Goal: Information Seeking & Learning: Check status

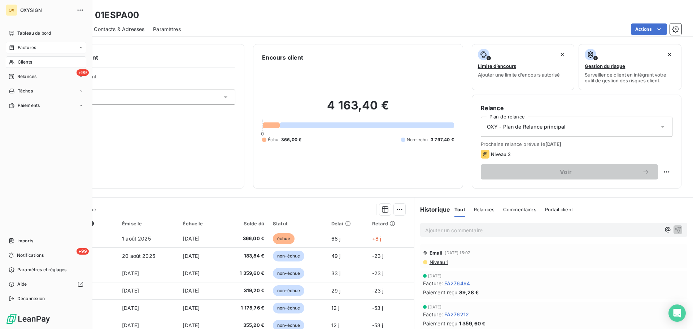
scroll to position [49, 0]
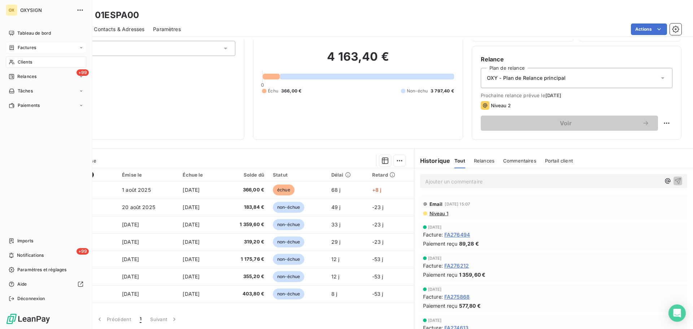
click at [23, 45] on span "Factures" at bounding box center [27, 47] width 18 height 6
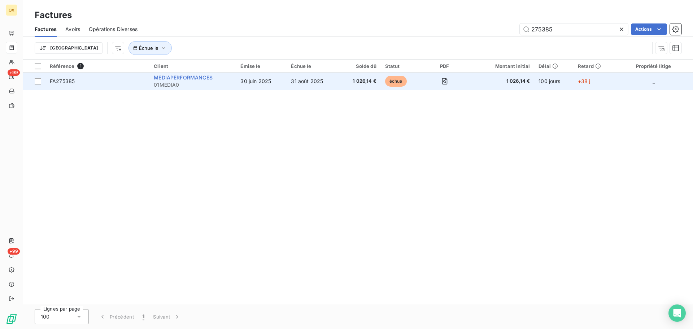
type input "275385"
click at [175, 77] on span "MEDIAPERFORMANCES" at bounding box center [183, 77] width 59 height 6
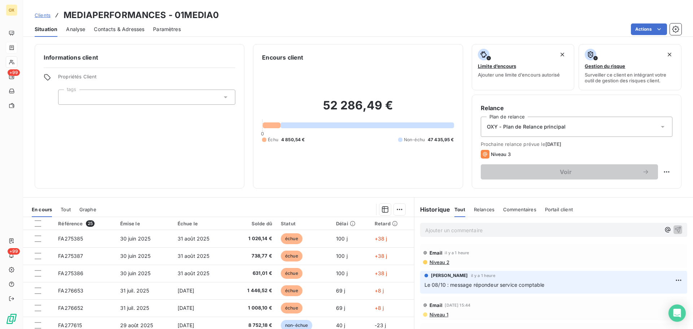
click at [455, 229] on p "Ajouter un commentaire ﻿" at bounding box center [542, 230] width 235 height 9
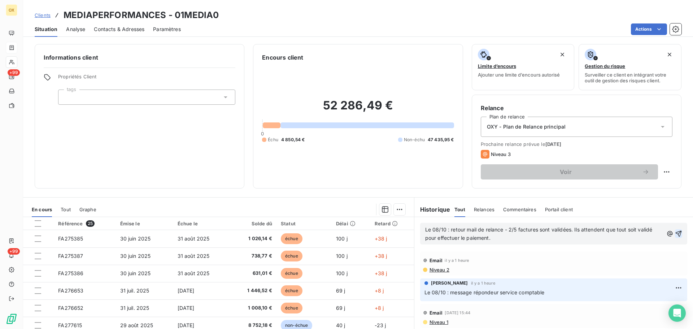
click at [676, 233] on icon "button" at bounding box center [679, 234] width 6 height 6
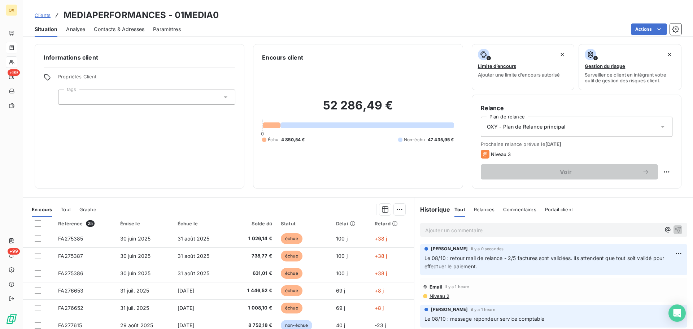
click at [662, 172] on html "OX +99 +99 Clients MEDIAPERFORMANCES - 01MEDIA0 Situation Analyse Contacts & Ad…" at bounding box center [346, 164] width 693 height 329
click at [650, 189] on div "Replanifier cette action" at bounding box center [631, 188] width 65 height 12
select select "9"
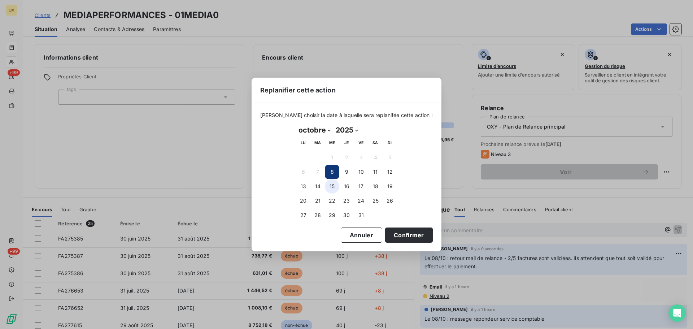
click at [330, 185] on button "15" at bounding box center [332, 186] width 14 height 14
click at [387, 231] on button "Confirmer" at bounding box center [409, 234] width 48 height 15
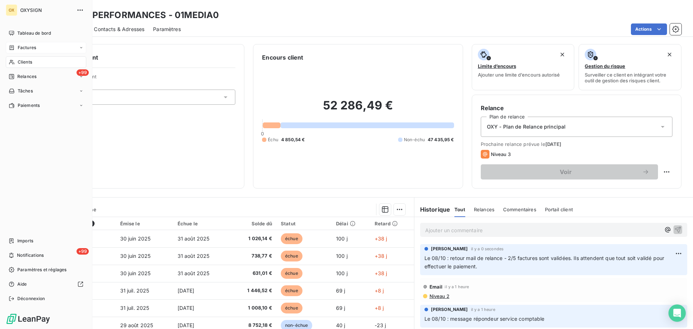
click at [23, 61] on span "Clients" at bounding box center [25, 62] width 14 height 6
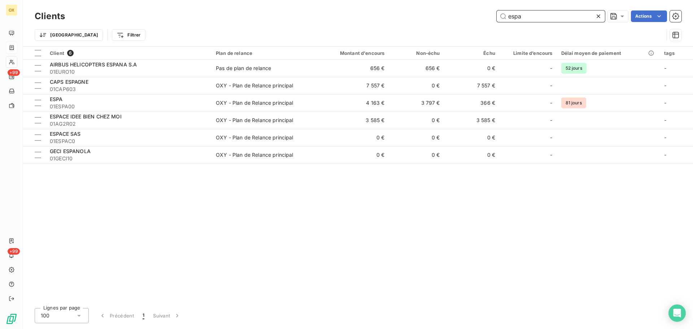
drag, startPoint x: 572, startPoint y: 13, endPoint x: 508, endPoint y: 13, distance: 63.9
click at [509, 13] on input "espa" at bounding box center [551, 16] width 108 height 12
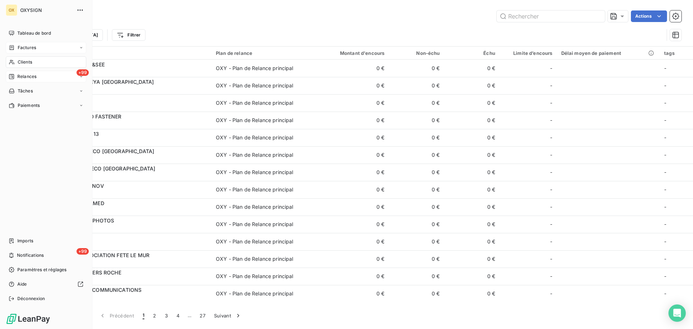
click at [19, 75] on span "Relances" at bounding box center [26, 76] width 19 height 6
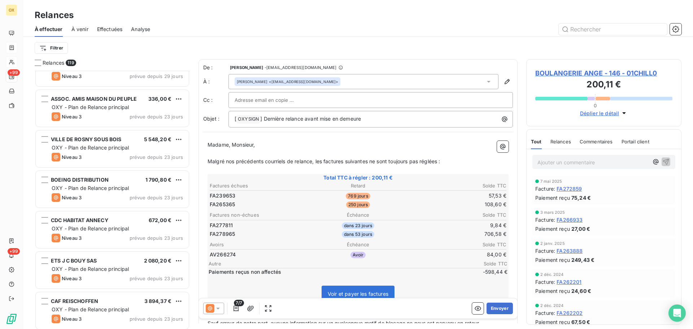
scroll to position [2131, 0]
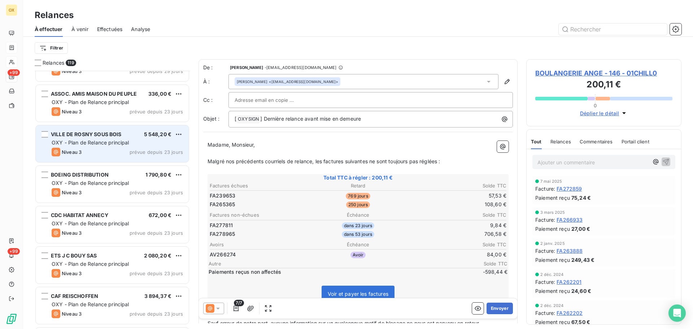
click at [126, 144] on span "OXY - Plan de Relance principal" at bounding box center [91, 142] width 78 height 6
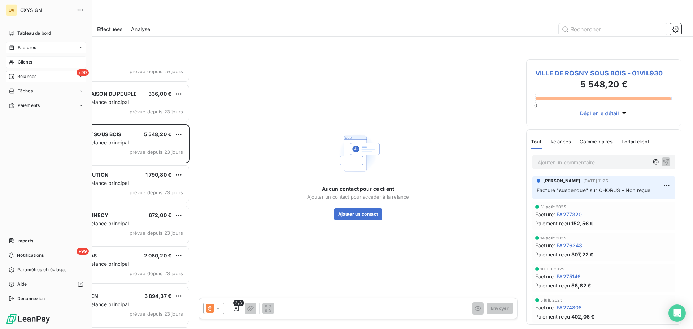
click at [31, 45] on span "Factures" at bounding box center [27, 47] width 18 height 6
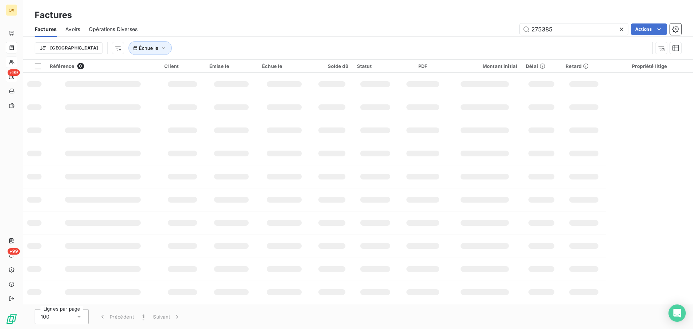
drag, startPoint x: 562, startPoint y: 31, endPoint x: 501, endPoint y: 32, distance: 60.3
click at [501, 32] on div "275385 Actions" at bounding box center [414, 29] width 536 height 12
type input "273309"
click at [248, 48] on div "Trier Échue le" at bounding box center [342, 48] width 615 height 14
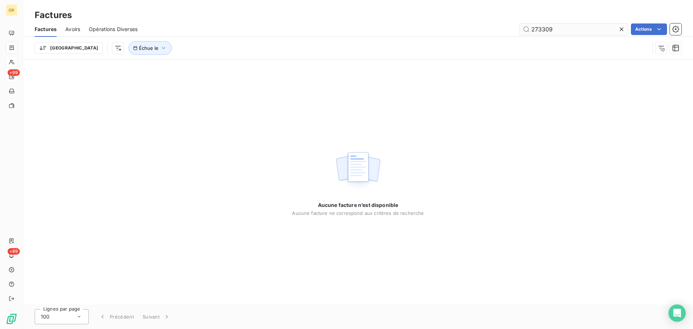
click at [623, 29] on icon at bounding box center [621, 29] width 7 height 7
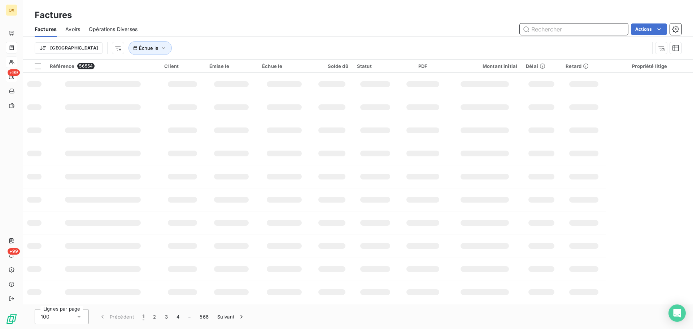
click at [537, 32] on input "text" at bounding box center [574, 29] width 108 height 12
type input "265896"
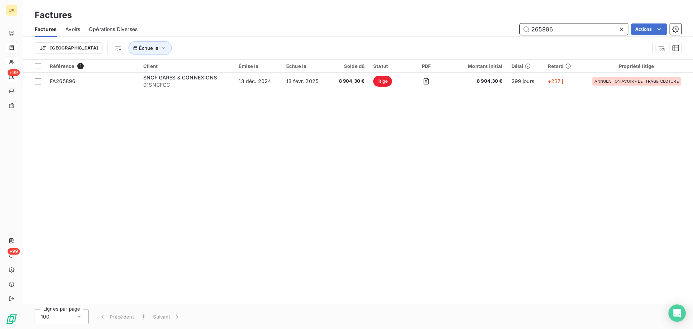
drag, startPoint x: 559, startPoint y: 29, endPoint x: 524, endPoint y: 29, distance: 35.0
click at [524, 29] on input "265896" at bounding box center [574, 29] width 108 height 12
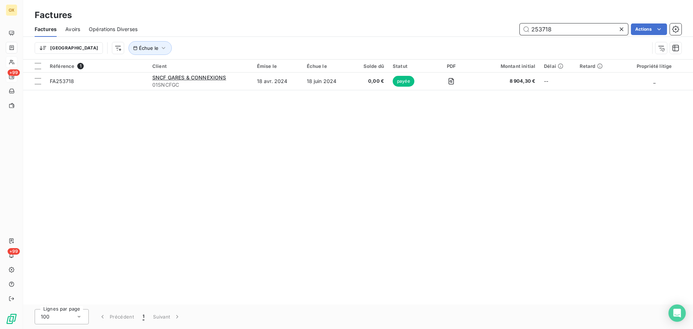
type input "253718"
drag, startPoint x: 549, startPoint y: 28, endPoint x: 529, endPoint y: 27, distance: 20.6
click at [529, 27] on input "253718" at bounding box center [574, 29] width 108 height 12
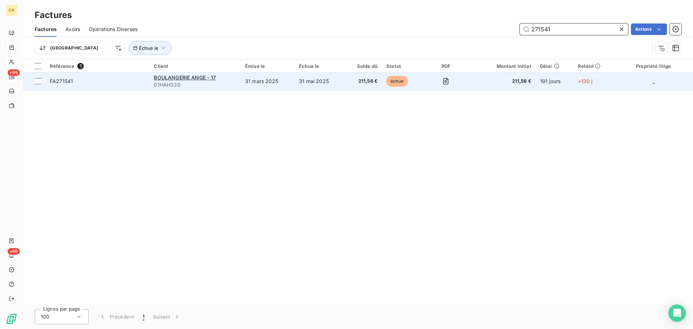
type input "271541"
click at [86, 80] on span "FA271541" at bounding box center [97, 81] width 95 height 7
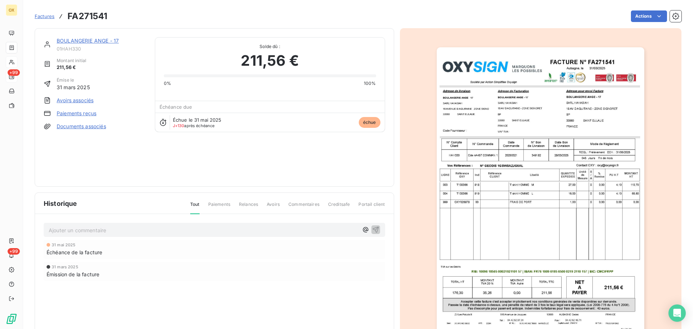
click at [574, 126] on img "button" at bounding box center [541, 194] width 208 height 294
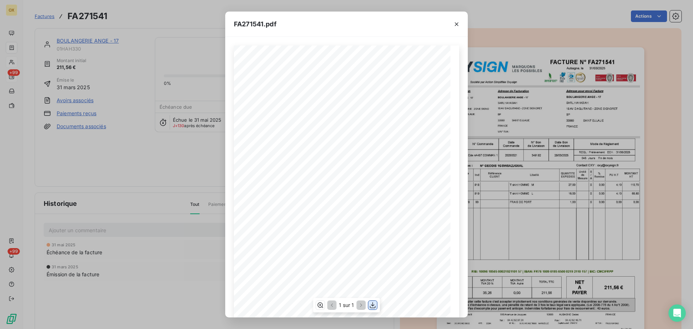
click at [374, 304] on icon "button" at bounding box center [372, 305] width 7 height 7
click at [455, 25] on icon "button" at bounding box center [456, 24] width 7 height 7
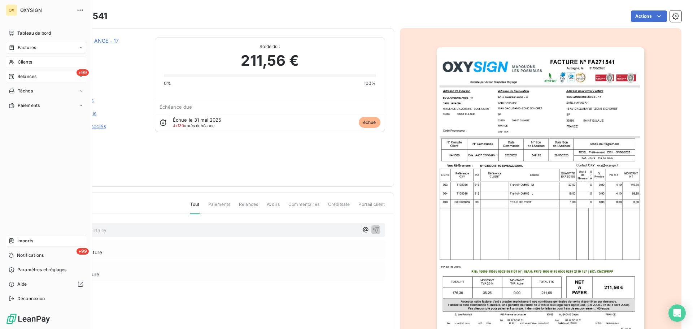
click at [30, 242] on span "Imports" at bounding box center [25, 241] width 16 height 6
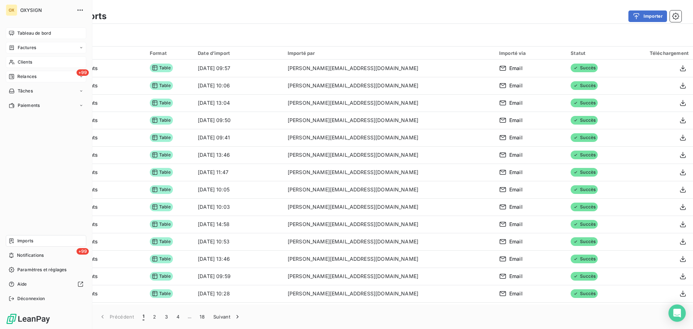
click at [23, 32] on span "Tableau de bord" at bounding box center [34, 33] width 34 height 6
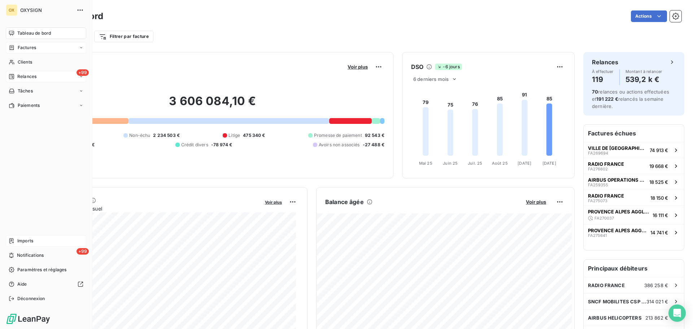
drag, startPoint x: 24, startPoint y: 61, endPoint x: 48, endPoint y: 55, distance: 24.2
click at [24, 61] on span "Clients" at bounding box center [25, 62] width 14 height 6
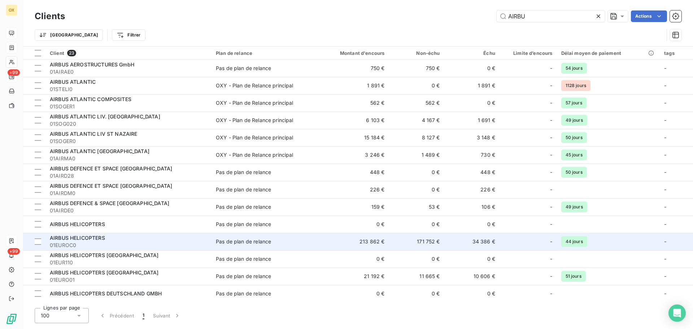
type input "AIRBU"
click at [170, 243] on span "01EUROC0" at bounding box center [128, 245] width 157 height 7
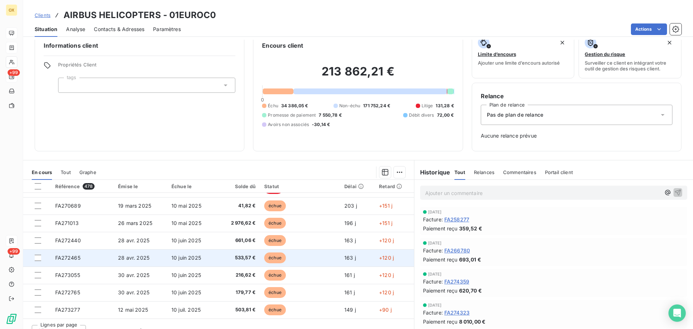
scroll to position [23, 0]
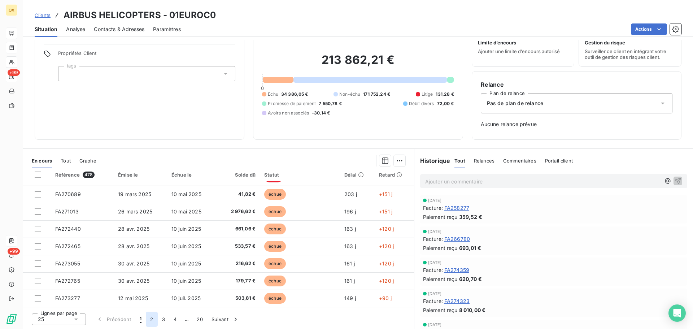
click at [153, 320] on button "2" at bounding box center [152, 319] width 12 height 15
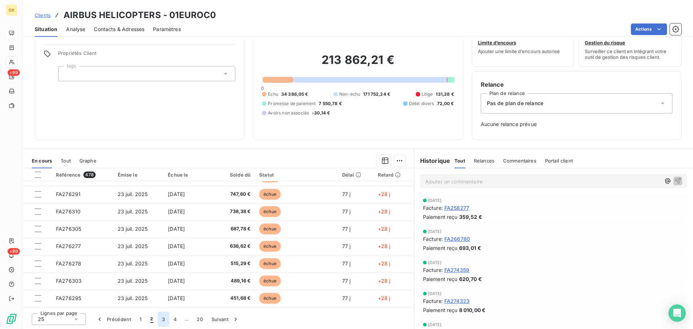
click at [161, 319] on button "3" at bounding box center [164, 319] width 12 height 15
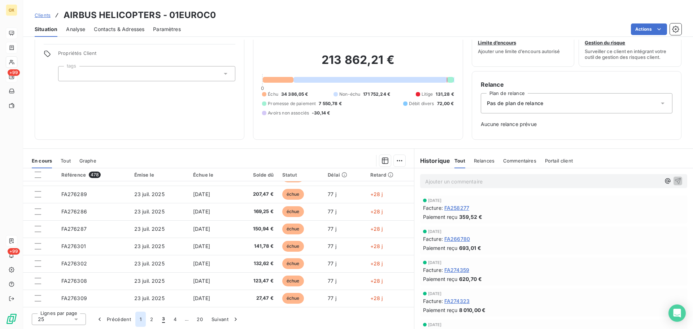
click at [142, 317] on button "1" at bounding box center [140, 319] width 10 height 15
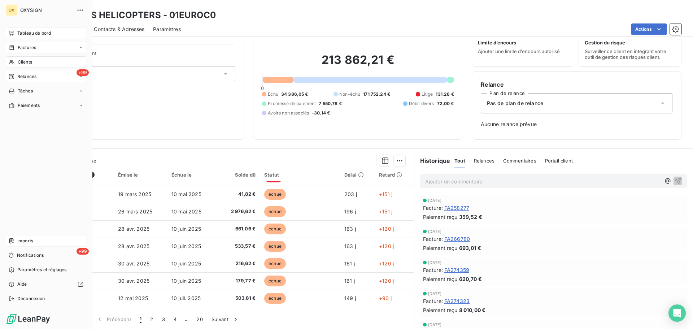
click at [31, 30] on span "Tableau de bord" at bounding box center [34, 33] width 34 height 6
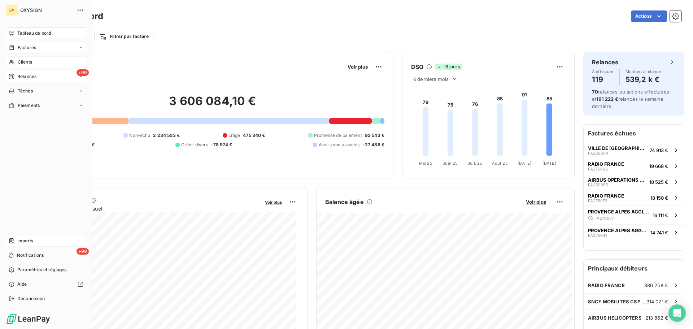
click at [20, 60] on span "Clients" at bounding box center [25, 62] width 14 height 6
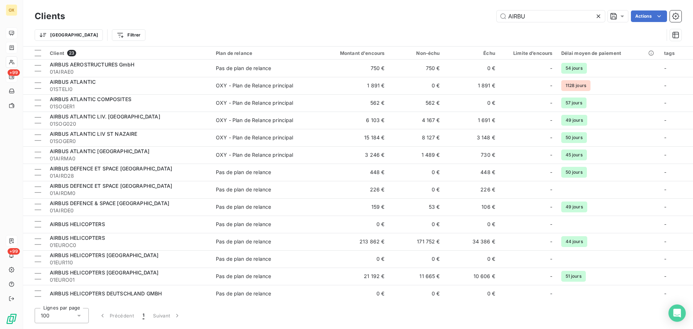
drag, startPoint x: 536, startPoint y: 17, endPoint x: 496, endPoint y: 17, distance: 40.4
click at [496, 17] on div "AIRBU Actions" at bounding box center [378, 16] width 608 height 12
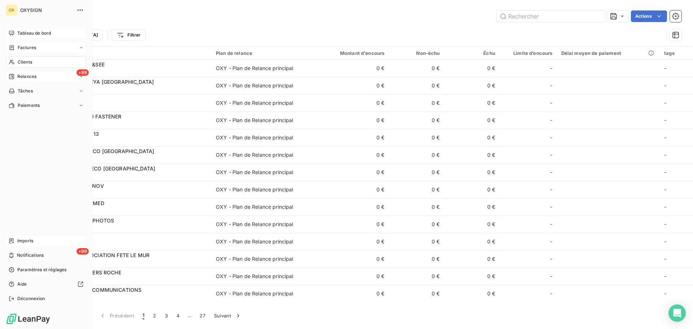
drag, startPoint x: 23, startPoint y: 32, endPoint x: 33, endPoint y: 30, distance: 10.6
click at [23, 31] on span "Tableau de bord" at bounding box center [34, 33] width 34 height 6
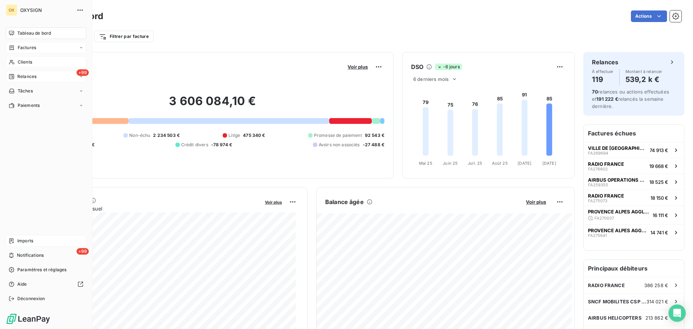
click at [21, 239] on span "Imports" at bounding box center [25, 241] width 16 height 6
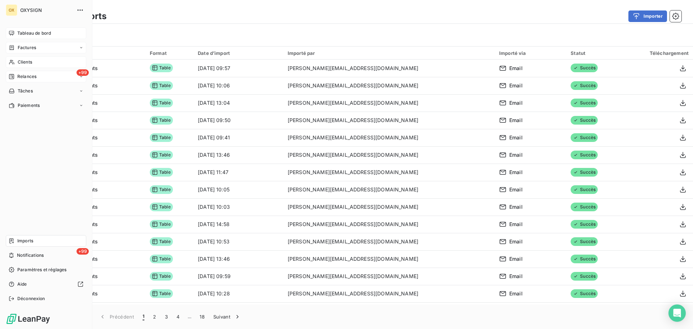
click at [17, 32] on div "Tableau de bord" at bounding box center [46, 33] width 81 height 12
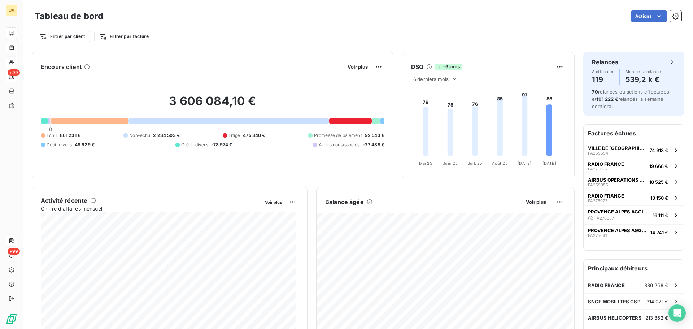
drag, startPoint x: 372, startPoint y: 30, endPoint x: 368, endPoint y: 27, distance: 4.6
click at [371, 29] on div "Filtrer par client Filtrer par facture" at bounding box center [358, 33] width 647 height 19
click at [425, 13] on div "Actions" at bounding box center [397, 16] width 570 height 12
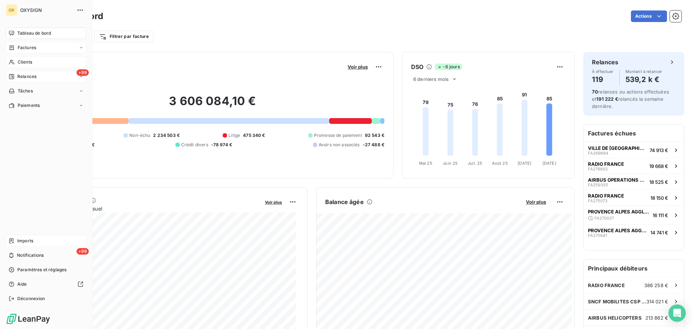
click at [21, 79] on span "Relances" at bounding box center [26, 76] width 19 height 6
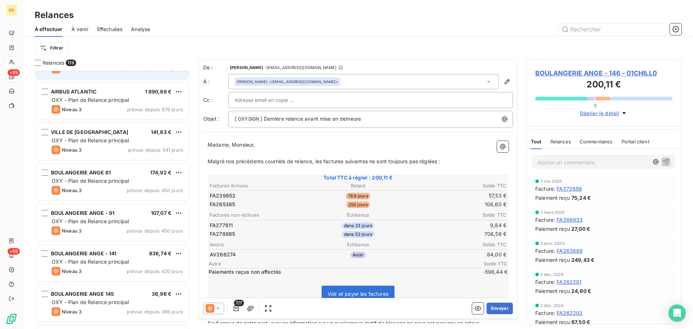
scroll to position [73, 0]
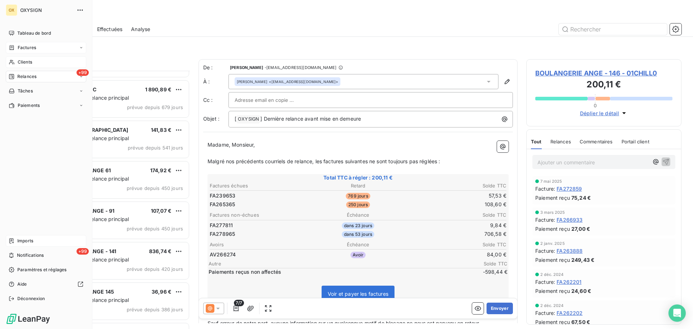
click at [21, 238] on span "Imports" at bounding box center [25, 241] width 16 height 6
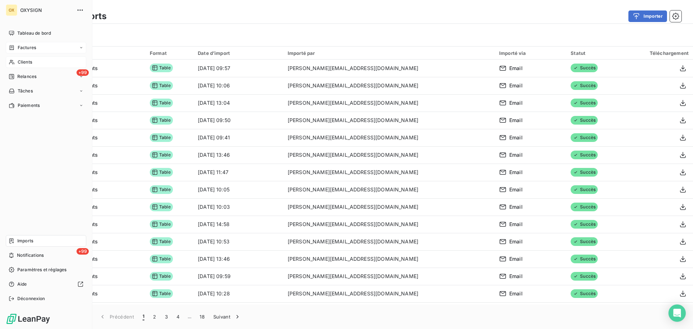
click at [21, 34] on span "Tableau de bord" at bounding box center [34, 33] width 34 height 6
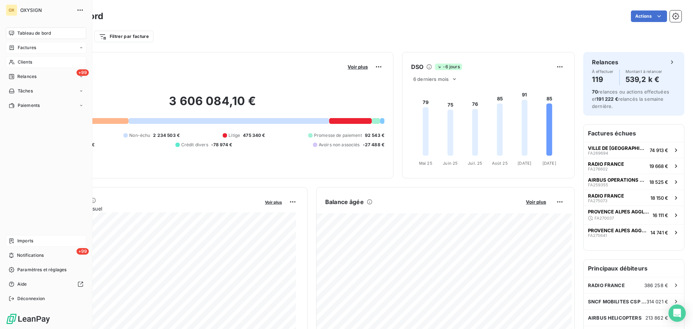
click at [26, 61] on span "Clients" at bounding box center [25, 62] width 14 height 6
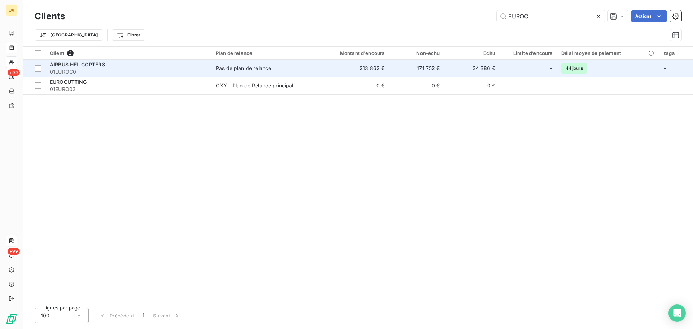
type input "EUROC"
click at [142, 71] on span "01EUROC0" at bounding box center [128, 71] width 157 height 7
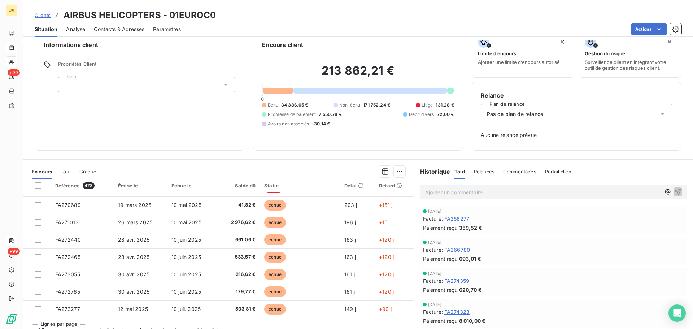
scroll to position [23, 0]
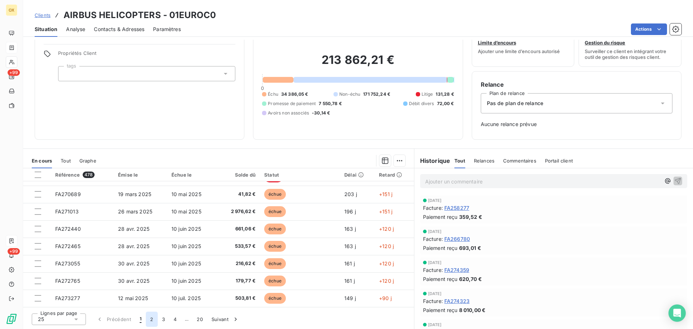
click at [154, 321] on button "2" at bounding box center [152, 319] width 12 height 15
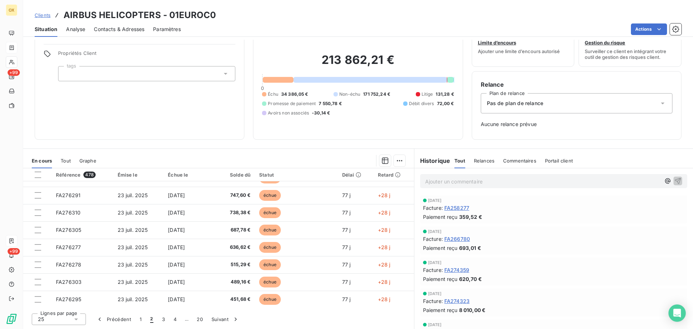
scroll to position [308, 0]
click at [166, 321] on button "3" at bounding box center [164, 319] width 12 height 15
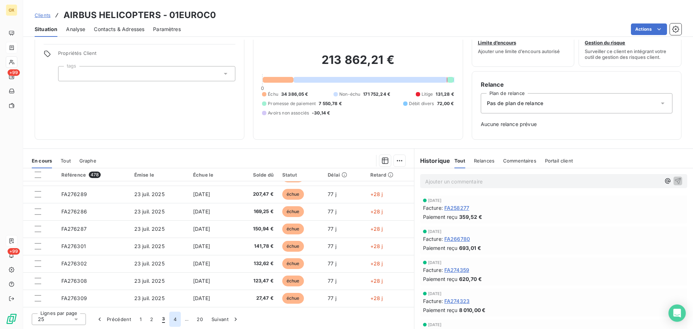
click at [178, 321] on button "4" at bounding box center [175, 319] width 12 height 15
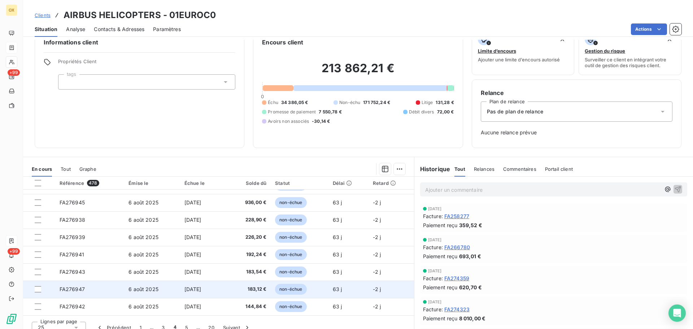
scroll to position [23, 0]
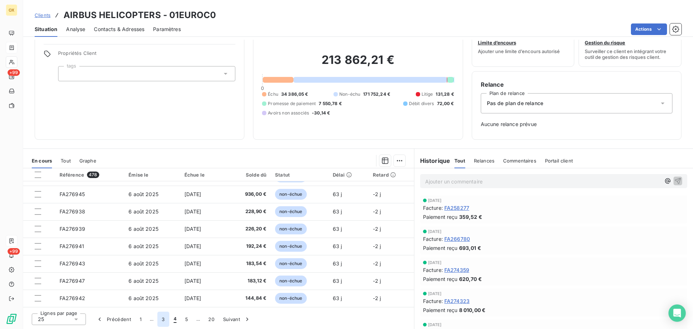
click at [164, 319] on button "3" at bounding box center [163, 319] width 12 height 15
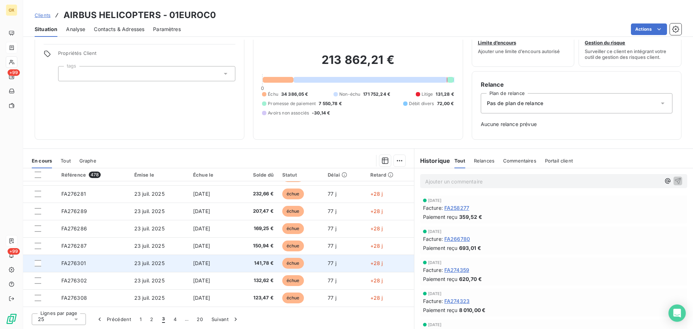
scroll to position [308, 0]
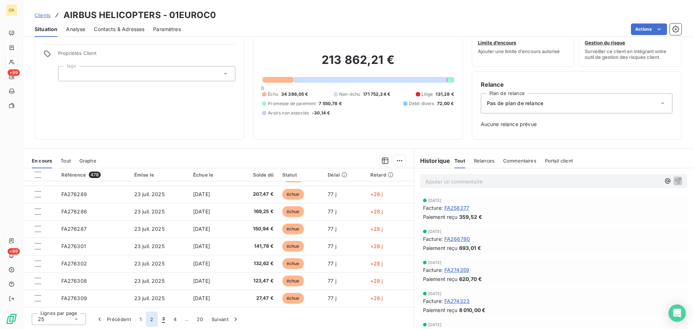
click at [149, 320] on button "2" at bounding box center [152, 319] width 12 height 15
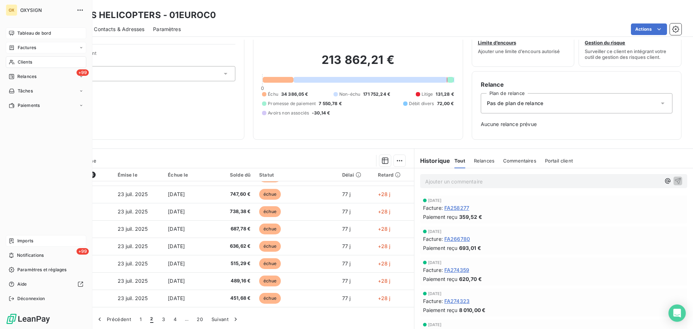
click at [19, 35] on span "Tableau de bord" at bounding box center [34, 33] width 34 height 6
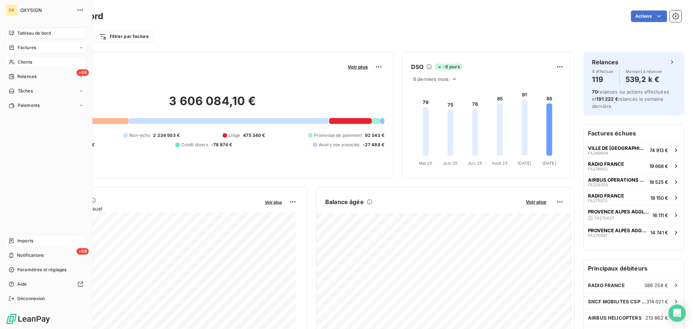
click at [29, 60] on span "Clients" at bounding box center [25, 62] width 14 height 6
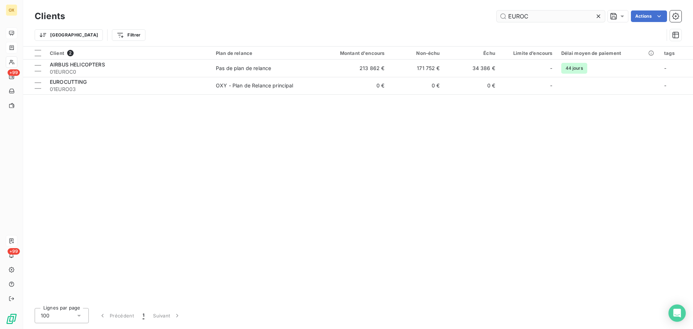
drag, startPoint x: 537, startPoint y: 13, endPoint x: 506, endPoint y: 13, distance: 31.1
click at [506, 13] on input "EUROC" at bounding box center [551, 16] width 108 height 12
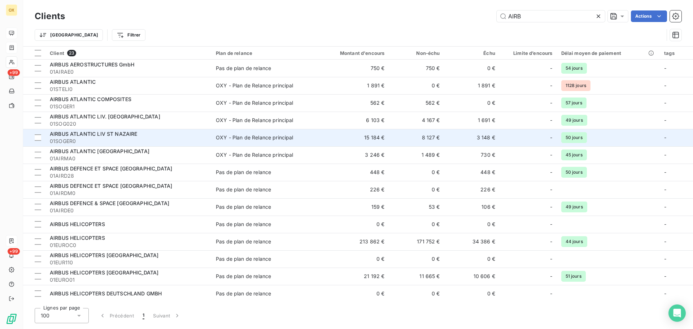
type input "AIRB"
click at [175, 135] on div "AIRBUS ATLANTIC LIV ST NAZAIRE" at bounding box center [128, 133] width 157 height 7
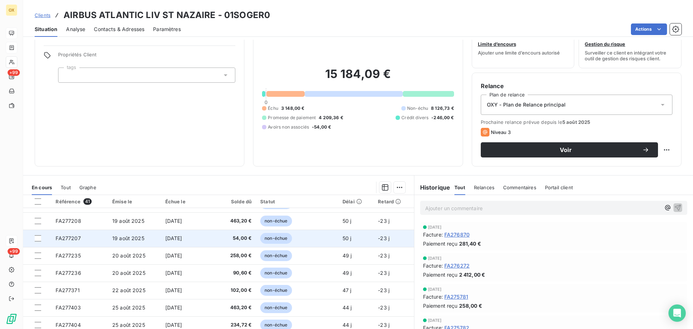
scroll to position [49, 0]
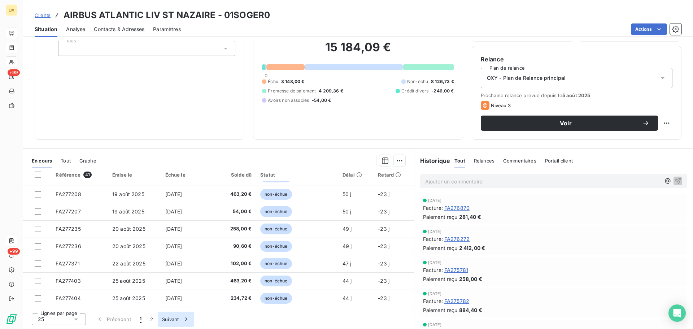
click at [153, 319] on button "2" at bounding box center [152, 319] width 12 height 15
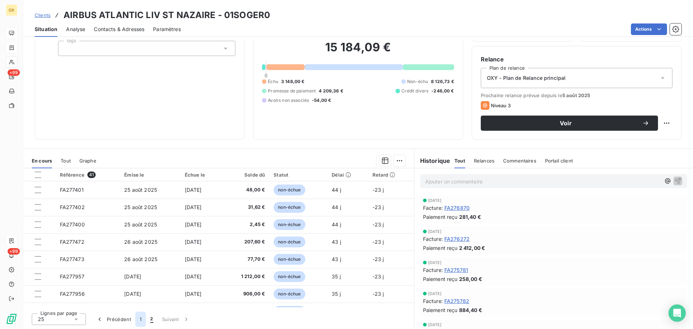
click at [143, 322] on button "1" at bounding box center [140, 319] width 10 height 15
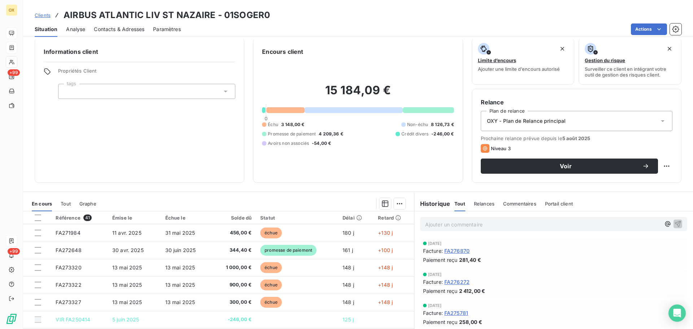
scroll to position [0, 0]
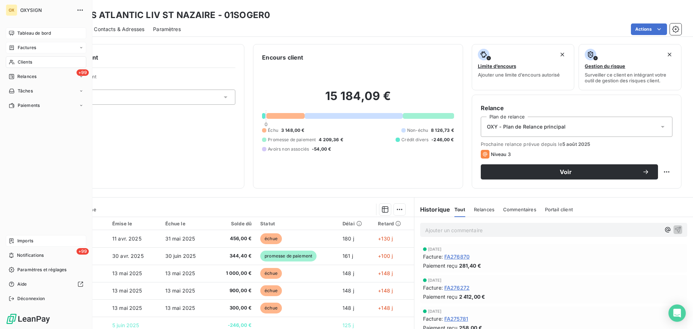
click at [22, 59] on span "Clients" at bounding box center [25, 62] width 14 height 6
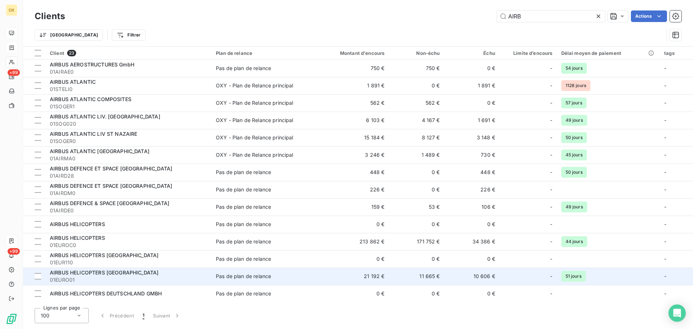
click at [498, 275] on td "10 606 €" at bounding box center [472, 276] width 55 height 17
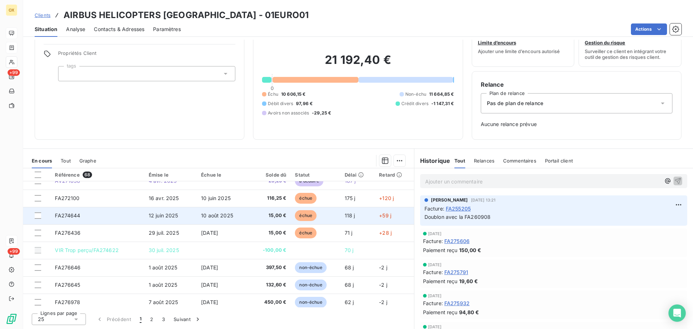
scroll to position [308, 0]
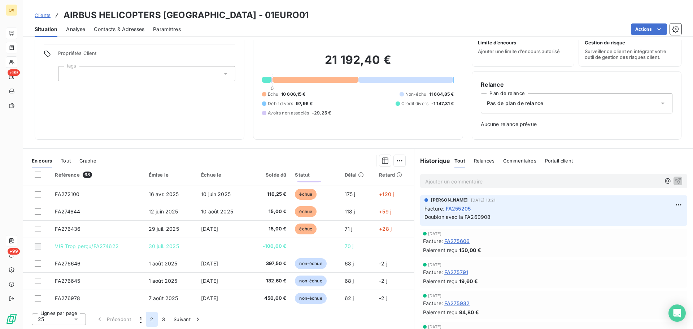
click at [152, 318] on button "2" at bounding box center [152, 319] width 12 height 15
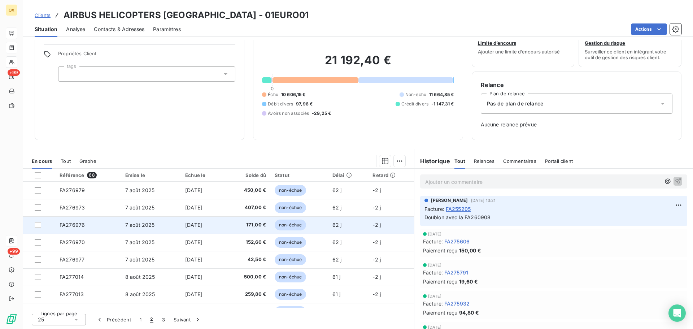
scroll to position [23, 0]
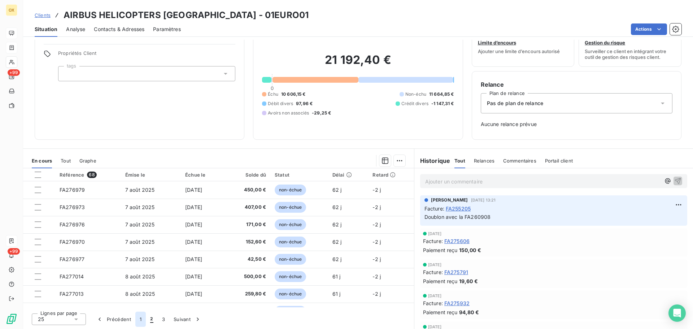
click at [142, 318] on button "1" at bounding box center [140, 319] width 10 height 15
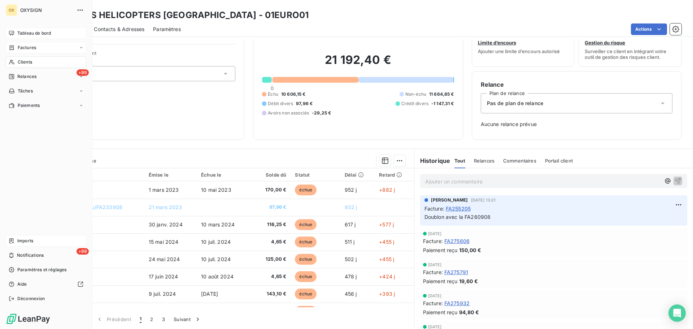
click at [29, 241] on span "Imports" at bounding box center [25, 241] width 16 height 6
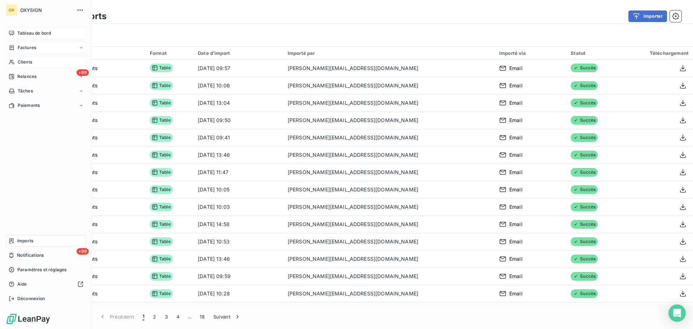
click at [21, 31] on span "Tableau de bord" at bounding box center [34, 33] width 34 height 6
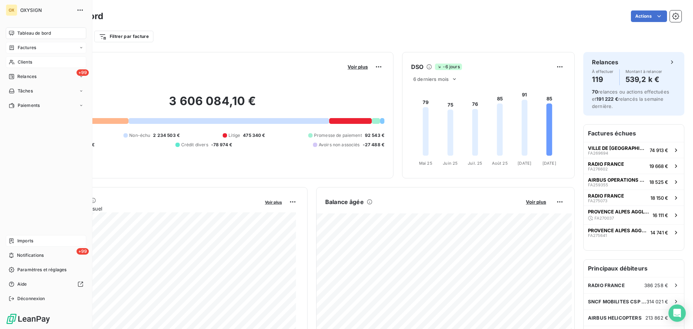
drag, startPoint x: 21, startPoint y: 47, endPoint x: 33, endPoint y: 48, distance: 12.0
click at [21, 47] on span "Factures" at bounding box center [27, 47] width 18 height 6
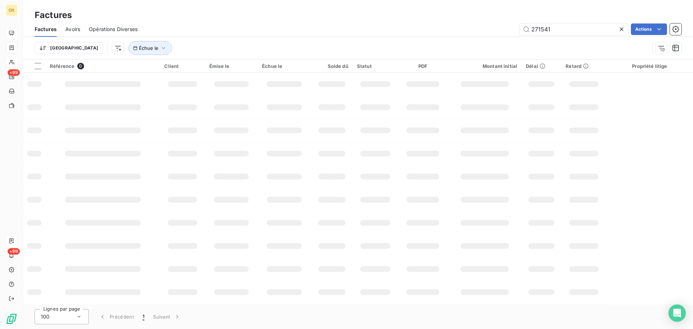
drag, startPoint x: 573, startPoint y: 25, endPoint x: 482, endPoint y: 29, distance: 91.4
click at [482, 29] on div "271541 Actions" at bounding box center [414, 29] width 536 height 12
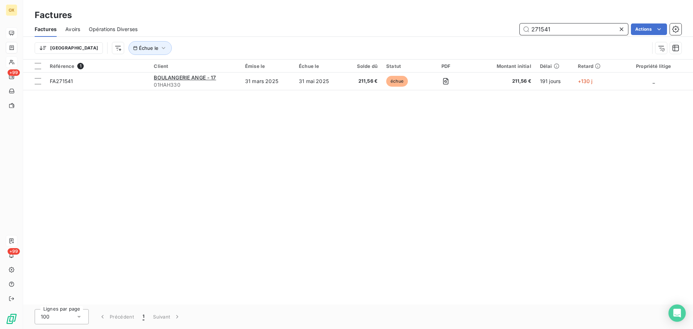
click at [585, 25] on input "271541" at bounding box center [574, 29] width 108 height 12
click at [621, 29] on icon at bounding box center [621, 29] width 7 height 7
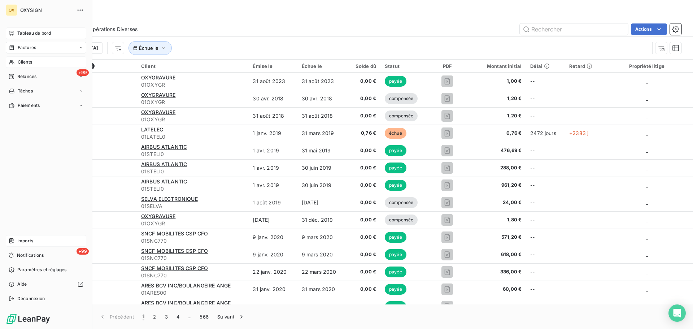
click at [34, 62] on div "Clients" at bounding box center [46, 62] width 81 height 12
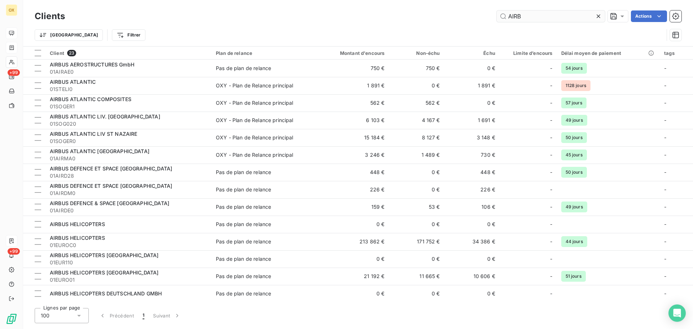
drag, startPoint x: 520, startPoint y: 17, endPoint x: 507, endPoint y: 13, distance: 13.5
click at [507, 13] on input "AIRB" at bounding box center [551, 16] width 108 height 12
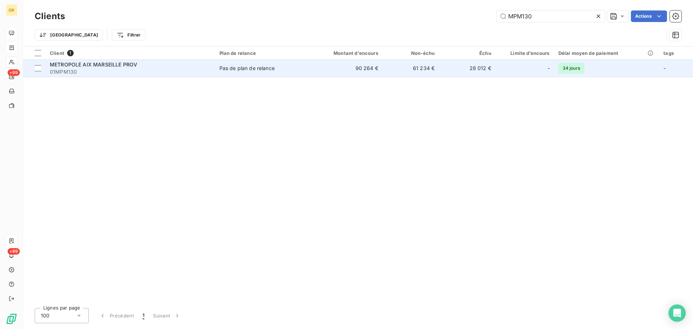
type input "MPM130"
click at [89, 74] on span "01MPM130" at bounding box center [130, 71] width 161 height 7
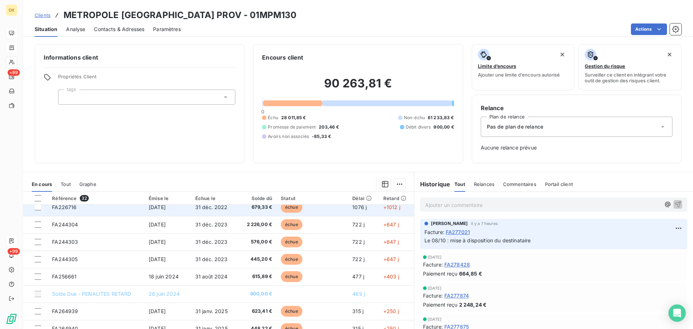
scroll to position [36, 0]
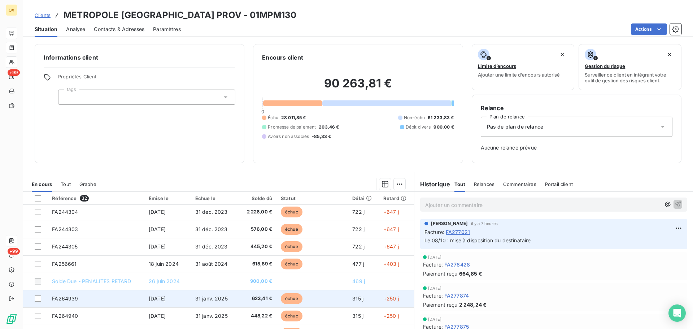
click at [253, 301] on span "623,41 €" at bounding box center [256, 298] width 31 height 7
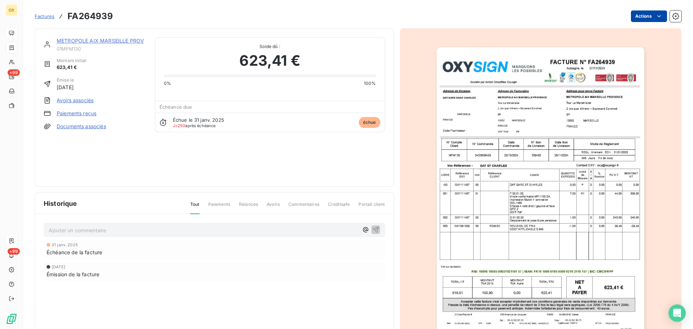
click at [641, 15] on html "OX +99 +99 Factures FA264939 Actions METROPOLE AIX MARSEILLE PROV 01MPM130 Mont…" at bounding box center [346, 164] width 693 height 329
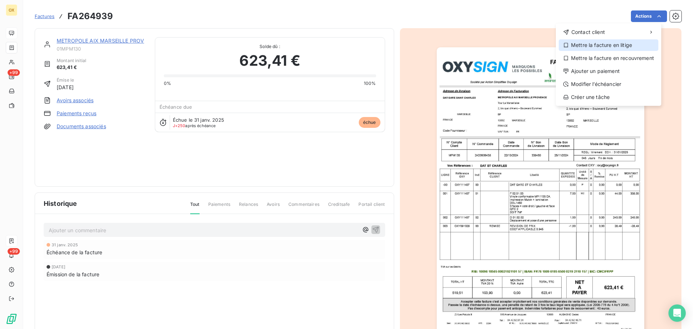
click at [599, 44] on div "Mettre la facture en litige" at bounding box center [609, 45] width 100 height 12
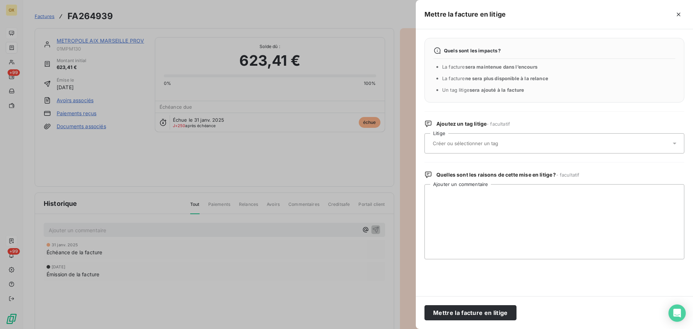
click at [459, 147] on input "text" at bounding box center [484, 143] width 105 height 6
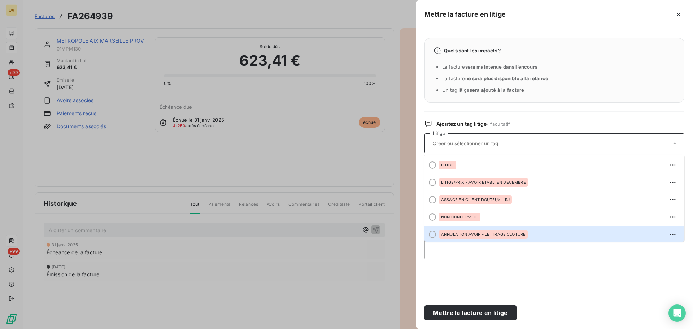
scroll to position [1, 0]
click at [431, 236] on div at bounding box center [432, 232] width 7 height 7
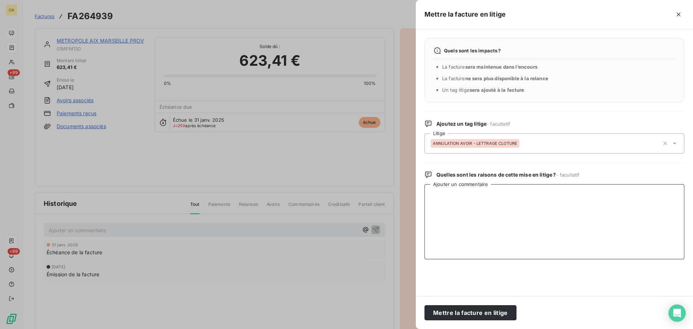
click at [480, 218] on textarea "Ajouter un commentaire" at bounding box center [555, 221] width 260 height 75
type textarea "AVOIR ET REFACTURATION IMMEDIATE"
click at [503, 315] on button "Mettre la facture en litige" at bounding box center [471, 312] width 92 height 15
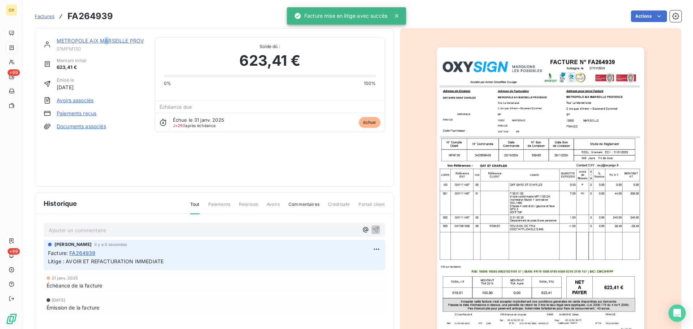
click at [106, 41] on link "METROPOLE AIX MARSEILLE PROV" at bounding box center [100, 41] width 87 height 6
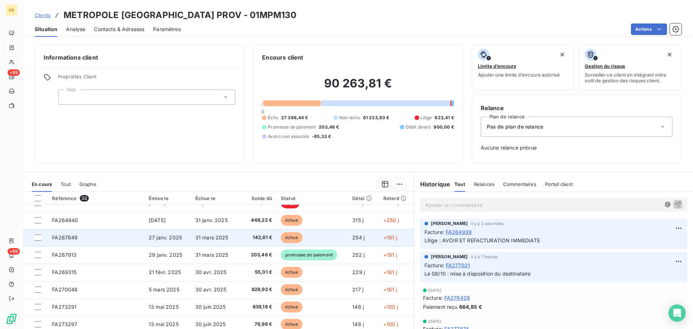
scroll to position [144, 0]
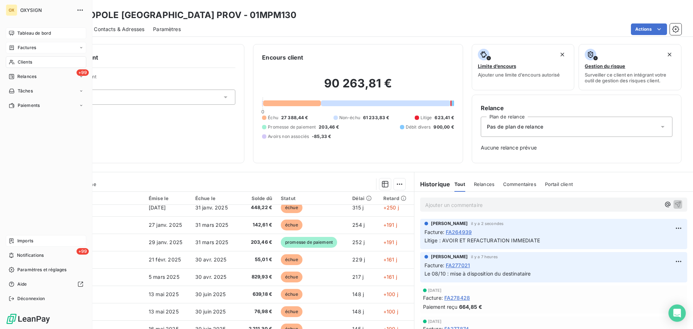
click at [29, 240] on span "Imports" at bounding box center [25, 241] width 16 height 6
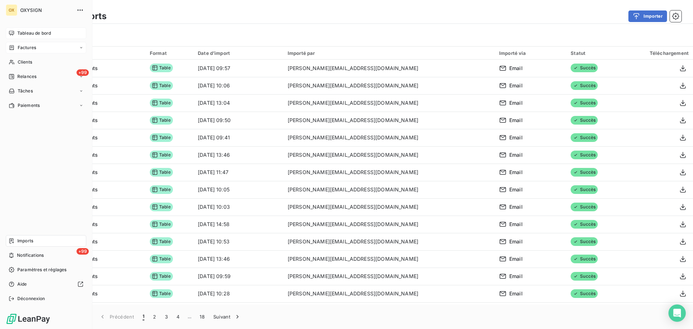
click at [23, 32] on span "Tableau de bord" at bounding box center [34, 33] width 34 height 6
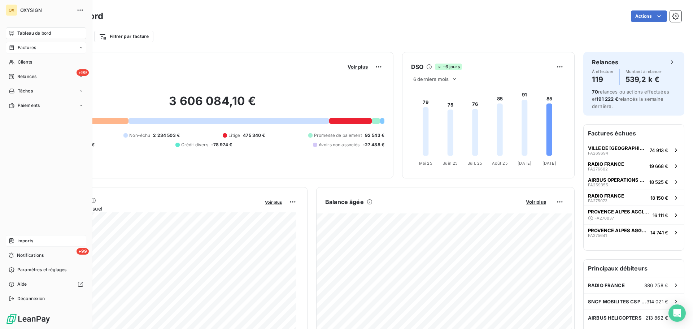
click at [22, 239] on span "Imports" at bounding box center [25, 241] width 16 height 6
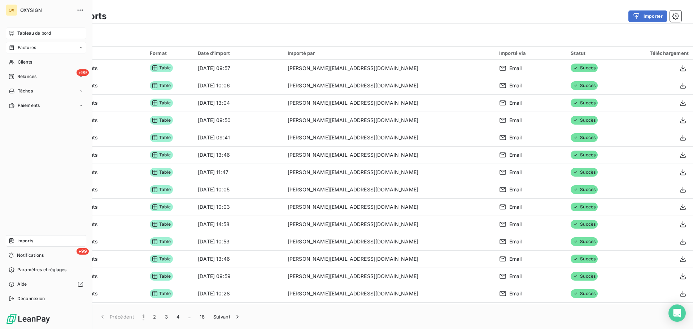
click at [20, 32] on span "Tableau de bord" at bounding box center [34, 33] width 34 height 6
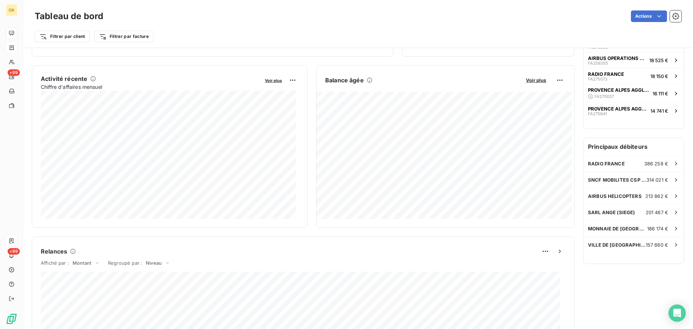
scroll to position [86, 0]
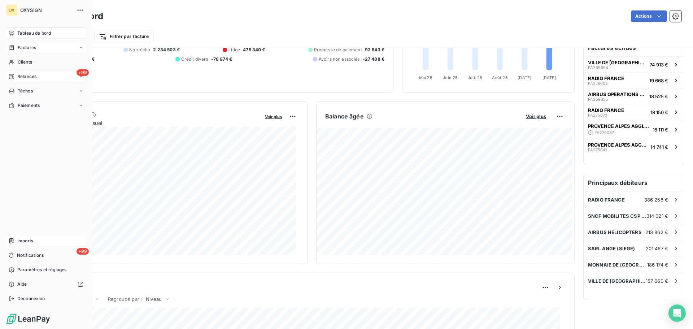
click at [19, 75] on span "Relances" at bounding box center [26, 76] width 19 height 6
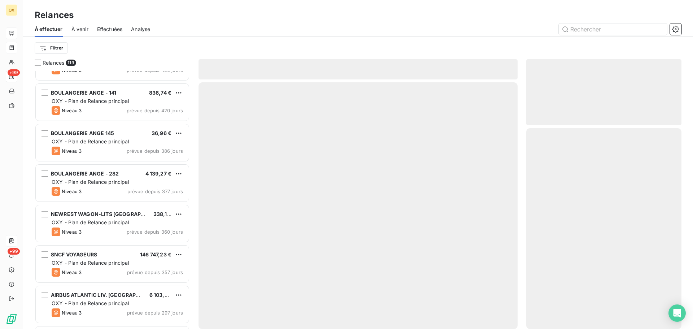
scroll to position [253, 0]
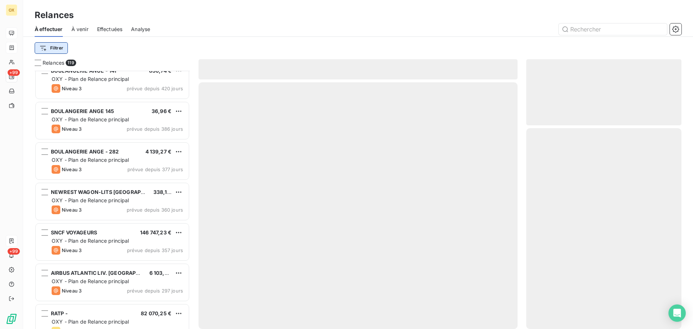
click at [61, 47] on html "OX +99 +99 Relances À effectuer À venir Effectuées Analyse Filtrer Relances 119…" at bounding box center [346, 164] width 693 height 329
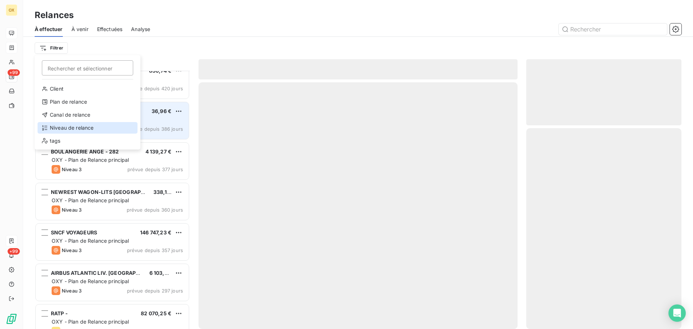
click at [78, 125] on div "Niveau de relance" at bounding box center [88, 128] width 100 height 12
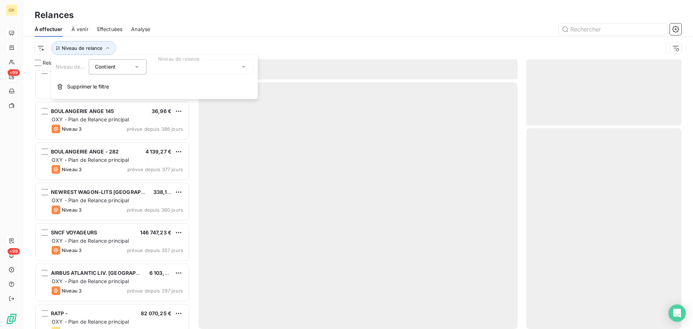
click at [167, 70] on div at bounding box center [201, 66] width 104 height 15
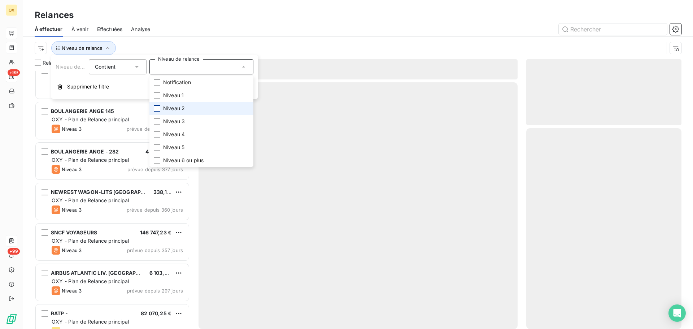
click at [158, 108] on div at bounding box center [157, 108] width 6 height 6
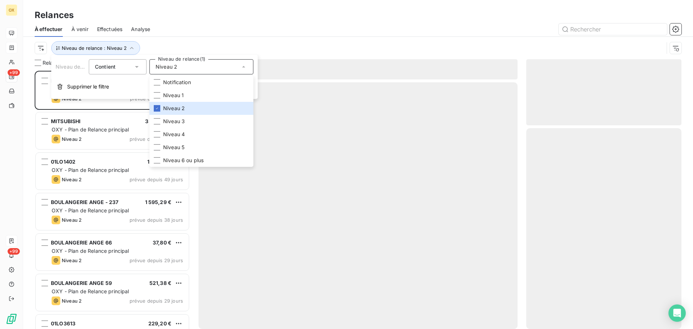
scroll to position [253, 150]
click at [177, 22] on div "À effectuer À venir Effectuées Analyse" at bounding box center [358, 29] width 670 height 15
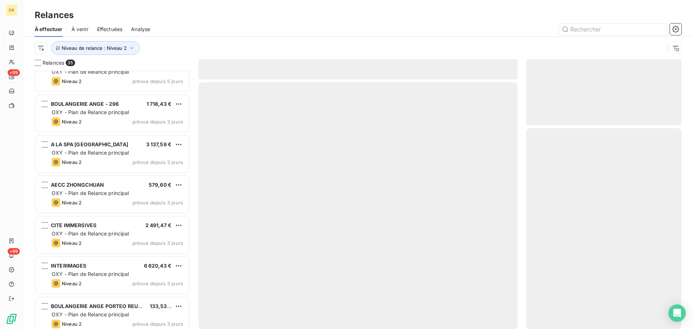
scroll to position [361, 0]
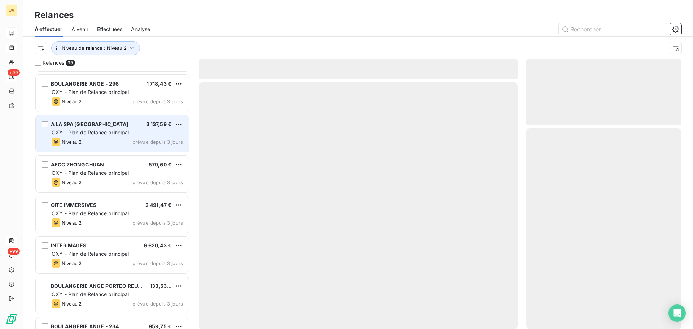
click at [139, 126] on div "A LA SPA TOULOUSE 3 137,59 €" at bounding box center [117, 124] width 131 height 6
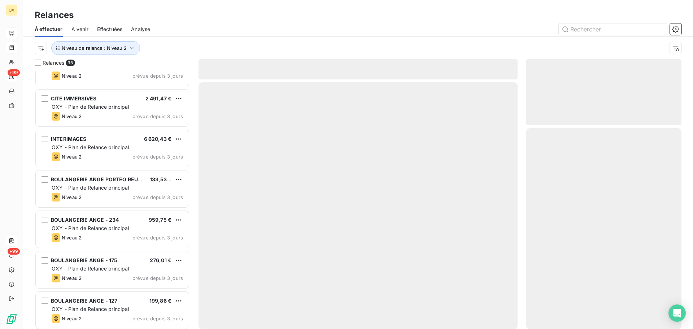
scroll to position [434, 0]
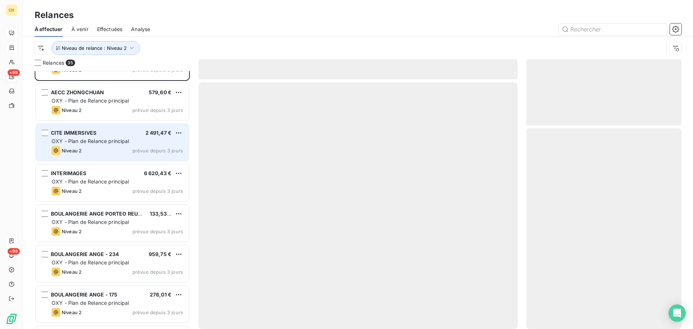
click at [127, 142] on span "OXY - Plan de Relance principal" at bounding box center [91, 141] width 78 height 6
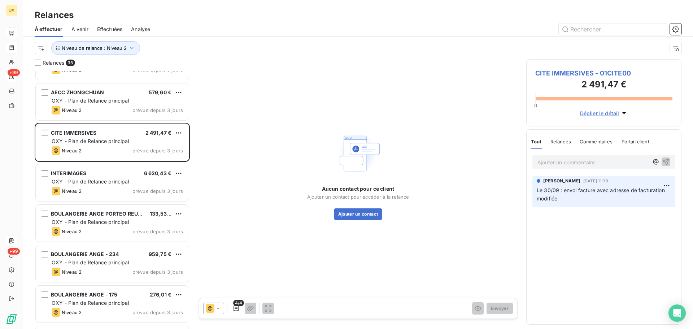
click at [540, 74] on span "CITE IMMERSIVES - 01CITE00" at bounding box center [604, 73] width 137 height 10
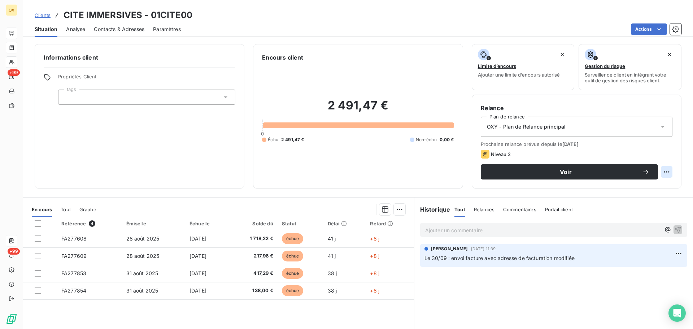
click at [658, 171] on html "OX +99 +99 Clients CITE IMMERSIVES - 01CITE00 Situation Analyse Contacts & Adre…" at bounding box center [346, 164] width 693 height 329
click at [644, 187] on div "Replanifier cette action" at bounding box center [631, 188] width 65 height 12
select select "9"
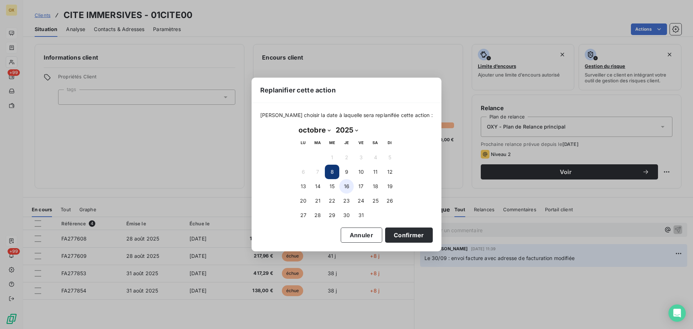
drag, startPoint x: 347, startPoint y: 185, endPoint x: 344, endPoint y: 189, distance: 4.6
click at [347, 185] on button "16" at bounding box center [346, 186] width 14 height 14
click at [391, 235] on button "Confirmer" at bounding box center [409, 234] width 48 height 15
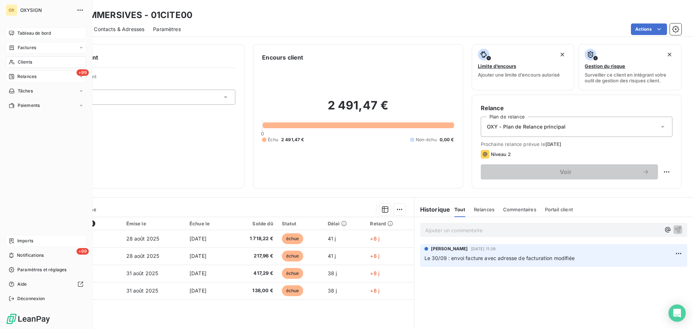
click at [21, 76] on span "Relances" at bounding box center [26, 76] width 19 height 6
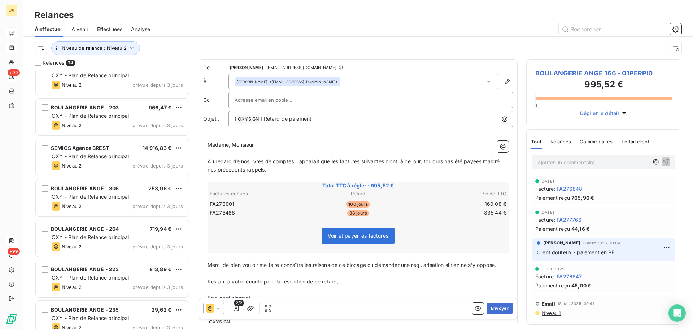
scroll to position [759, 0]
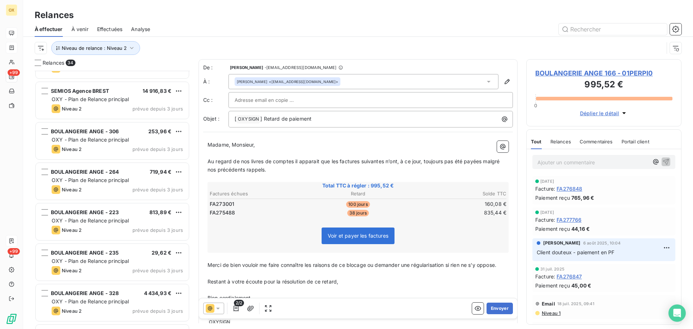
click at [106, 98] on span "OXY - Plan de Relance principal" at bounding box center [91, 99] width 78 height 6
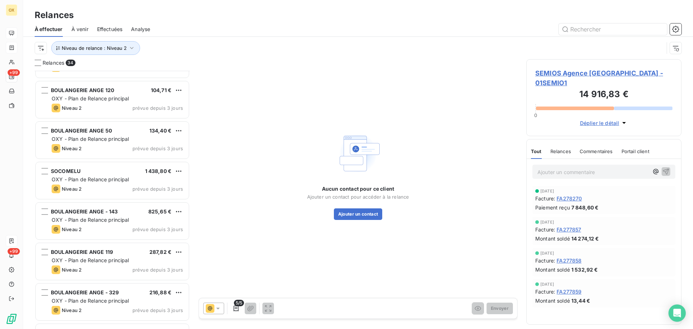
scroll to position [1011, 0]
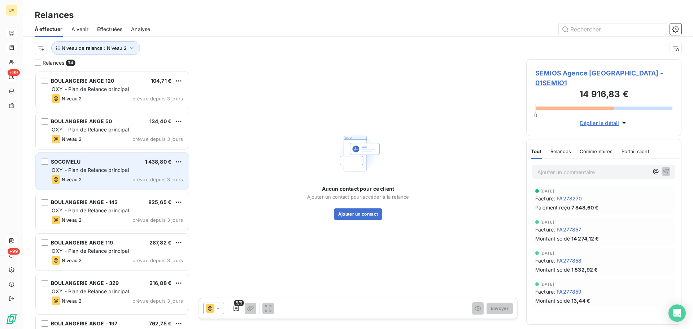
click at [100, 157] on div "SOCOMELU 1 438,80 € OXY - Plan de Relance principal Niveau 2 prévue depuis 3 jo…" at bounding box center [112, 171] width 153 height 37
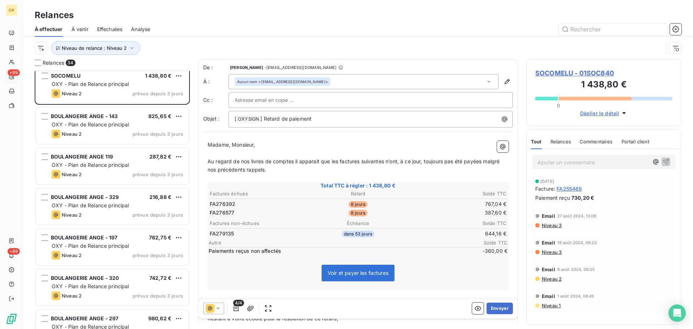
scroll to position [1117, 0]
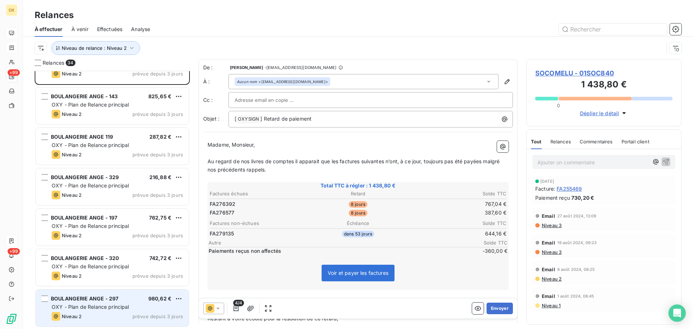
click at [135, 303] on div "BOULANGERIE ANGE - 297 980,62 € OXY - Plan de Relance principal Niveau 2 prévue…" at bounding box center [112, 308] width 153 height 37
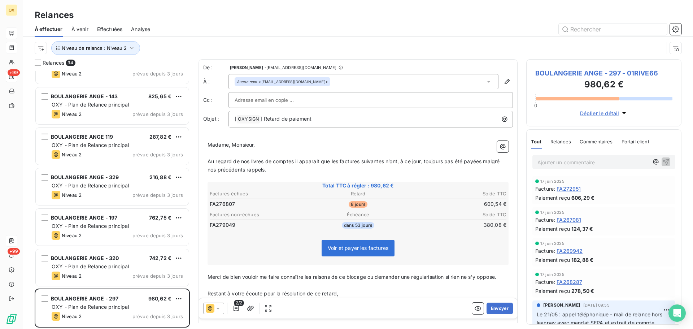
click at [225, 41] on div "Niveau de relance : Niveau 2" at bounding box center [349, 48] width 629 height 14
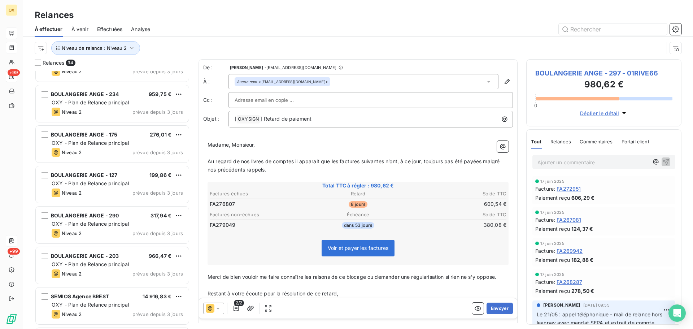
scroll to position [539, 0]
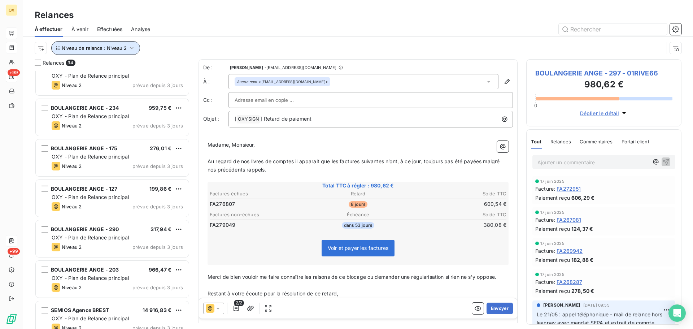
click at [125, 49] on span "Niveau de relance : Niveau 2" at bounding box center [94, 48] width 65 height 6
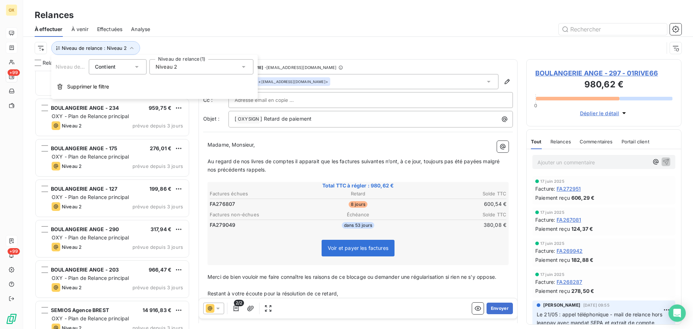
click at [177, 67] on span "Niveau 2" at bounding box center [167, 66] width 22 height 7
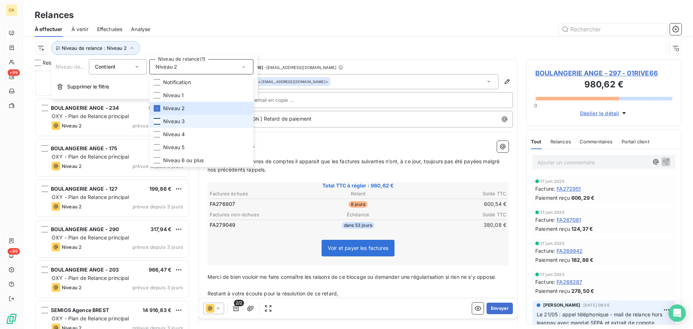
click at [156, 122] on div at bounding box center [157, 121] width 6 height 6
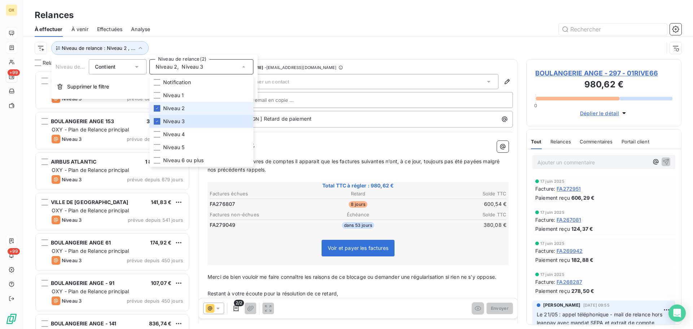
scroll to position [253, 150]
click at [157, 108] on icon at bounding box center [157, 108] width 4 height 4
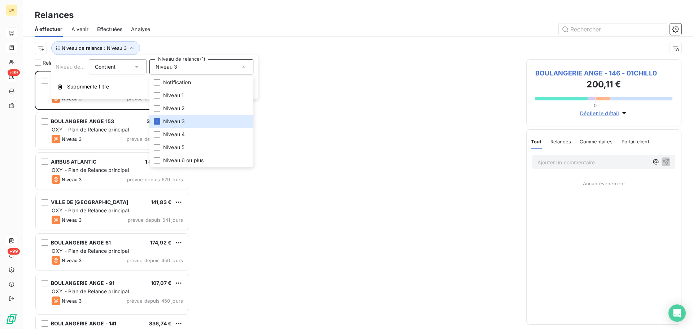
scroll to position [253, 150]
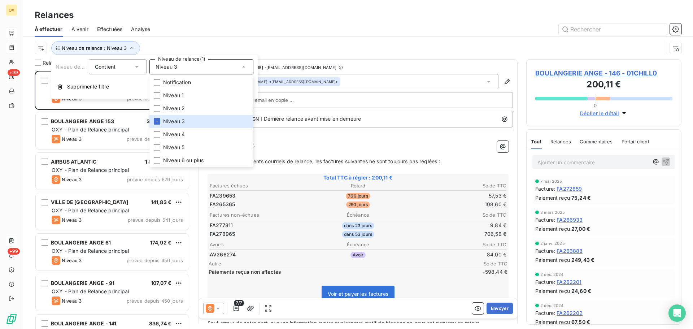
click at [199, 39] on div "Niveau de relance : Niveau 3" at bounding box center [358, 48] width 647 height 22
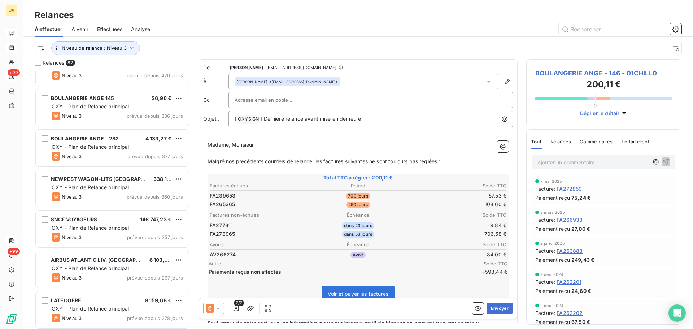
scroll to position [289, 0]
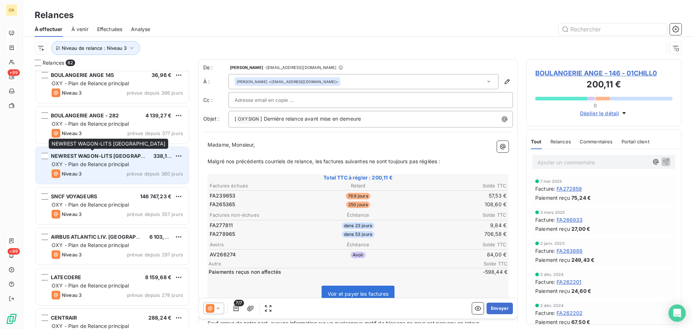
click at [124, 159] on span "NEWREST WAGON-LITS [GEOGRAPHIC_DATA]" at bounding box center [109, 156] width 116 height 6
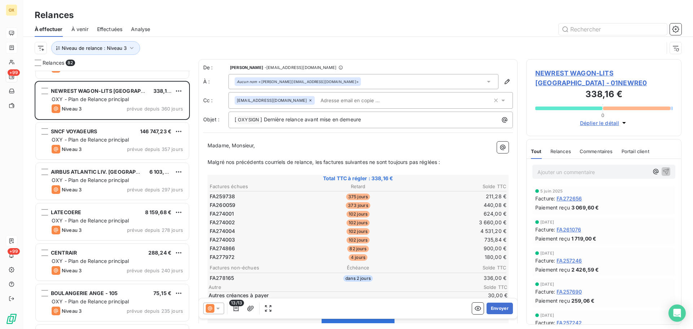
scroll to position [361, 0]
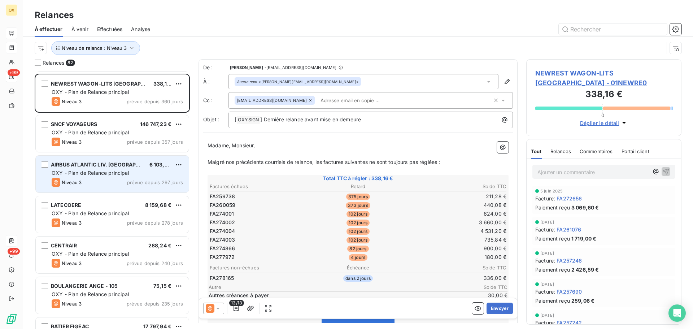
click at [102, 181] on div "Niveau 3 prévue depuis 297 jours" at bounding box center [117, 182] width 131 height 9
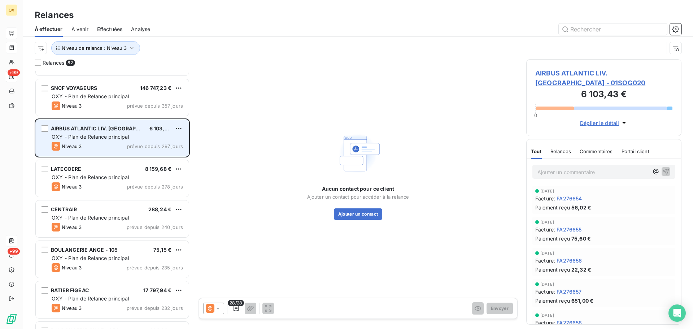
scroll to position [434, 0]
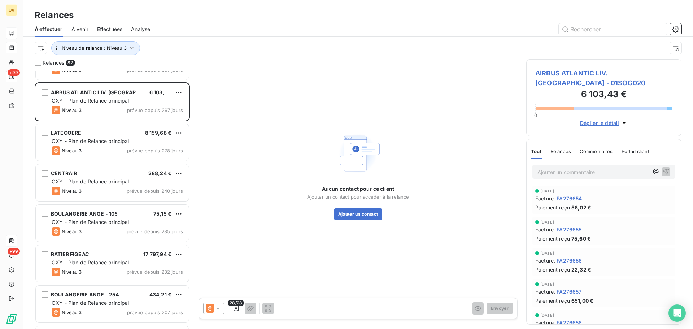
click at [557, 72] on span "AIRBUS ATLANTIC LIV. ROCHEFORT - 01SOG020" at bounding box center [604, 77] width 137 height 19
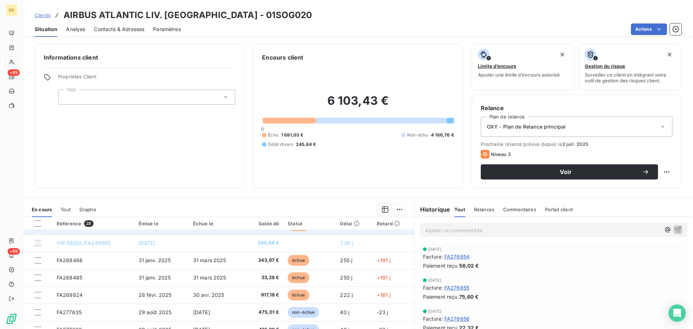
scroll to position [72, 0]
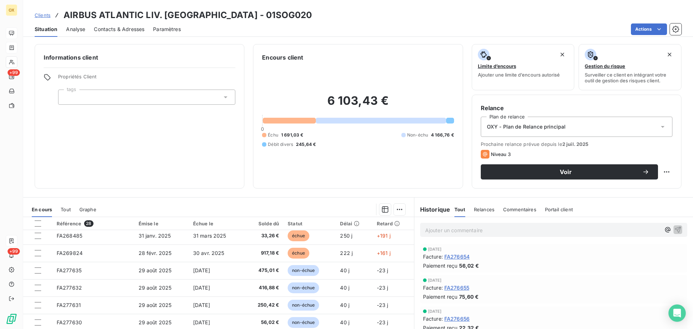
click at [218, 250] on span "30 avr. 2025" at bounding box center [208, 253] width 31 height 6
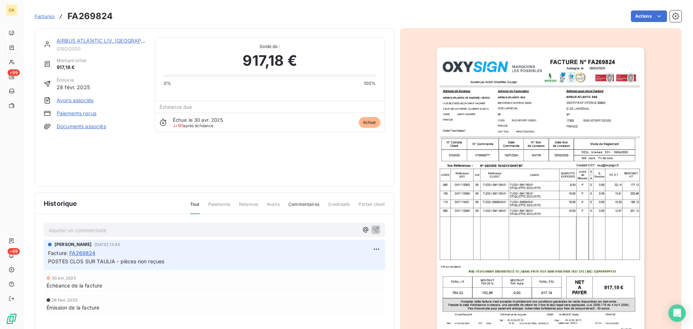
click at [487, 153] on img "button" at bounding box center [541, 194] width 208 height 294
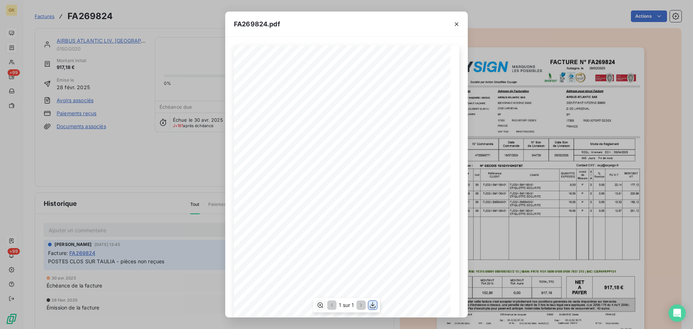
click at [373, 303] on icon "button" at bounding box center [372, 305] width 7 height 7
click at [458, 25] on icon "button" at bounding box center [456, 24] width 7 height 7
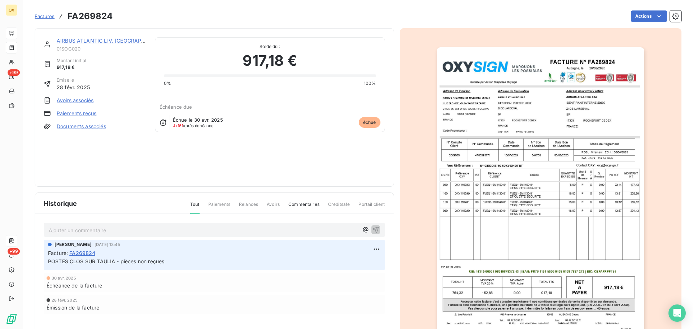
click at [110, 38] on link "AIRBUS ATLANTIC LIV. [GEOGRAPHIC_DATA]" at bounding box center [112, 41] width 111 height 6
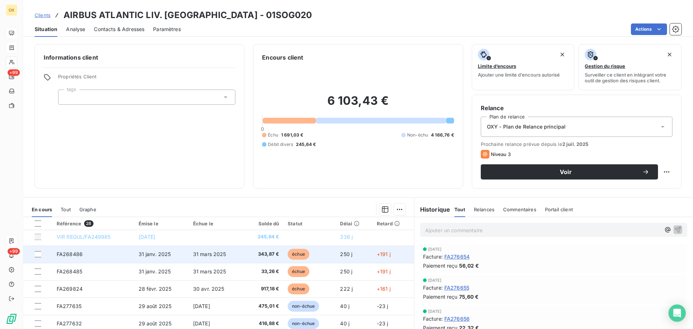
scroll to position [36, 0]
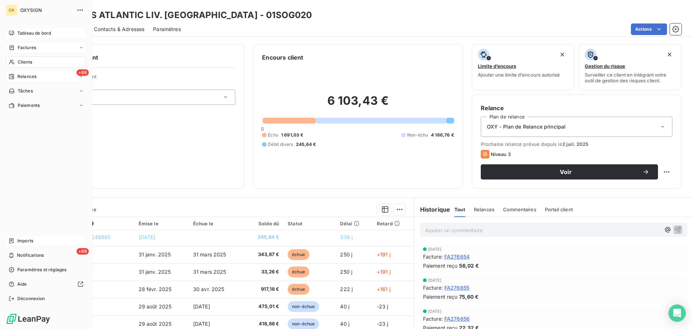
click at [21, 75] on span "Relances" at bounding box center [26, 76] width 19 height 6
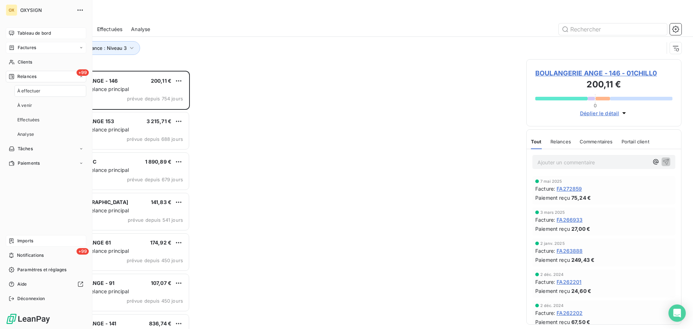
scroll to position [253, 150]
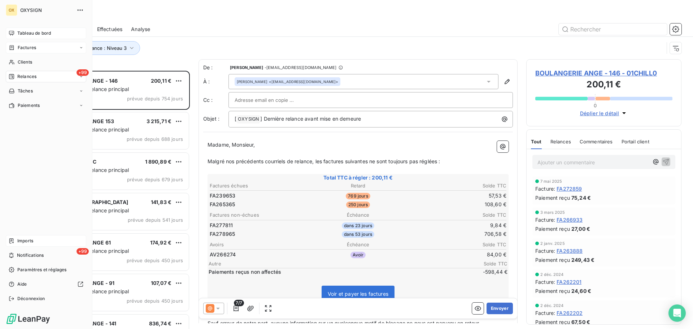
click at [25, 32] on span "Tableau de bord" at bounding box center [34, 33] width 34 height 6
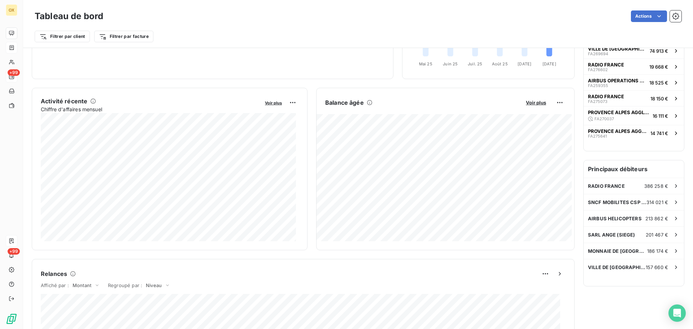
scroll to position [109, 0]
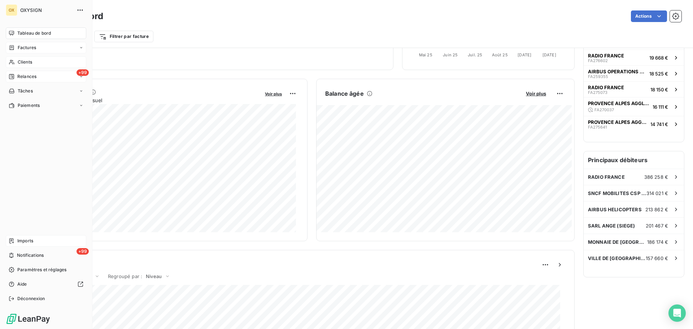
click at [26, 61] on span "Clients" at bounding box center [25, 62] width 14 height 6
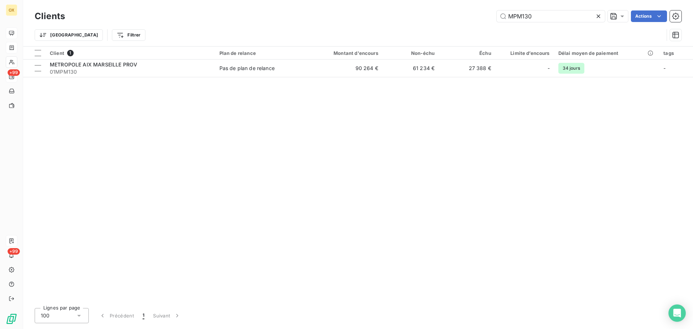
drag, startPoint x: 541, startPoint y: 17, endPoint x: 476, endPoint y: 14, distance: 64.7
click at [476, 14] on div "MPM130 Actions" at bounding box center [378, 16] width 608 height 12
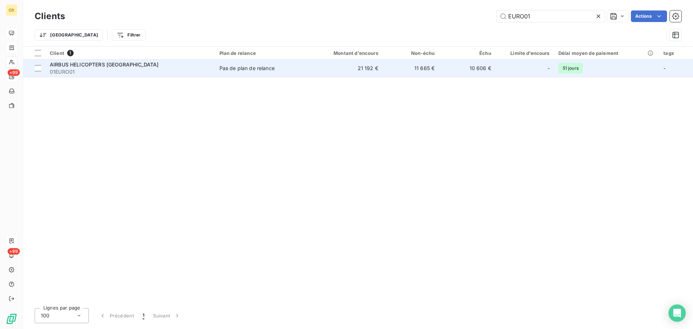
type input "EURO01"
click at [128, 73] on span "01EURO01" at bounding box center [130, 71] width 161 height 7
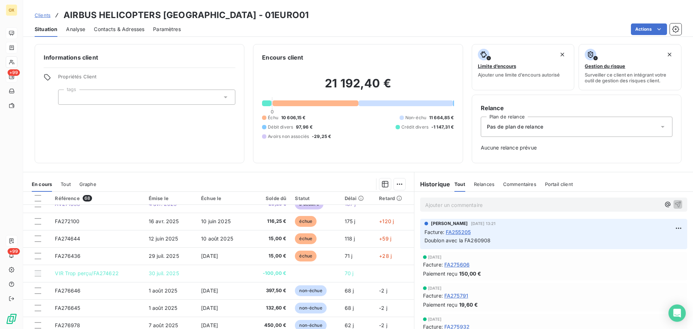
scroll to position [308, 0]
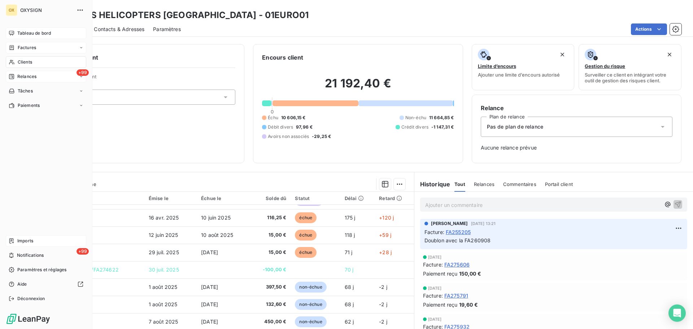
click at [22, 62] on span "Clients" at bounding box center [25, 62] width 14 height 6
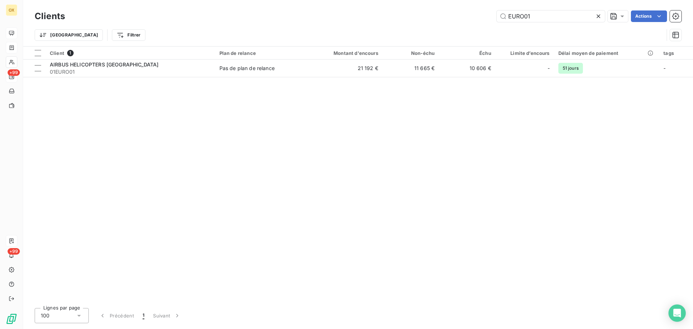
click at [600, 16] on icon at bounding box center [598, 16] width 7 height 7
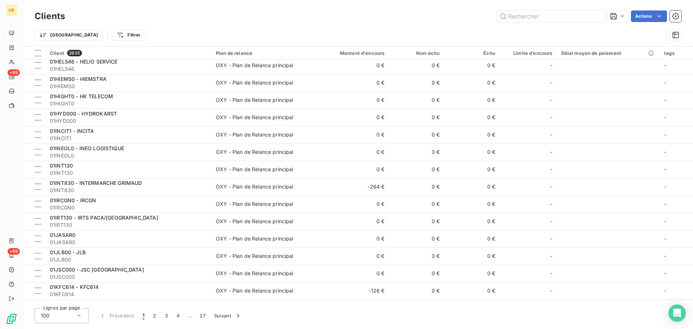
scroll to position [1491, 0]
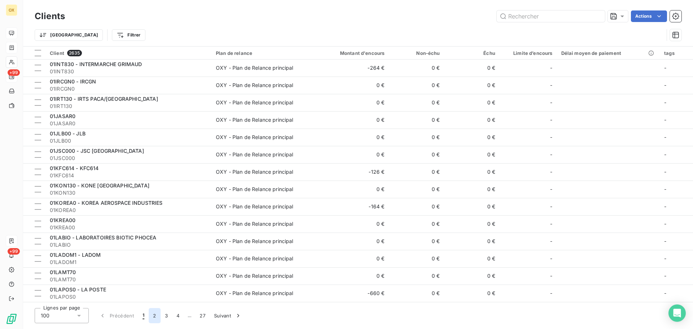
click at [154, 318] on button "2" at bounding box center [155, 315] width 12 height 15
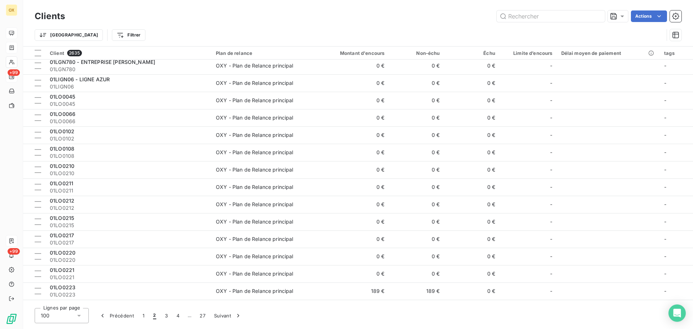
scroll to position [0, 0]
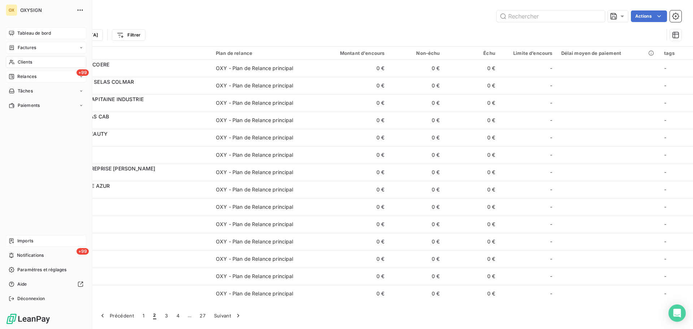
click at [18, 32] on span "Tableau de bord" at bounding box center [34, 33] width 34 height 6
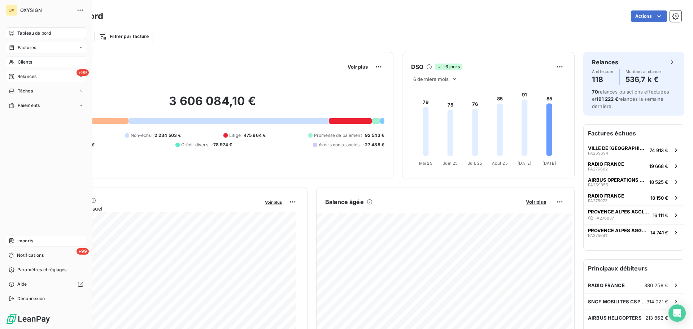
click at [20, 75] on span "Relances" at bounding box center [26, 76] width 19 height 6
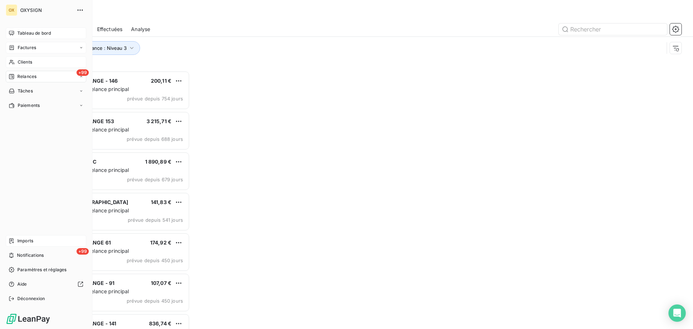
scroll to position [253, 150]
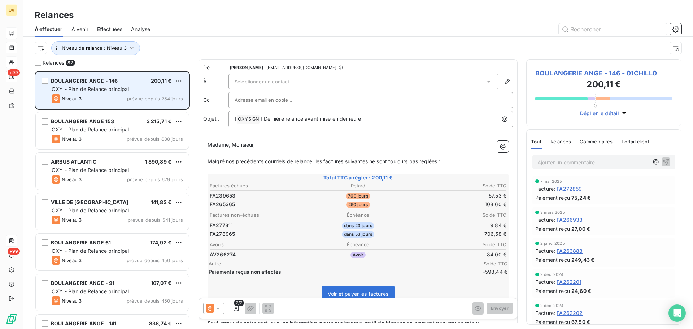
click at [110, 85] on div "BOULANGERIE ANGE - 146 200,11 € OXY - Plan de Relance principal Niveau 3 prévue…" at bounding box center [112, 90] width 153 height 37
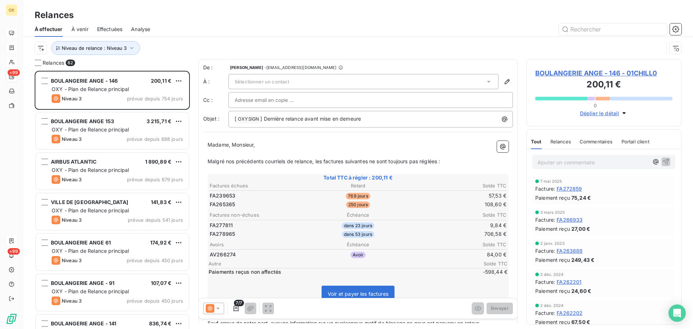
click at [566, 73] on span "BOULANGERIE ANGE - 146 - 01CHILL0" at bounding box center [604, 73] width 137 height 10
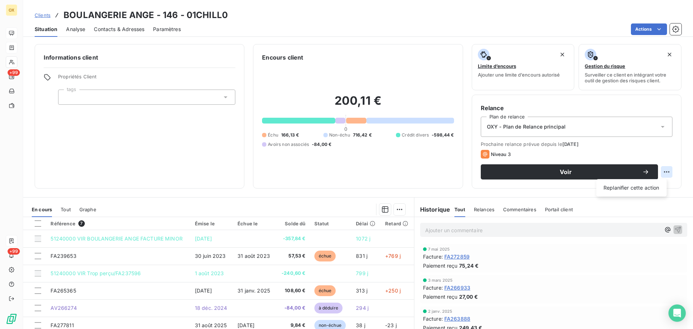
click at [665, 170] on html "OX +99 +99 Clients BOULANGERIE ANGE - 146 - 01CHILL0 Situation Analyse Contacts…" at bounding box center [346, 164] width 693 height 329
click at [645, 191] on div "Replanifier cette action" at bounding box center [631, 188] width 65 height 12
select select "9"
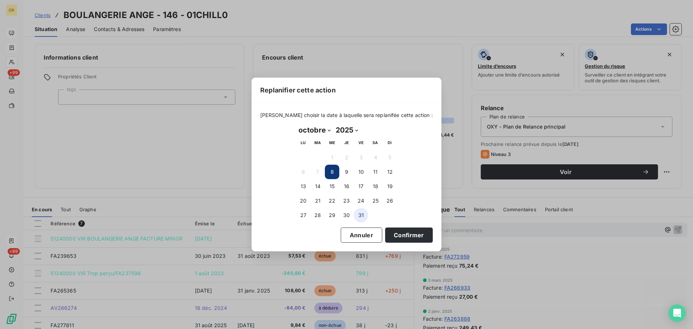
click at [360, 215] on button "31" at bounding box center [361, 215] width 14 height 14
click at [389, 233] on button "Confirmer" at bounding box center [409, 234] width 48 height 15
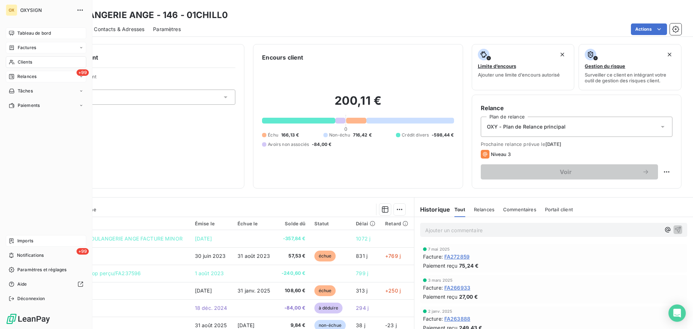
click at [21, 77] on span "Relances" at bounding box center [26, 76] width 19 height 6
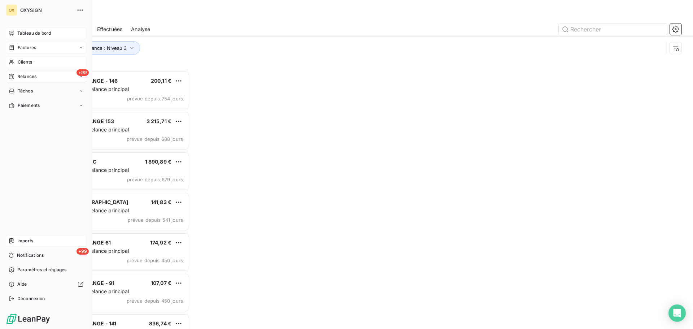
scroll to position [253, 150]
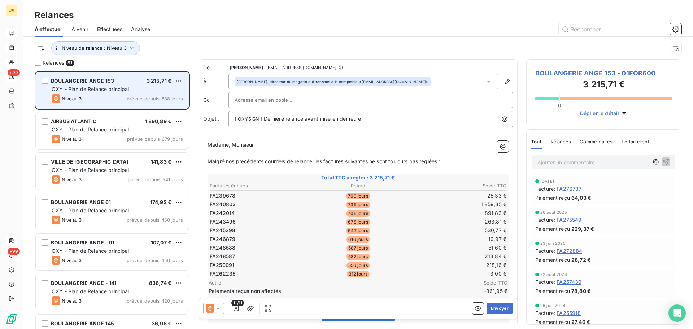
click at [94, 97] on div "Niveau 3 prévue depuis 688 jours" at bounding box center [117, 98] width 131 height 9
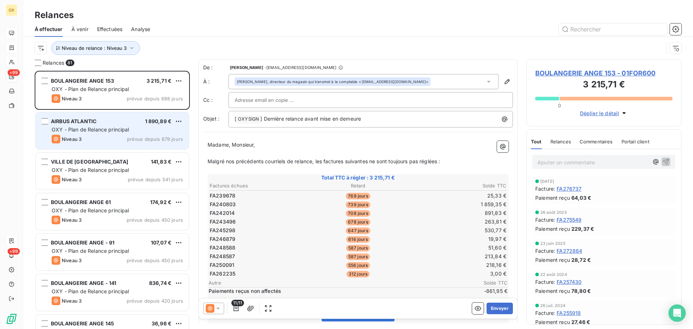
click at [96, 125] on div "AIRBUS ATLANTIC" at bounding box center [73, 121] width 45 height 7
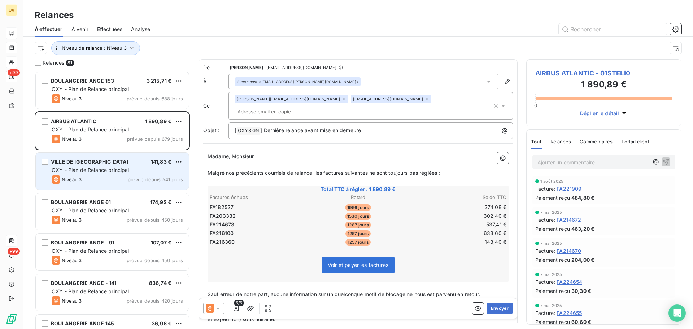
click at [105, 173] on div "OXY - Plan de Relance principal" at bounding box center [117, 169] width 131 height 7
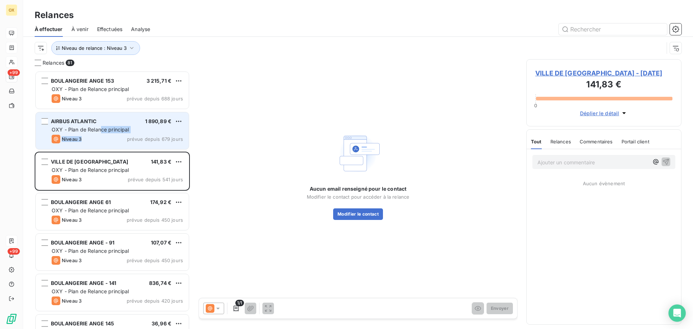
click at [99, 134] on div "AIRBUS ATLANTIC 1 890,89 € OXY - Plan de Relance principal Niveau 3 prévue depu…" at bounding box center [112, 130] width 153 height 37
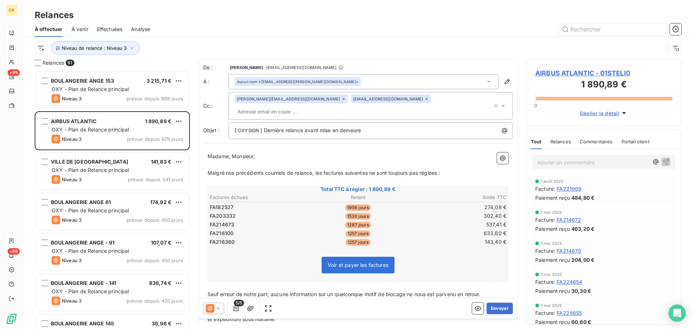
click at [593, 74] on span "AIRBUS ATLANTIC - 01STELI0" at bounding box center [604, 73] width 137 height 10
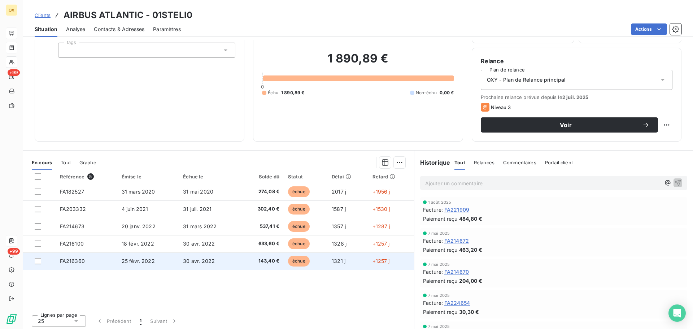
scroll to position [49, 0]
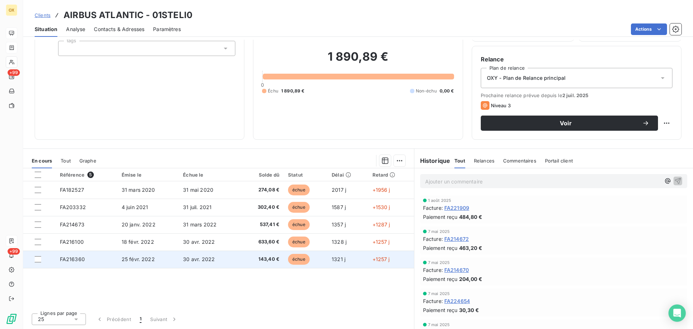
click at [244, 259] on span "143,40 €" at bounding box center [261, 259] width 35 height 7
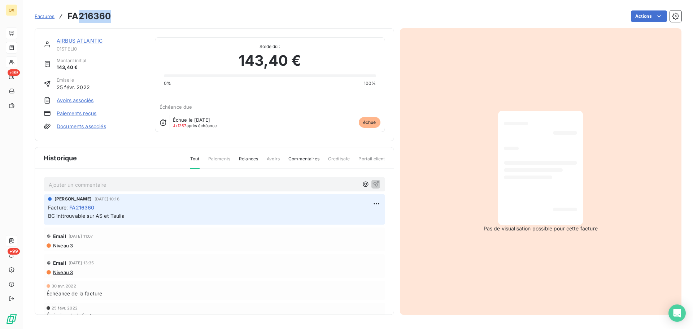
drag, startPoint x: 112, startPoint y: 17, endPoint x: 81, endPoint y: 12, distance: 31.7
click at [81, 12] on div "Factures FA216360 Actions" at bounding box center [358, 16] width 647 height 15
copy h3 "216360"
click at [68, 39] on link "AIRBUS ATLANTIC" at bounding box center [80, 41] width 46 height 6
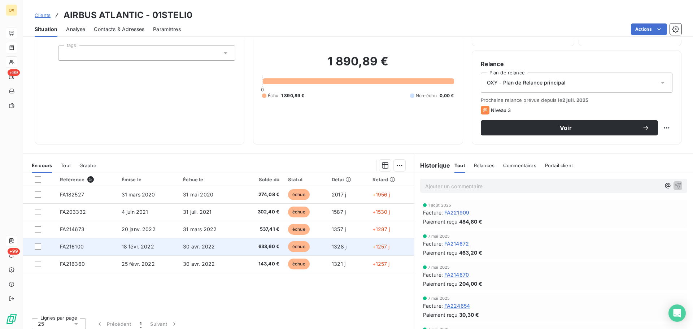
scroll to position [49, 0]
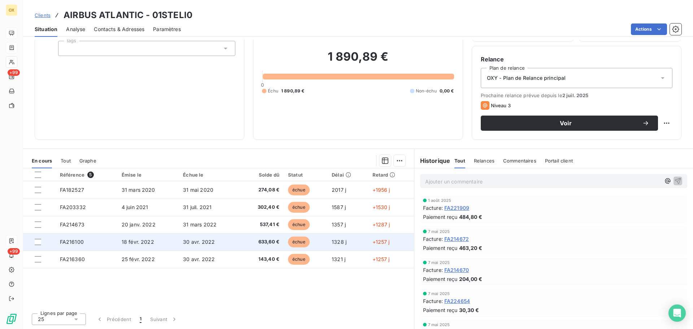
click at [213, 239] on td "30 avr. 2022" at bounding box center [209, 241] width 61 height 17
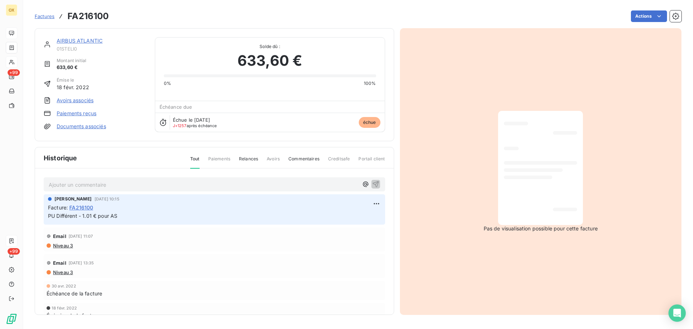
click at [93, 41] on link "AIRBUS ATLANTIC" at bounding box center [80, 41] width 46 height 6
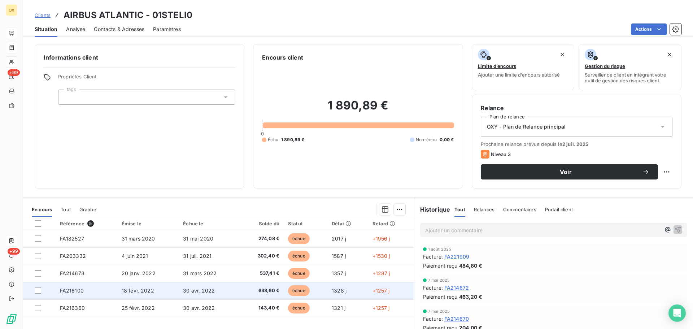
click at [250, 290] on span "633,60 €" at bounding box center [261, 290] width 35 height 7
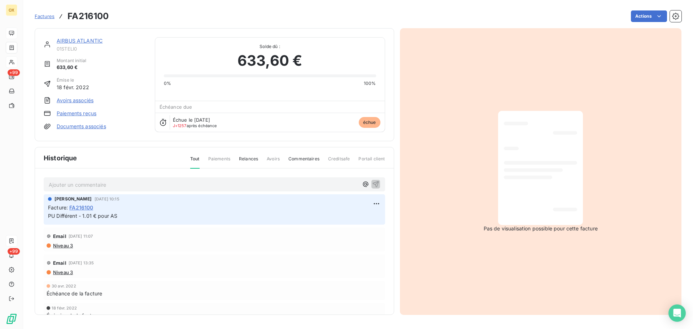
click at [250, 290] on div "Échéance de la facture" at bounding box center [215, 294] width 336 height 8
drag, startPoint x: 110, startPoint y: 15, endPoint x: 79, endPoint y: 16, distance: 31.8
click at [79, 16] on div "Factures FA216100 Actions" at bounding box center [358, 16] width 647 height 15
copy h3 "216100"
click at [76, 41] on link "AIRBUS ATLANTIC" at bounding box center [80, 41] width 46 height 6
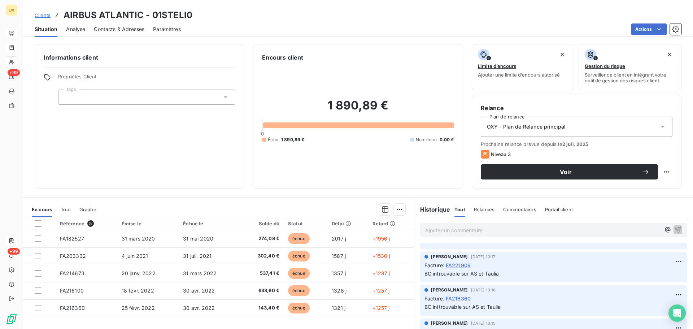
scroll to position [144, 0]
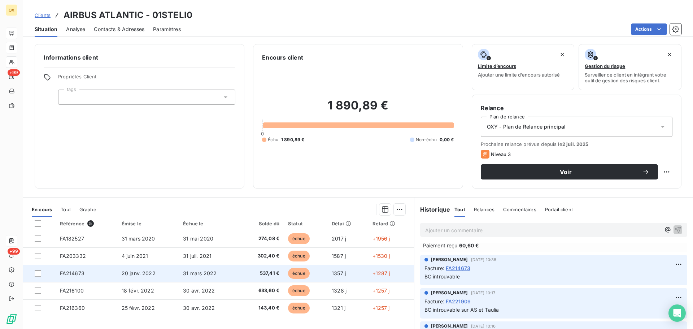
click at [212, 269] on td "31 mars 2022" at bounding box center [209, 273] width 61 height 17
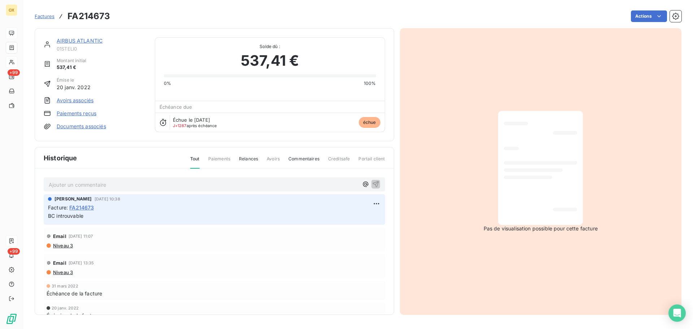
click at [95, 41] on link "AIRBUS ATLANTIC" at bounding box center [80, 41] width 46 height 6
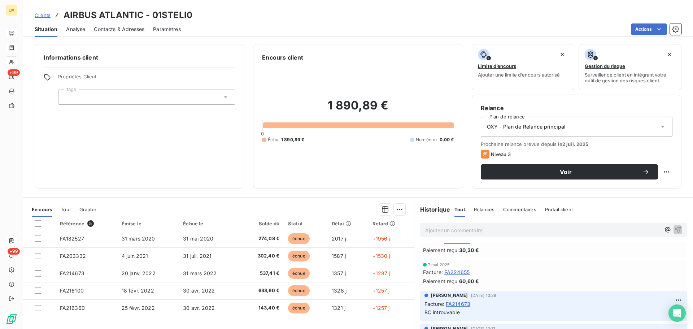
scroll to position [144, 0]
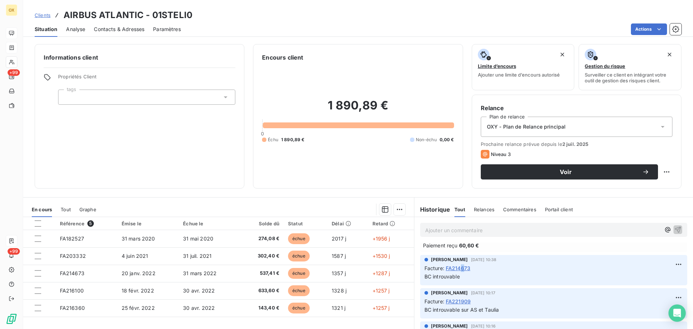
click at [460, 267] on span "FA214673" at bounding box center [458, 268] width 25 height 8
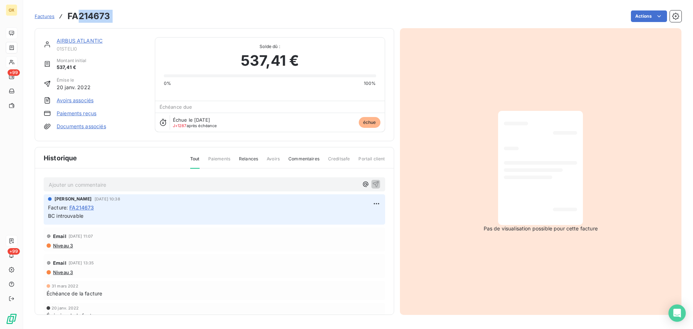
drag, startPoint x: 118, startPoint y: 15, endPoint x: 80, endPoint y: 15, distance: 38.3
click at [79, 15] on div "Factures FA214673 Actions" at bounding box center [358, 16] width 647 height 15
copy section "214673 Actions"
click at [91, 40] on link "AIRBUS ATLANTIC" at bounding box center [80, 41] width 46 height 6
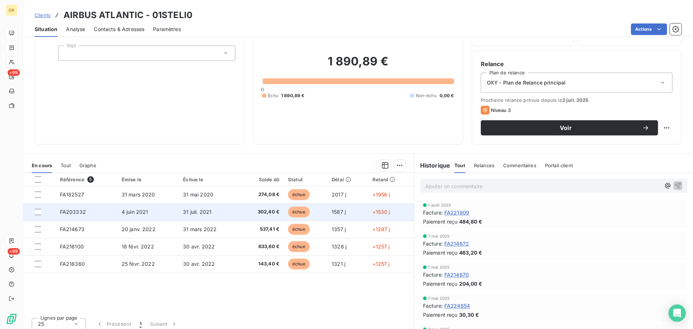
scroll to position [49, 0]
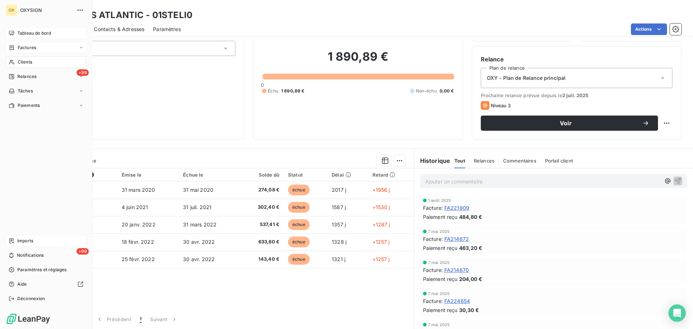
click at [25, 32] on span "Tableau de bord" at bounding box center [34, 33] width 34 height 6
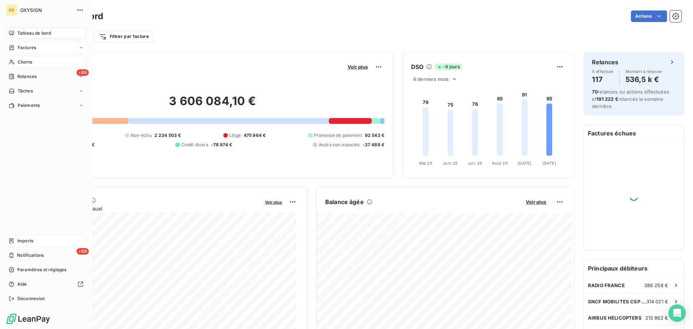
click at [18, 240] on span "Imports" at bounding box center [25, 241] width 16 height 6
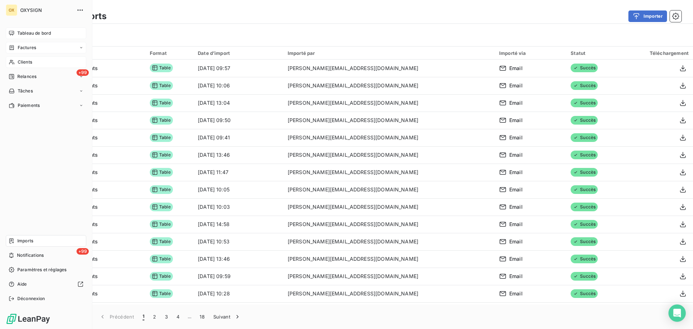
click at [22, 32] on span "Tableau de bord" at bounding box center [34, 33] width 34 height 6
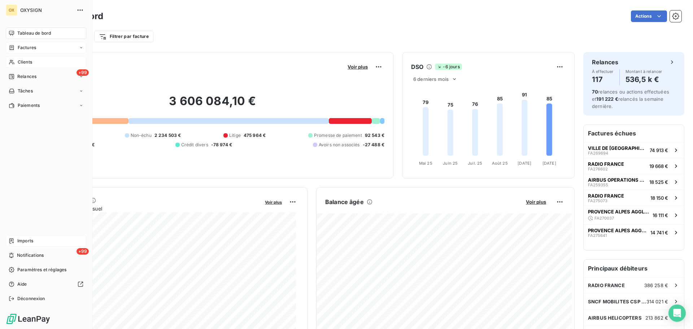
click at [21, 240] on span "Imports" at bounding box center [25, 241] width 16 height 6
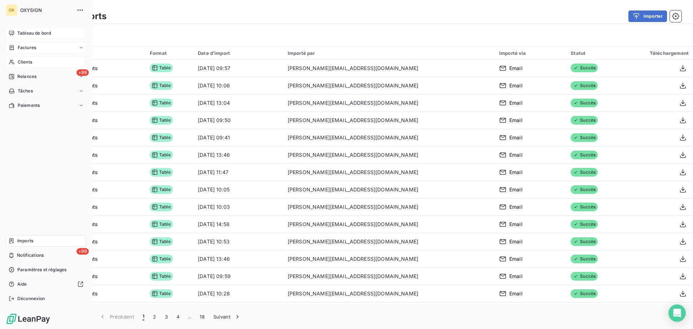
click at [15, 33] on div "Tableau de bord" at bounding box center [46, 33] width 81 height 12
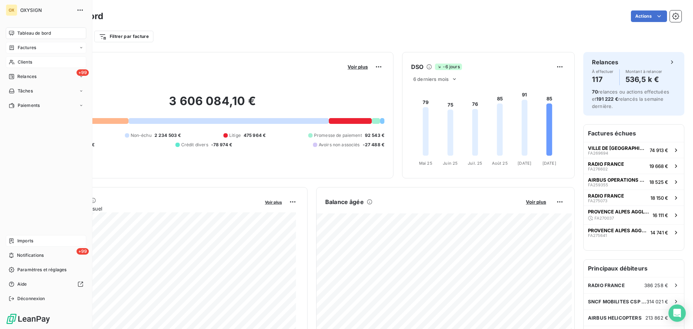
drag, startPoint x: 32, startPoint y: 58, endPoint x: 36, endPoint y: 58, distance: 4.4
click at [32, 58] on div "Clients" at bounding box center [46, 62] width 81 height 12
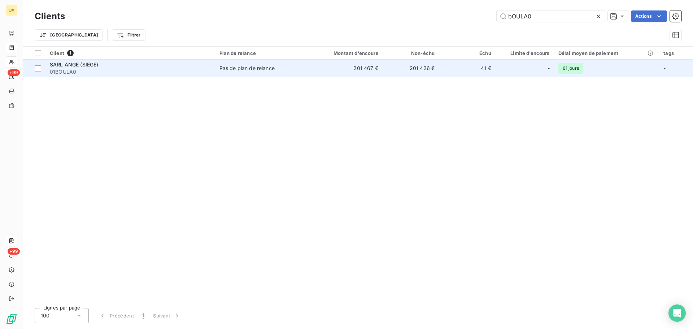
type input "bOULA0"
click at [105, 66] on div "SARL ANGE (SIEGE)" at bounding box center [130, 64] width 161 height 7
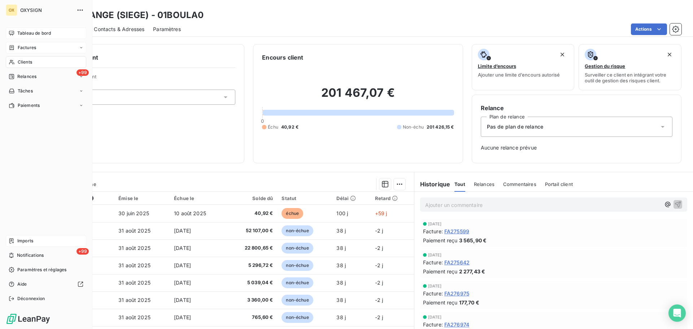
click at [38, 34] on span "Tableau de bord" at bounding box center [34, 33] width 34 height 6
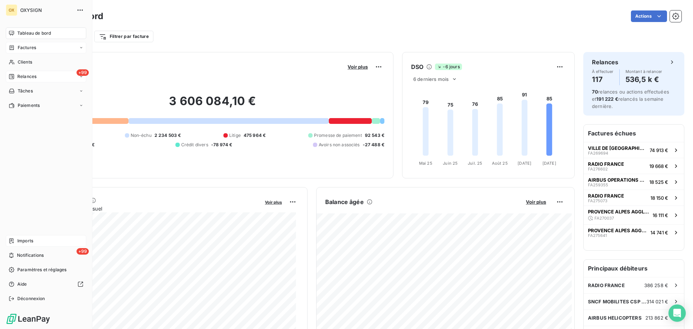
click at [37, 77] on div "+99 Relances" at bounding box center [46, 77] width 81 height 12
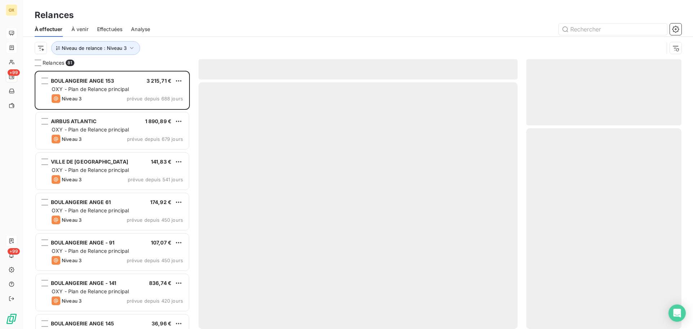
scroll to position [253, 150]
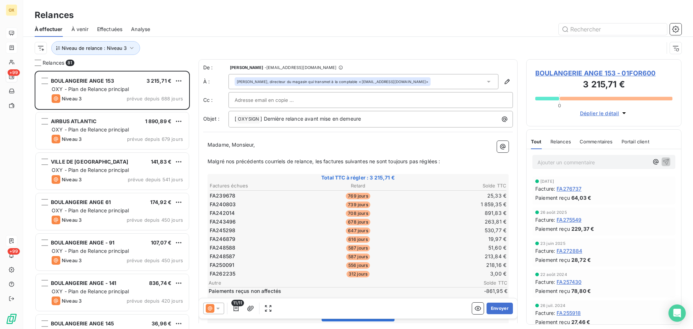
click at [122, 29] on span "Effectuées" at bounding box center [110, 29] width 26 height 7
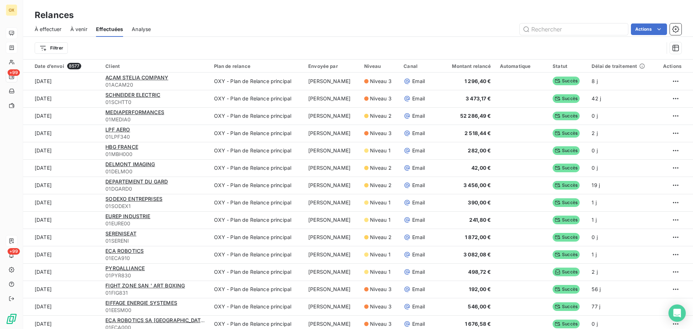
click at [38, 27] on span "À effectuer" at bounding box center [48, 29] width 27 height 7
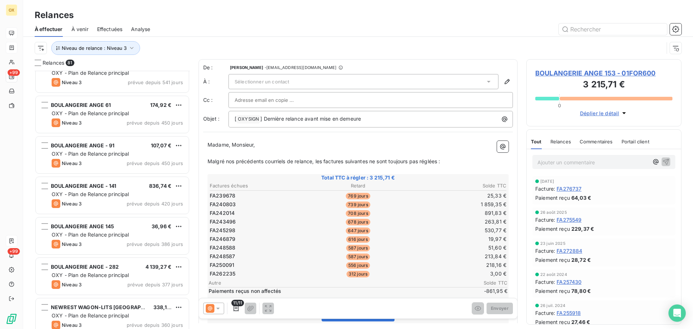
scroll to position [109, 0]
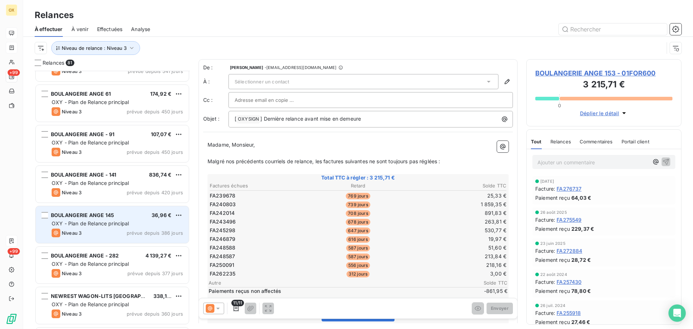
click at [129, 221] on div "OXY - Plan de Relance principal" at bounding box center [117, 223] width 131 height 7
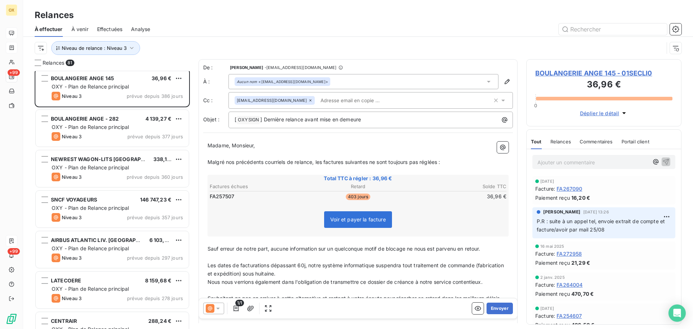
scroll to position [253, 0]
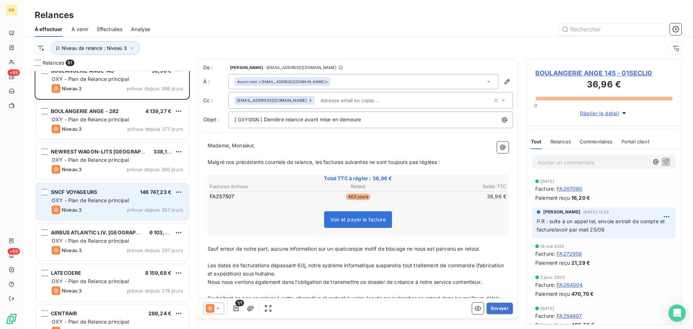
click at [97, 194] on span "SNCF VOYAGEURS" at bounding box center [74, 192] width 46 height 6
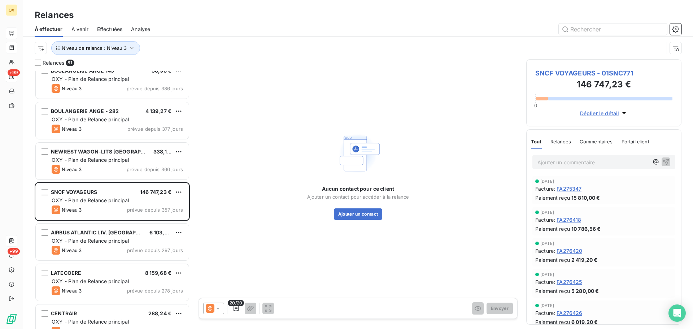
click at [564, 72] on span "SNCF VOYAGEURS - 01SNC771" at bounding box center [604, 73] width 137 height 10
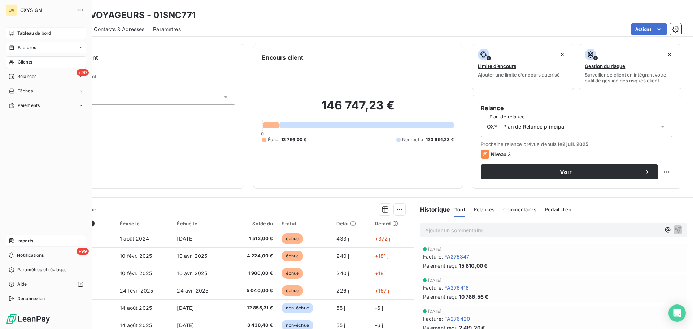
click at [22, 240] on span "Imports" at bounding box center [25, 241] width 16 height 6
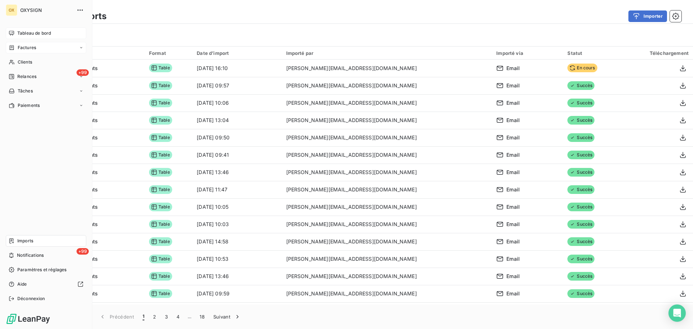
click at [17, 32] on span "Tableau de bord" at bounding box center [34, 33] width 34 height 6
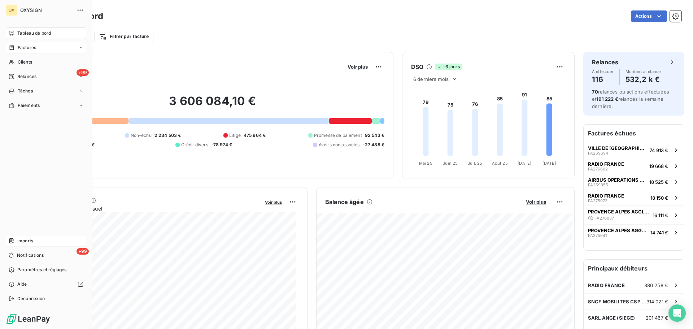
drag, startPoint x: 30, startPoint y: 238, endPoint x: 35, endPoint y: 235, distance: 5.5
click at [30, 239] on span "Imports" at bounding box center [25, 241] width 16 height 6
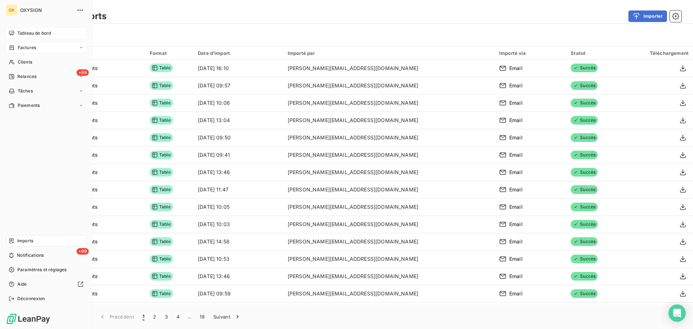
drag, startPoint x: 17, startPoint y: 32, endPoint x: 50, endPoint y: 39, distance: 33.9
click at [17, 32] on div "Tableau de bord" at bounding box center [46, 33] width 81 height 12
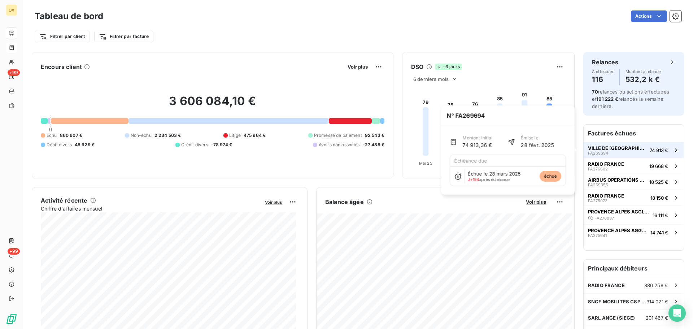
click at [606, 151] on div "VILLE DE [GEOGRAPHIC_DATA] FA269694" at bounding box center [617, 150] width 59 height 10
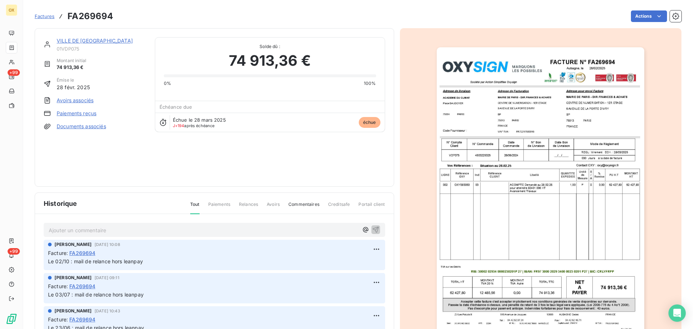
click at [80, 40] on link "VILLE DE [GEOGRAPHIC_DATA]" at bounding box center [95, 41] width 76 height 6
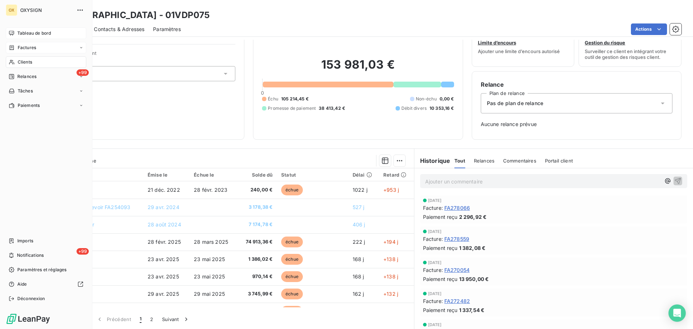
click at [20, 33] on span "Tableau de bord" at bounding box center [34, 33] width 34 height 6
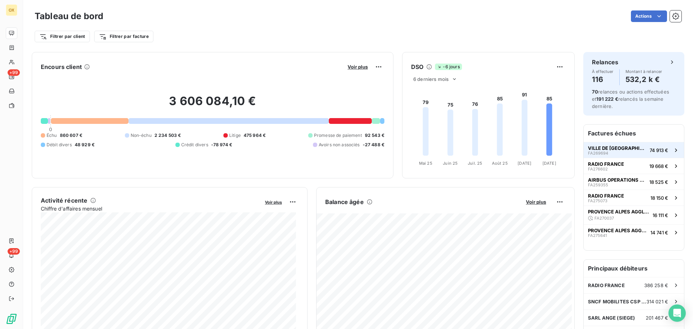
drag, startPoint x: 606, startPoint y: 153, endPoint x: 592, endPoint y: 147, distance: 15.5
click at [606, 153] on div "VILLE DE [GEOGRAPHIC_DATA] FA269694" at bounding box center [617, 150] width 59 height 10
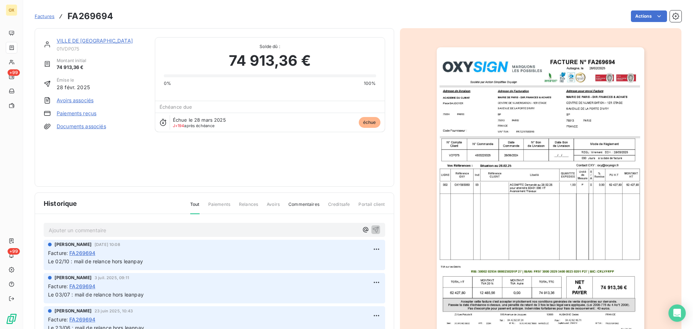
click at [87, 39] on link "VILLE DE [GEOGRAPHIC_DATA]" at bounding box center [95, 41] width 76 height 6
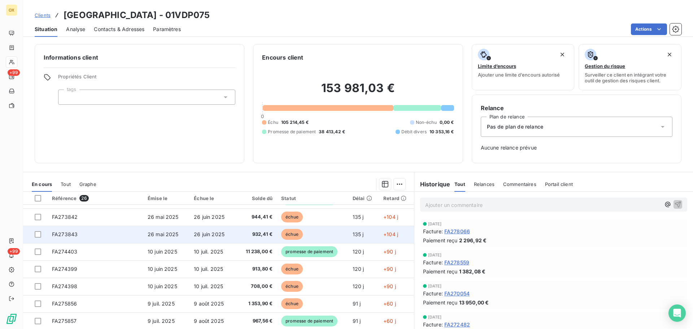
scroll to position [308, 0]
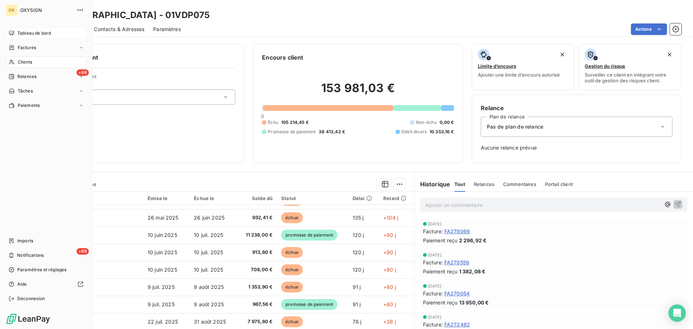
click at [23, 32] on span "Tableau de bord" at bounding box center [34, 33] width 34 height 6
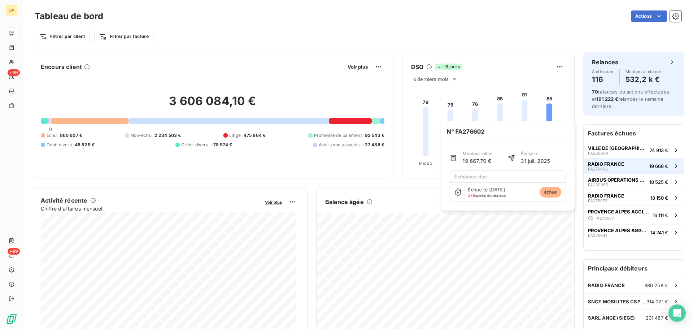
click at [620, 168] on button "RADIO FRANCE FA276602 19 668 €" at bounding box center [634, 166] width 100 height 16
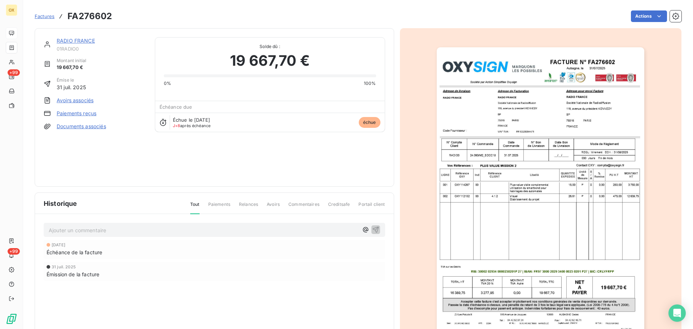
drag, startPoint x: 86, startPoint y: 42, endPoint x: 90, endPoint y: 43, distance: 4.6
click at [86, 42] on link "RADIO FRANCE" at bounding box center [76, 41] width 38 height 6
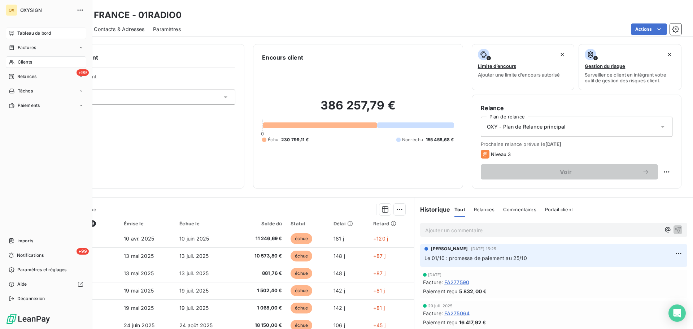
click at [17, 31] on span "Tableau de bord" at bounding box center [34, 33] width 34 height 6
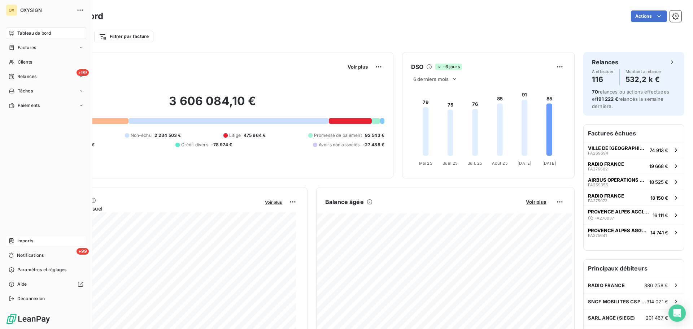
click at [31, 240] on span "Imports" at bounding box center [25, 241] width 16 height 6
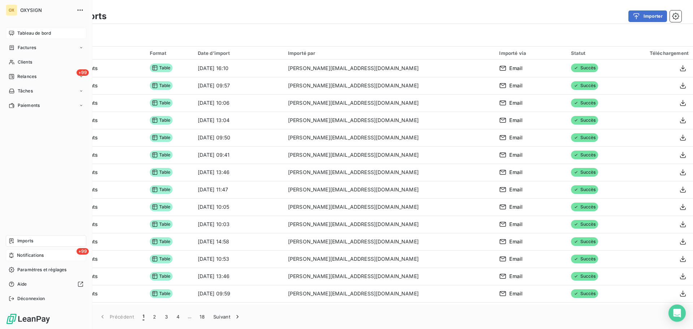
click at [15, 255] on div "+99 Notifications" at bounding box center [46, 256] width 81 height 12
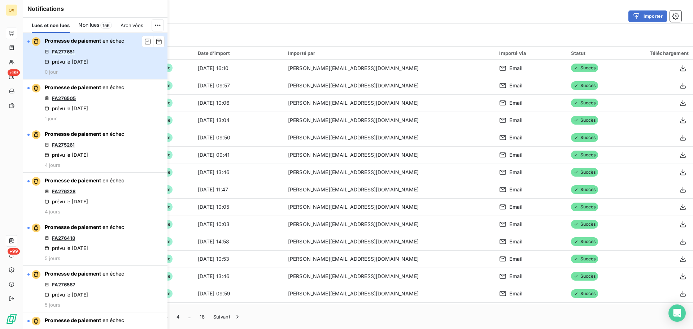
click at [95, 58] on div "Promesse de paiement en échec FA277651 prévu le [DATE] 0 jour" at bounding box center [84, 56] width 79 height 38
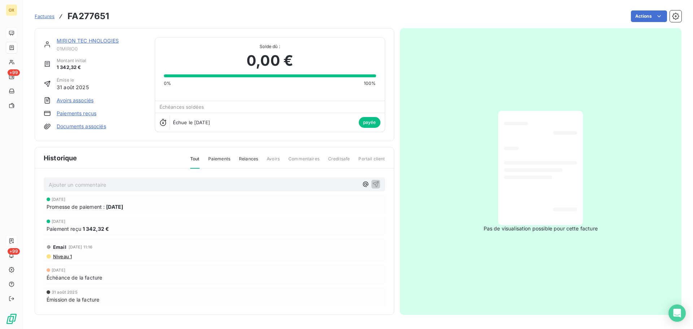
click at [92, 41] on link "MIRION TEC HNOLOGIES" at bounding box center [88, 41] width 62 height 6
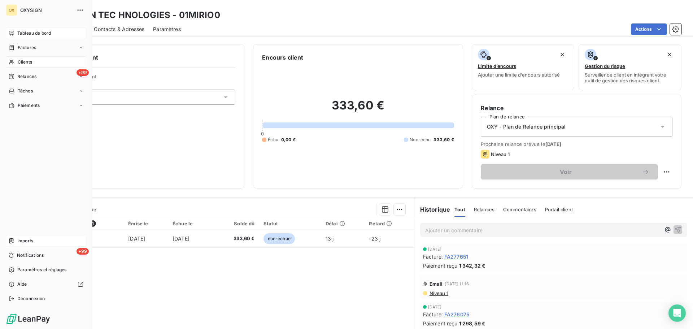
drag, startPoint x: 22, startPoint y: 256, endPoint x: 49, endPoint y: 220, distance: 45.1
click at [22, 256] on span "Notifications" at bounding box center [30, 255] width 27 height 6
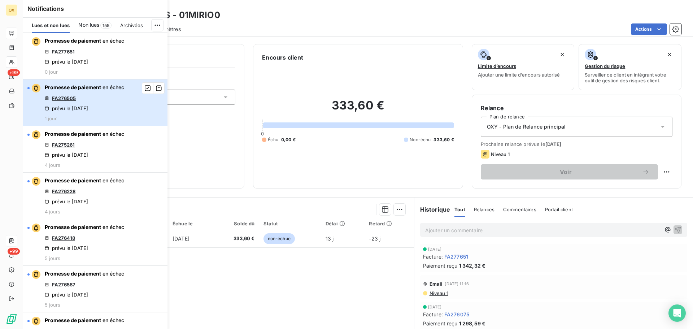
click at [123, 88] on span "en échec" at bounding box center [114, 87] width 22 height 6
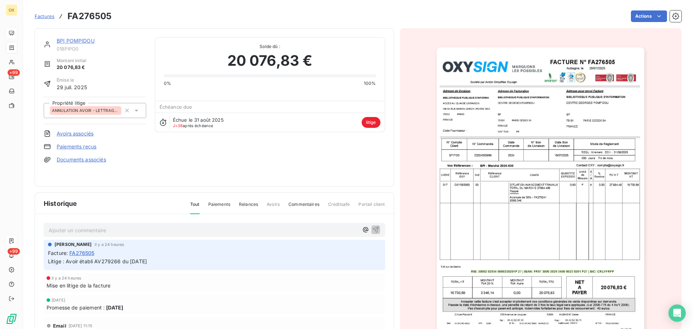
click at [74, 42] on link "BPI POMPIDOU" at bounding box center [76, 41] width 38 height 6
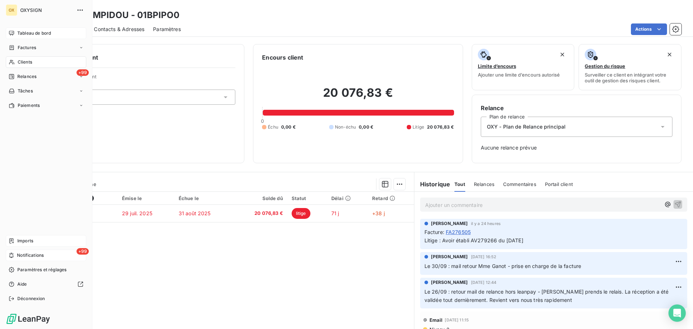
click at [22, 253] on span "Notifications" at bounding box center [30, 255] width 27 height 6
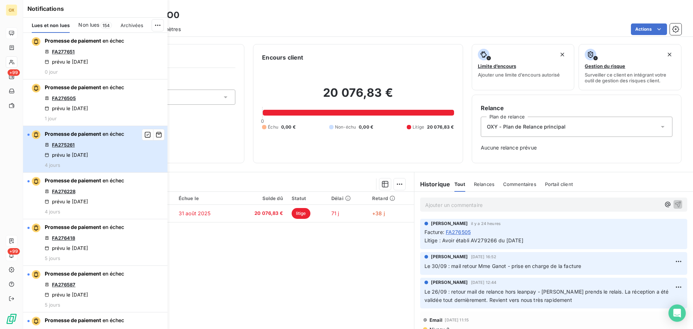
click at [87, 147] on div "Promesse de paiement en échec FA275261 prévu le [DATE] 4 jours" at bounding box center [84, 149] width 79 height 38
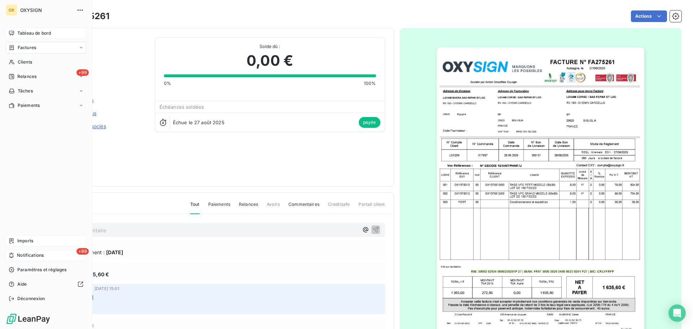
click at [23, 255] on span "Notifications" at bounding box center [30, 255] width 27 height 6
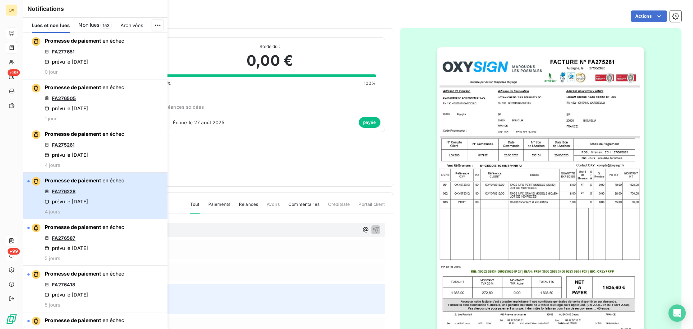
click at [103, 199] on div "Promesse de paiement en échec FA276228 prévu le [DATE] 4 jours" at bounding box center [84, 196] width 79 height 38
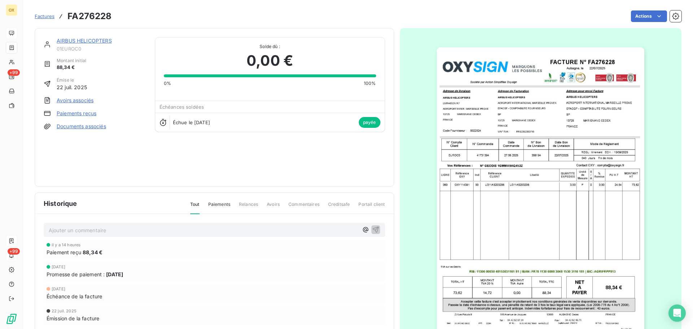
click at [100, 40] on link "AIRBUS HELICOPTERS" at bounding box center [84, 41] width 55 height 6
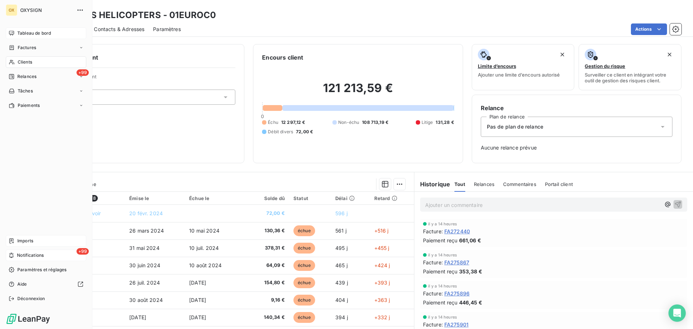
click at [25, 32] on span "Tableau de bord" at bounding box center [34, 33] width 34 height 6
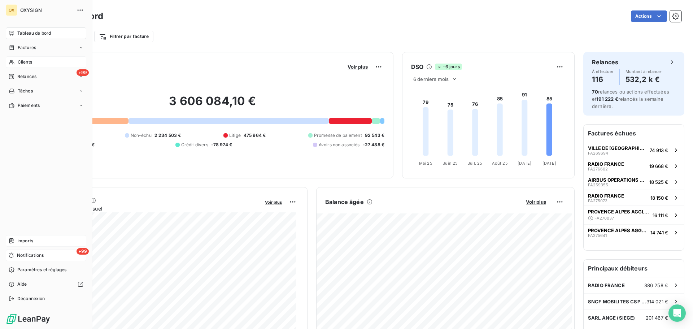
drag, startPoint x: 21, startPoint y: 59, endPoint x: 36, endPoint y: 61, distance: 15.3
click at [21, 59] on span "Clients" at bounding box center [25, 62] width 14 height 6
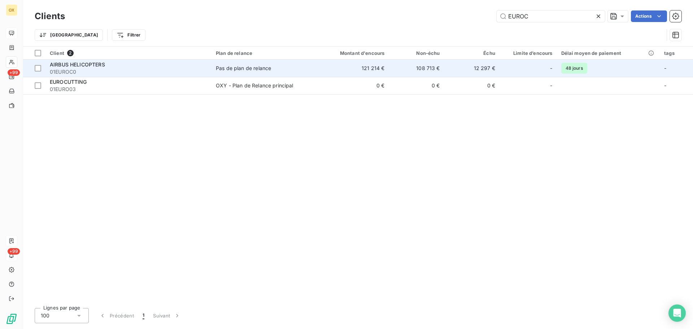
type input "EUROC"
click at [107, 70] on span "01EUROC0" at bounding box center [128, 71] width 157 height 7
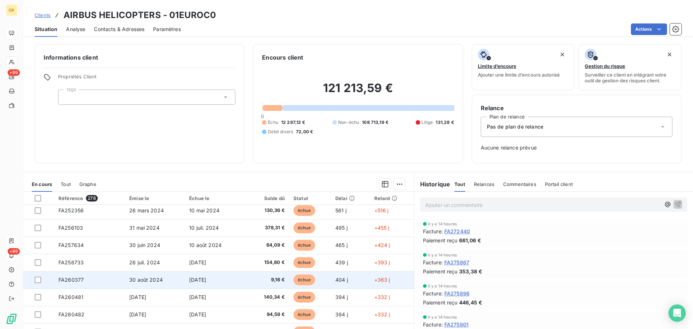
scroll to position [72, 0]
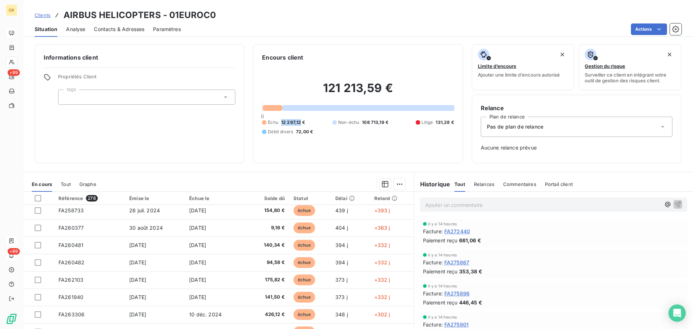
drag, startPoint x: 298, startPoint y: 121, endPoint x: 281, endPoint y: 122, distance: 17.8
click at [279, 121] on div "Échu 12 297,12 €" at bounding box center [283, 122] width 43 height 6
click at [284, 165] on div "Informations client Propriétés Client tags Encours client 121 213,59 € 0 Échu 1…" at bounding box center [358, 184] width 670 height 289
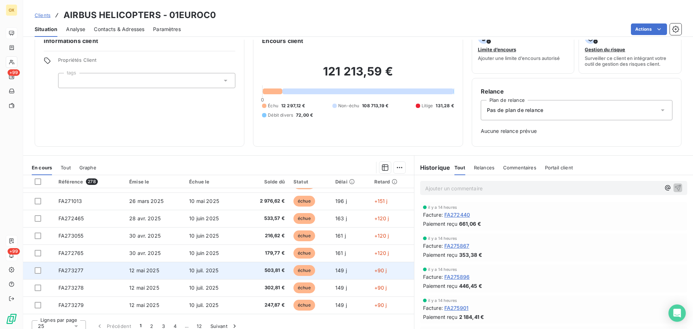
scroll to position [23, 0]
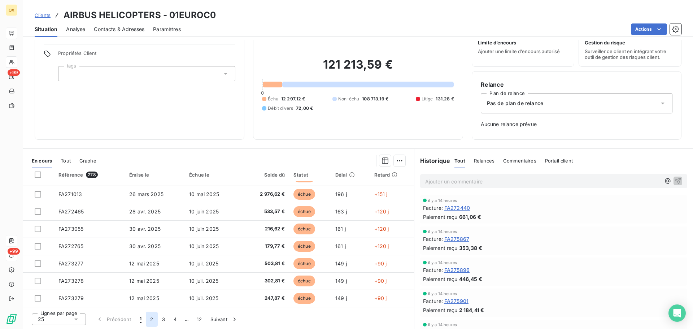
click at [151, 322] on button "2" at bounding box center [152, 319] width 12 height 15
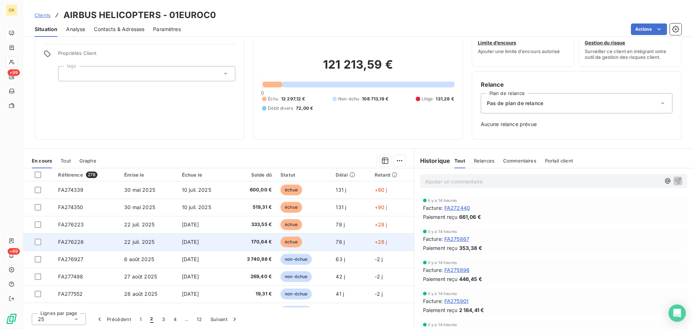
scroll to position [0, 0]
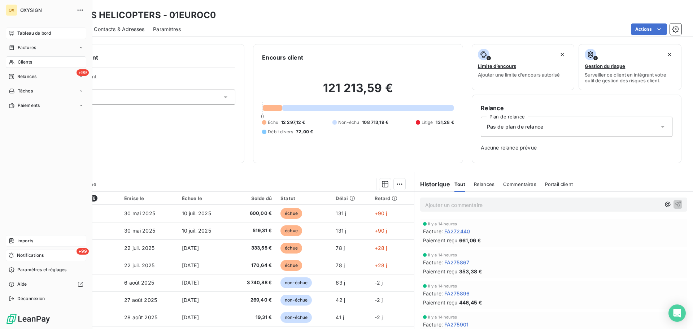
click at [17, 30] on span "Tableau de bord" at bounding box center [34, 33] width 34 height 6
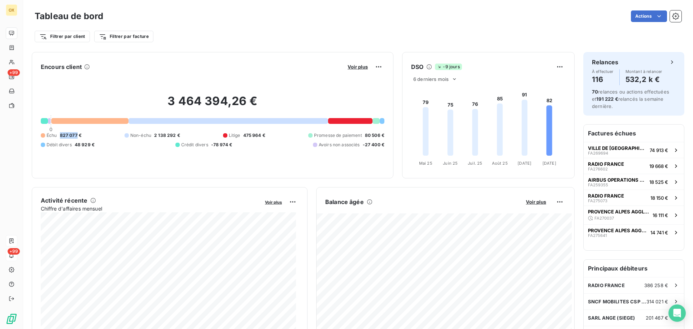
drag, startPoint x: 77, startPoint y: 135, endPoint x: 61, endPoint y: 136, distance: 16.7
click at [61, 136] on span "827 077 €" at bounding box center [71, 135] width 22 height 6
click at [178, 27] on div "Filtrer par client Filtrer par facture" at bounding box center [358, 33] width 647 height 19
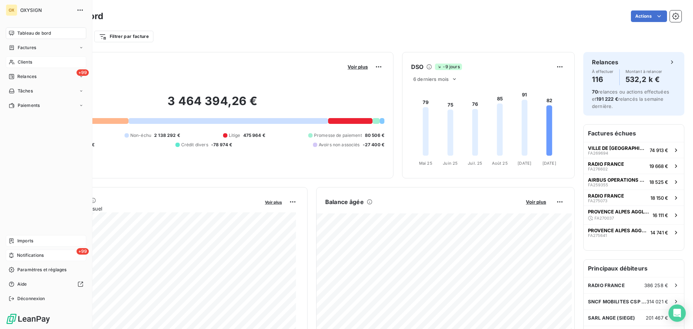
drag, startPoint x: 17, startPoint y: 60, endPoint x: 39, endPoint y: 59, distance: 22.8
click at [17, 60] on div "Clients" at bounding box center [46, 62] width 81 height 12
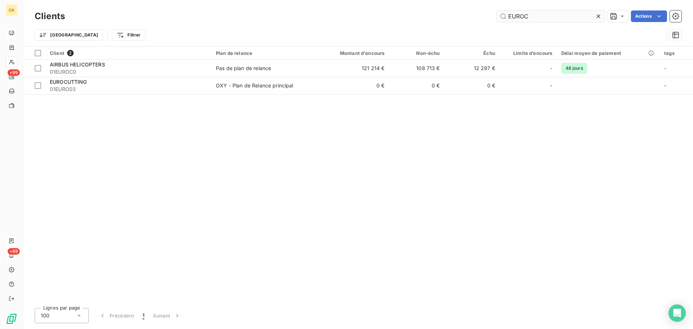
drag, startPoint x: 539, startPoint y: 16, endPoint x: 507, endPoint y: 21, distance: 32.5
click at [508, 21] on input "EUROC" at bounding box center [551, 16] width 108 height 12
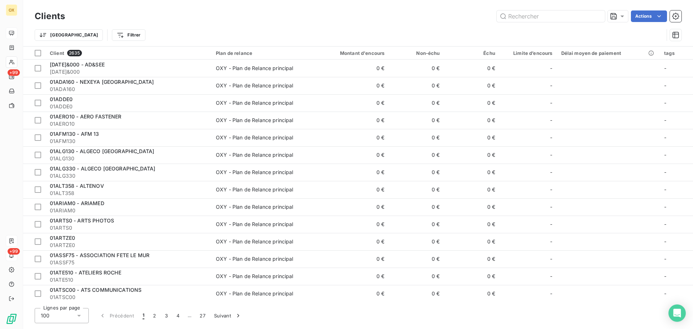
click at [23, 31] on div "OX +99 +99 Clients Actions Trier Filtrer Client 2635 Plan de relance Montant d'…" at bounding box center [346, 164] width 693 height 329
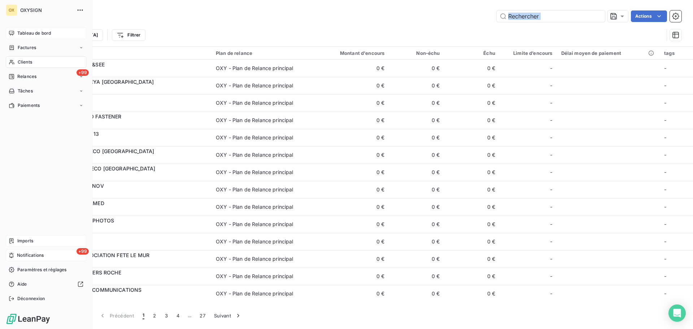
click at [42, 35] on span "Tableau de bord" at bounding box center [34, 33] width 34 height 6
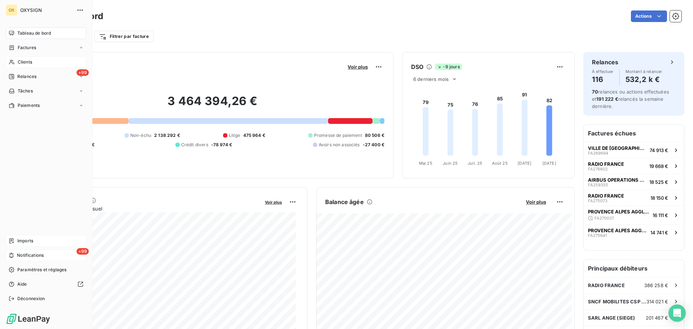
click at [21, 60] on span "Clients" at bounding box center [25, 62] width 14 height 6
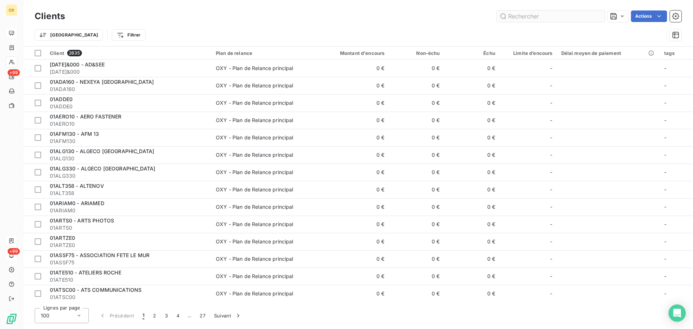
click at [565, 18] on input "text" at bounding box center [551, 16] width 108 height 12
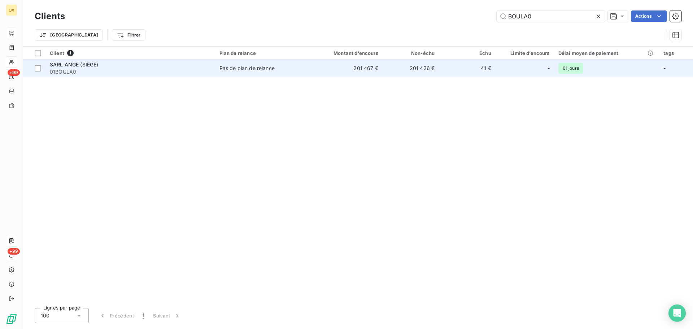
type input "BOULA0"
click at [73, 70] on span "01BOULA0" at bounding box center [130, 71] width 161 height 7
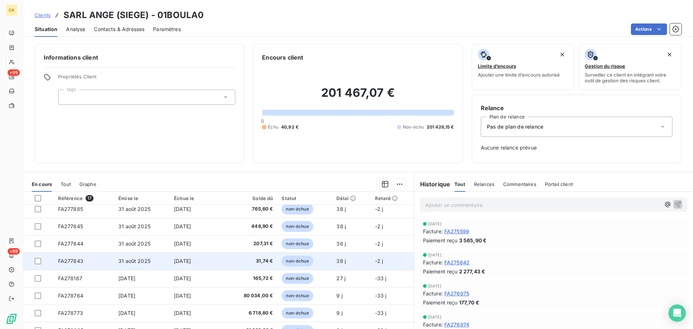
scroll to position [144, 0]
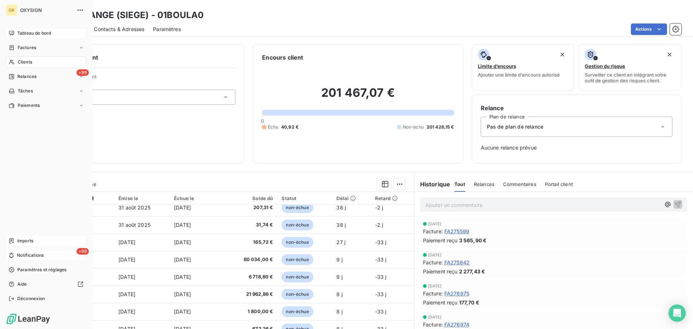
drag, startPoint x: 21, startPoint y: 31, endPoint x: 26, endPoint y: 33, distance: 5.5
click at [21, 31] on span "Tableau de bord" at bounding box center [34, 33] width 34 height 6
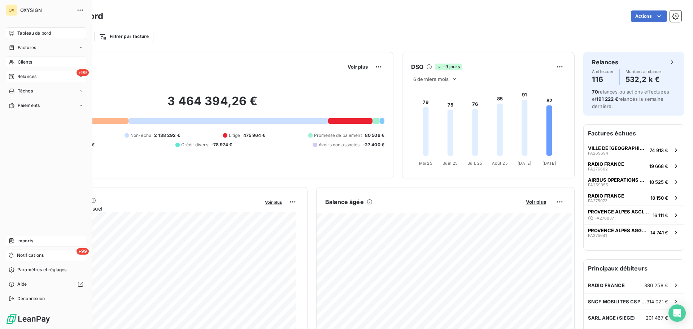
click at [30, 77] on span "Relances" at bounding box center [26, 76] width 19 height 6
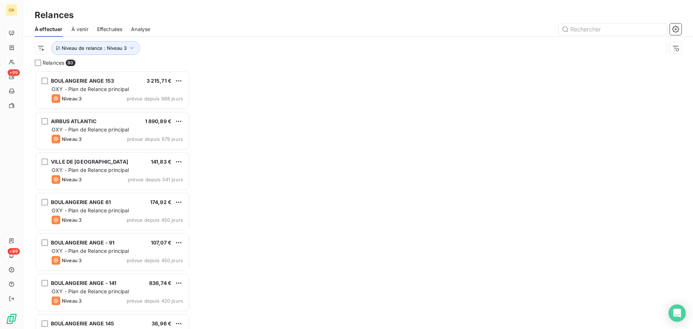
scroll to position [253, 150]
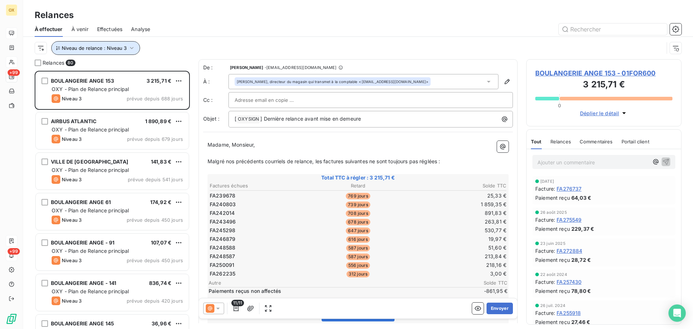
click at [123, 48] on span "Niveau de relance : Niveau 3" at bounding box center [94, 48] width 65 height 6
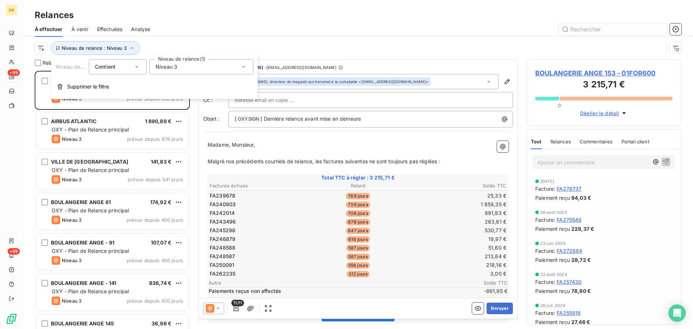
click at [190, 65] on div "Niveau 3" at bounding box center [201, 66] width 104 height 15
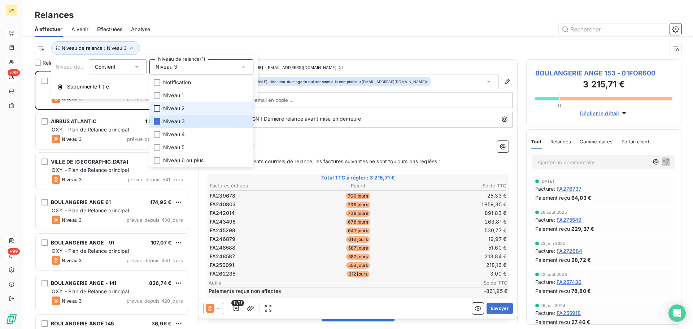
click at [158, 107] on div at bounding box center [157, 108] width 6 height 6
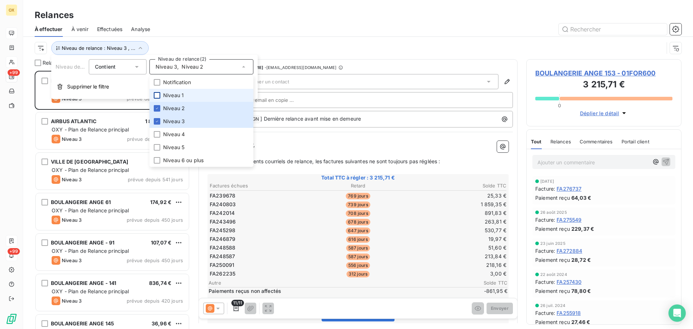
click at [156, 95] on div at bounding box center [157, 95] width 6 height 6
click at [160, 119] on li "Niveau 3" at bounding box center [201, 121] width 104 height 13
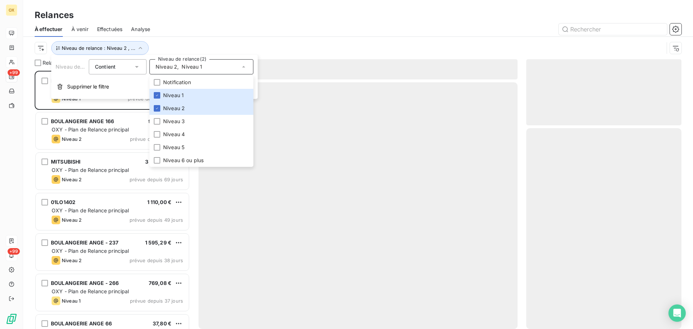
scroll to position [253, 150]
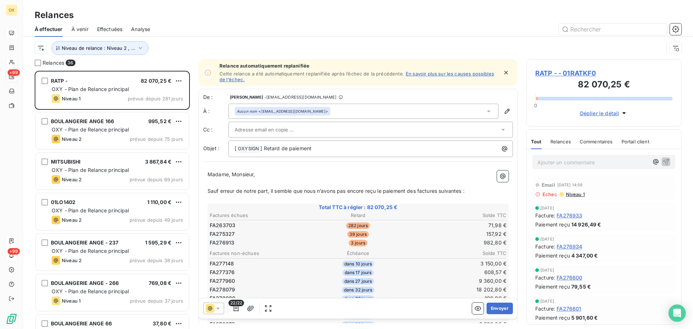
click at [207, 35] on div "À effectuer À venir Effectuées Analyse" at bounding box center [358, 29] width 670 height 15
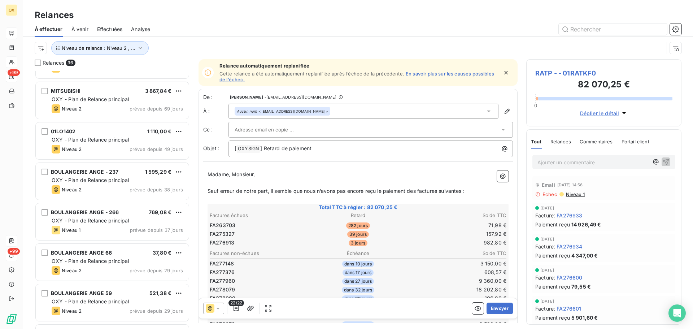
scroll to position [73, 0]
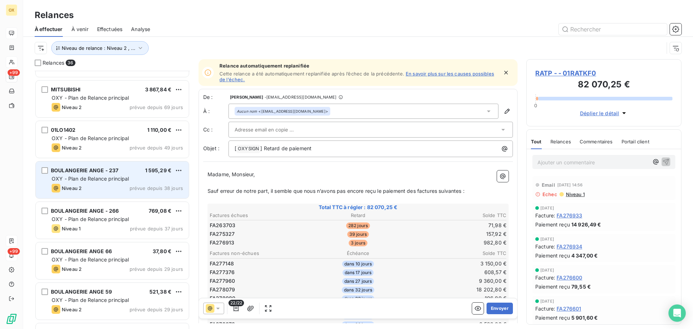
click at [120, 173] on div "BOULANGERIE ANGE - 237 1 595,29 €" at bounding box center [117, 170] width 131 height 6
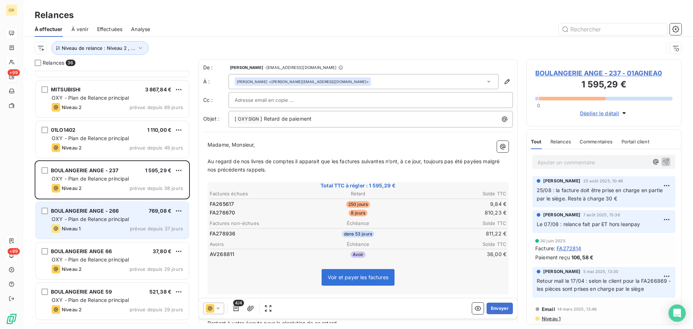
click at [122, 214] on div "BOULANGERIE ANGE - 266 769,08 € OXY - Plan de Relance principal Niveau 1 prévue…" at bounding box center [112, 220] width 153 height 37
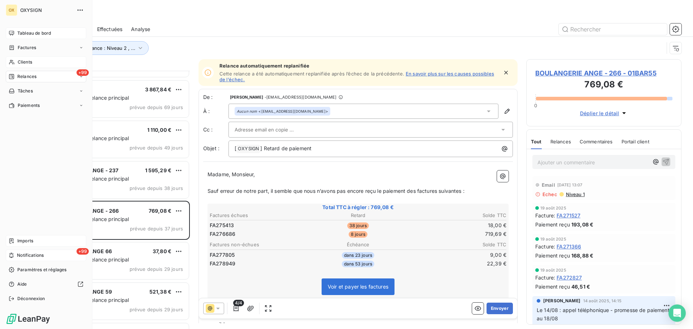
click at [16, 30] on div "Tableau de bord" at bounding box center [46, 33] width 81 height 12
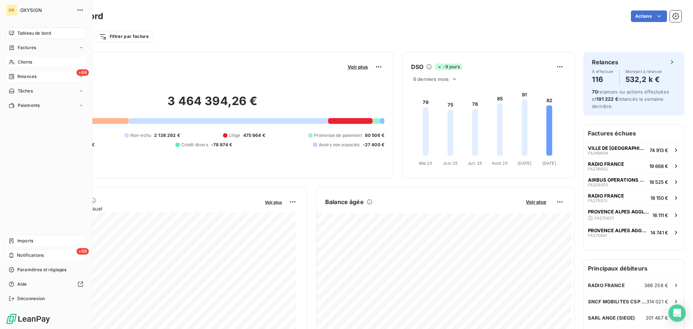
click at [24, 77] on span "Relances" at bounding box center [26, 76] width 19 height 6
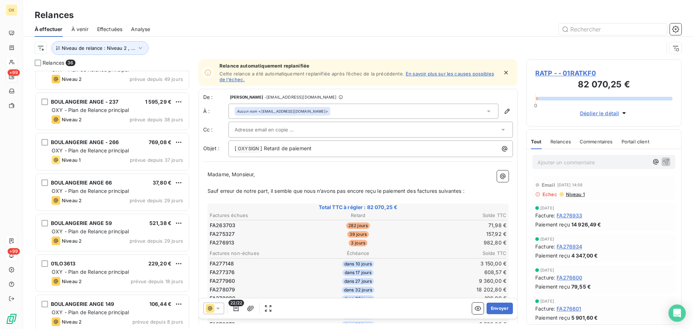
scroll to position [181, 0]
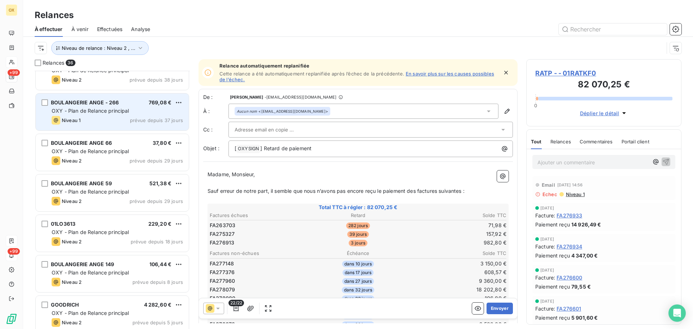
click at [112, 106] on div "BOULANGERIE ANGE - 266" at bounding box center [85, 102] width 68 height 7
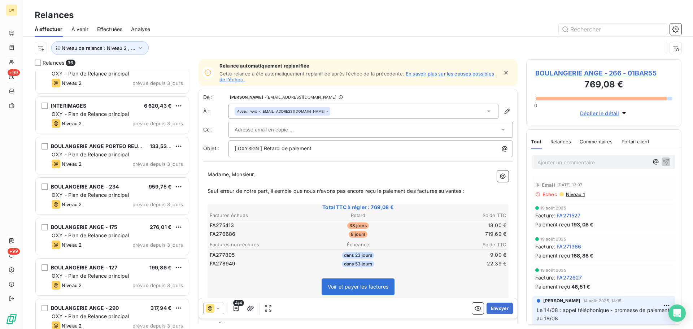
scroll to position [542, 0]
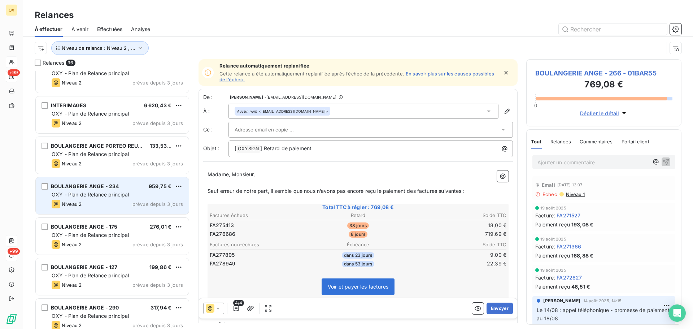
click at [82, 185] on span "BOULANGERIE ANGE - 234" at bounding box center [85, 186] width 68 height 6
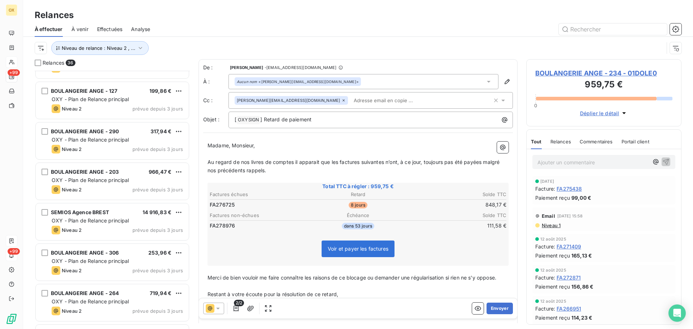
scroll to position [759, 0]
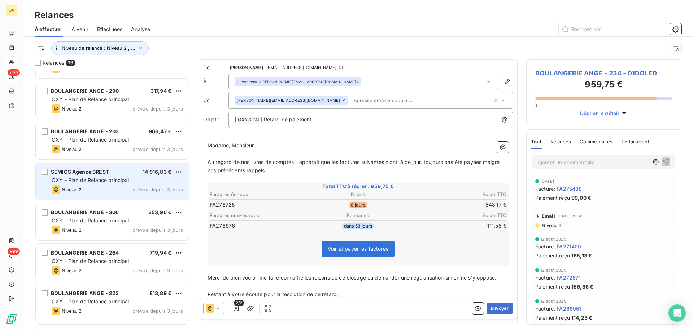
click at [83, 186] on div "Niveau 2 prévue depuis 3 jours" at bounding box center [117, 189] width 131 height 9
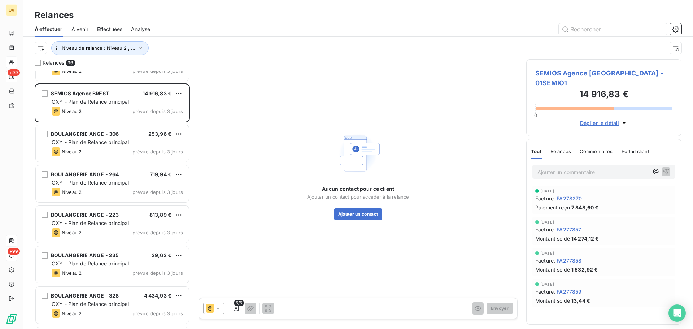
scroll to position [729, 0]
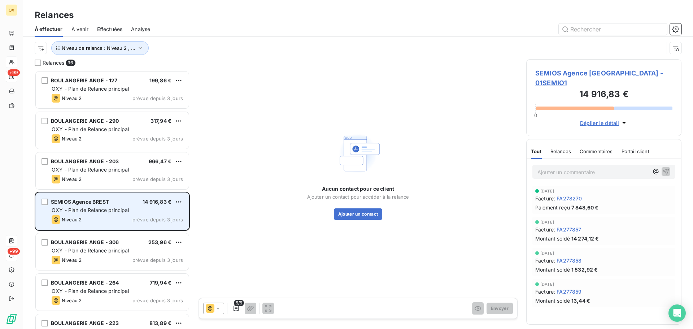
click at [109, 204] on span "SEMIOS Agence BREST" at bounding box center [80, 202] width 58 height 6
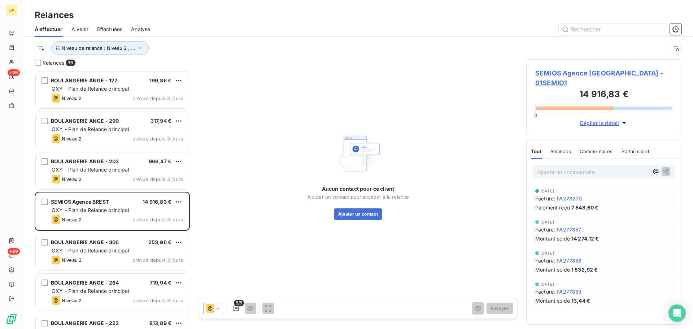
click at [550, 72] on span "SEMIOS Agence [GEOGRAPHIC_DATA] - 01SEMIO1" at bounding box center [604, 77] width 137 height 19
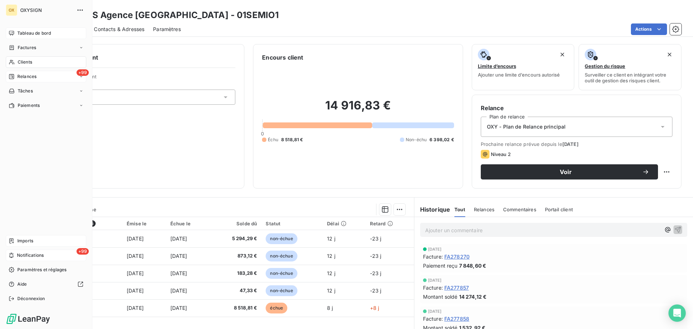
click at [23, 33] on span "Tableau de bord" at bounding box center [34, 33] width 34 height 6
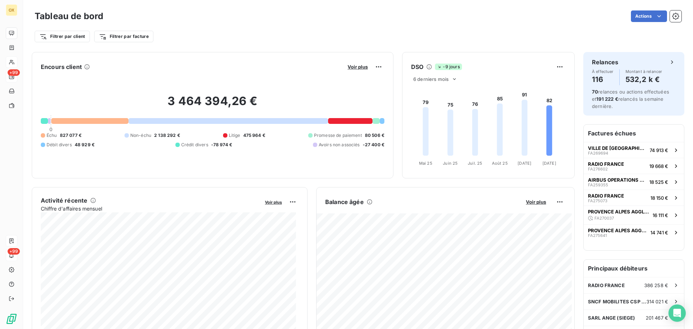
click at [391, 32] on div "Filtrer par client Filtrer par facture" at bounding box center [358, 37] width 647 height 14
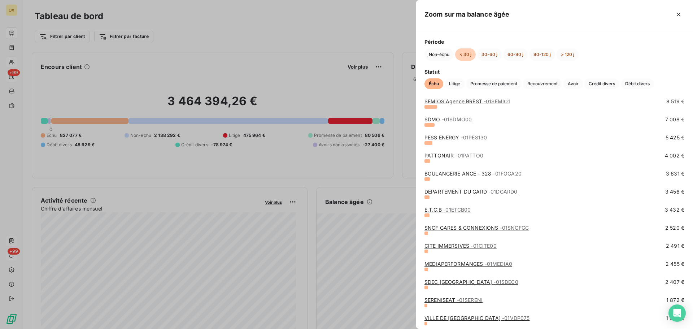
scroll to position [108, 0]
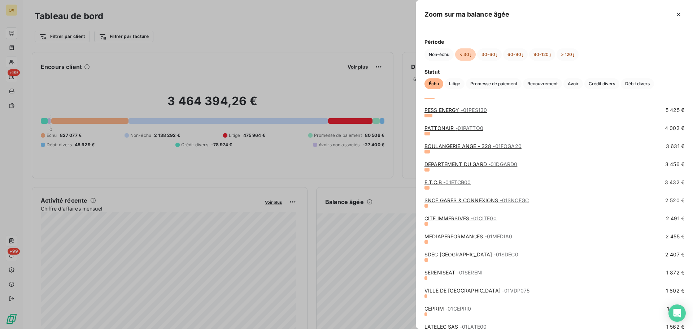
click at [446, 109] on link "PESS ENERGY - 01PES130" at bounding box center [456, 110] width 62 height 6
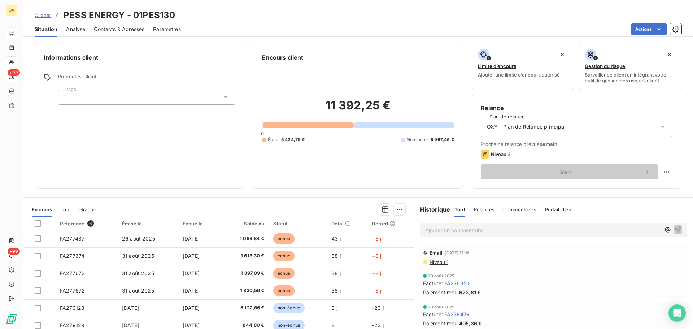
click at [119, 30] on span "Contacts & Adresses" at bounding box center [119, 29] width 51 height 7
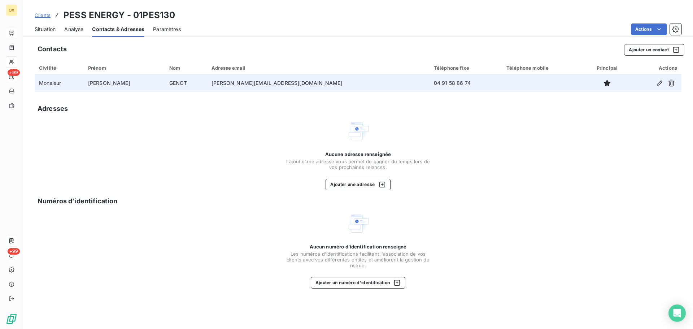
click at [49, 84] on td "Monsieur" at bounding box center [59, 82] width 49 height 17
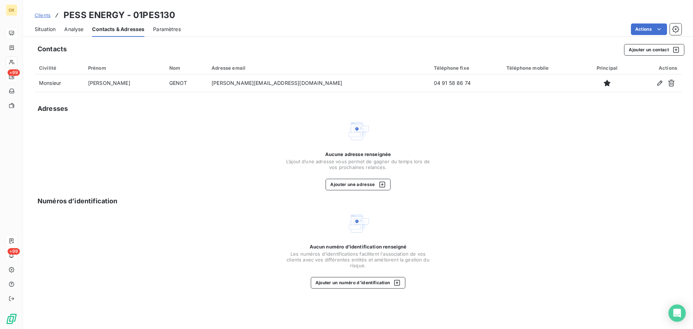
drag, startPoint x: 47, startPoint y: 32, endPoint x: 60, endPoint y: 28, distance: 13.0
click at [47, 32] on span "Situation" at bounding box center [45, 29] width 21 height 7
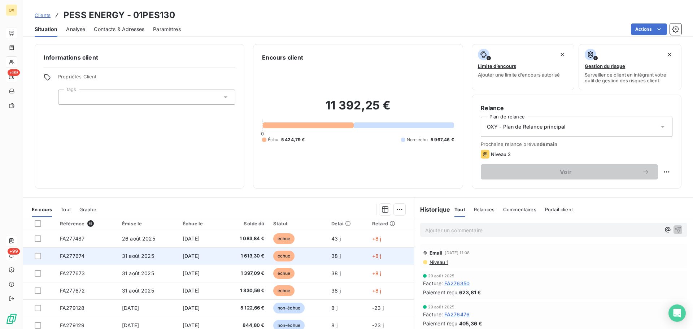
click at [295, 255] on span "échue" at bounding box center [284, 256] width 22 height 11
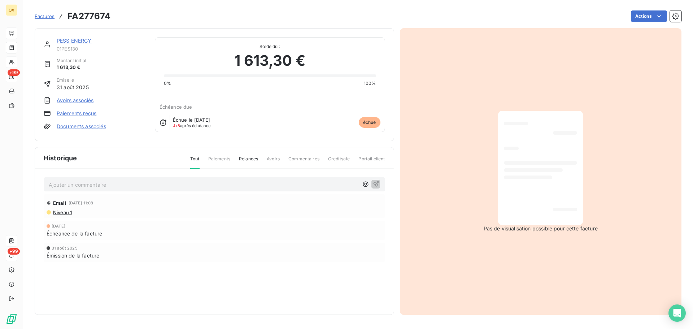
click at [72, 42] on link "PESS ENERGY" at bounding box center [74, 41] width 35 height 6
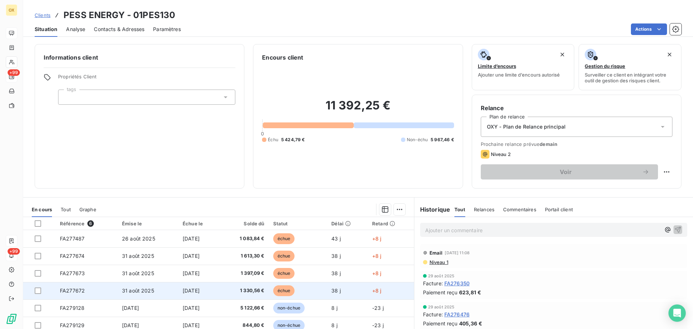
click at [279, 284] on td "échue" at bounding box center [298, 290] width 58 height 17
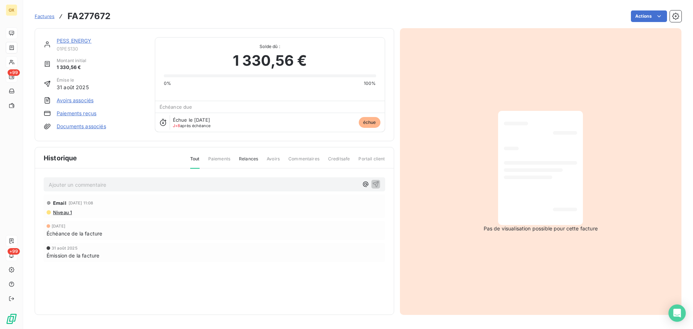
click at [83, 41] on link "PESS ENERGY" at bounding box center [74, 41] width 35 height 6
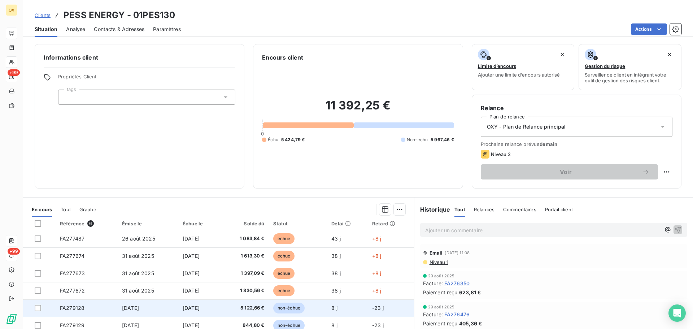
click at [264, 305] on span "5 122,66 €" at bounding box center [245, 307] width 40 height 7
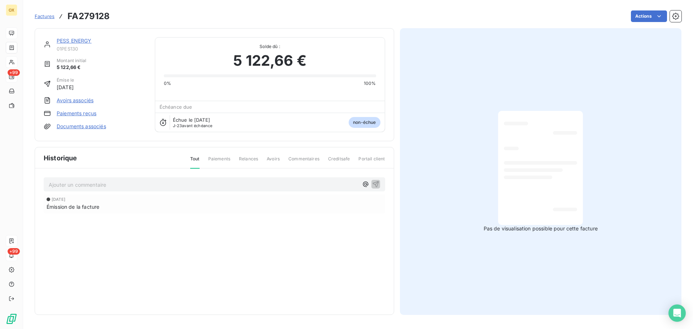
click at [65, 40] on link "PESS ENERGY" at bounding box center [74, 41] width 35 height 6
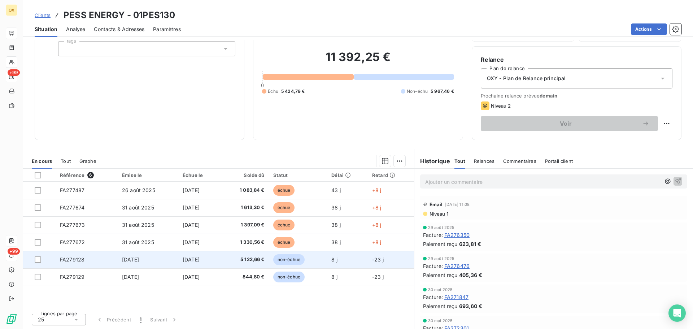
scroll to position [49, 0]
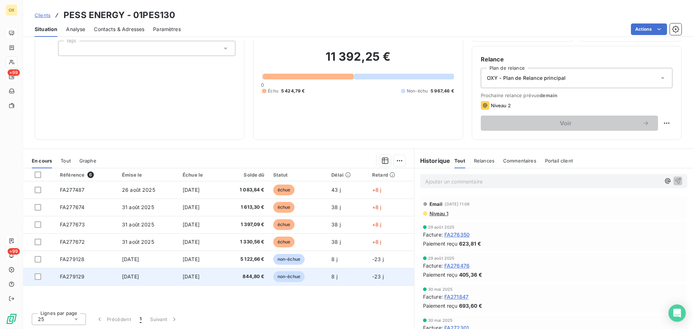
click at [260, 275] on span "844,80 €" at bounding box center [245, 276] width 40 height 7
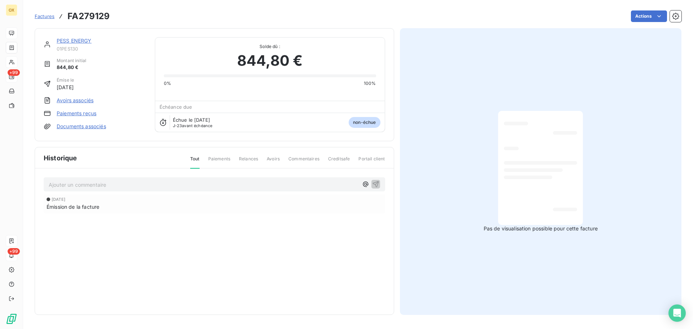
click at [81, 41] on link "PESS ENERGY" at bounding box center [74, 41] width 35 height 6
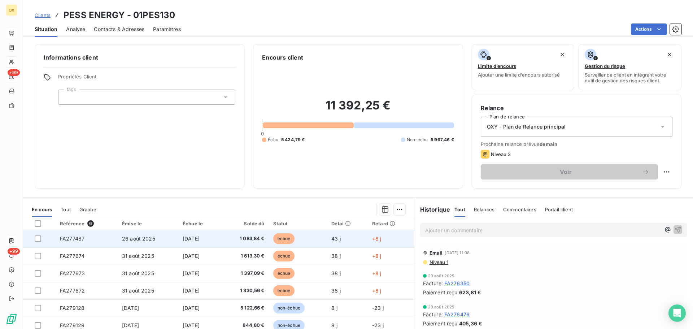
click at [244, 240] on span "1 083,84 €" at bounding box center [245, 238] width 40 height 7
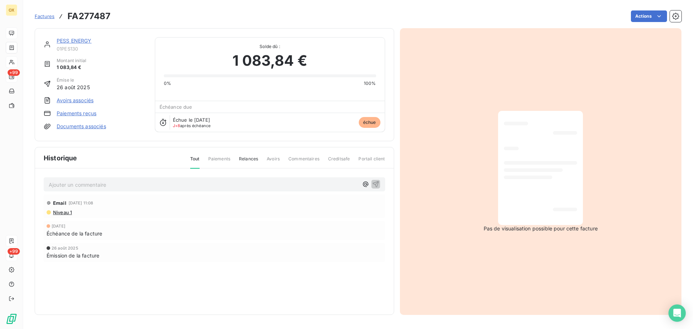
click at [80, 39] on link "PESS ENERGY" at bounding box center [74, 41] width 35 height 6
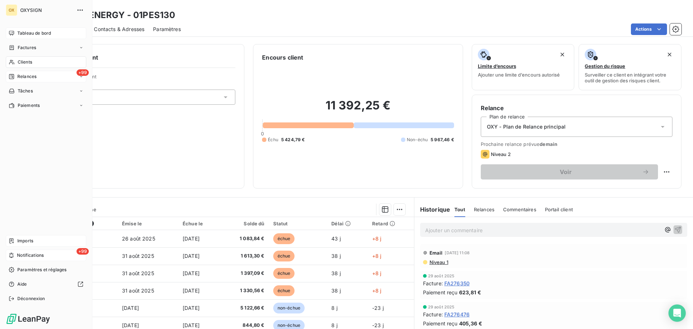
click at [29, 61] on span "Clients" at bounding box center [25, 62] width 14 height 6
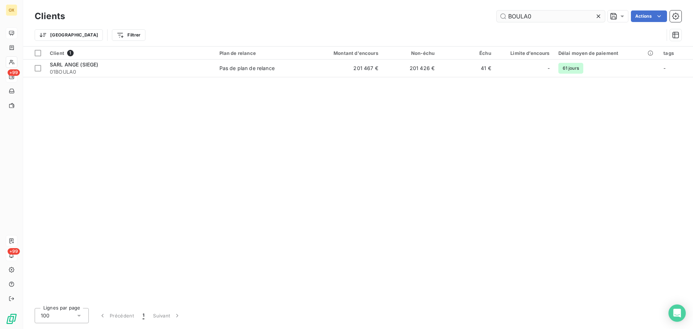
drag, startPoint x: 539, startPoint y: 15, endPoint x: 501, endPoint y: 21, distance: 38.5
click at [501, 21] on input "BOULA0" at bounding box center [551, 16] width 108 height 12
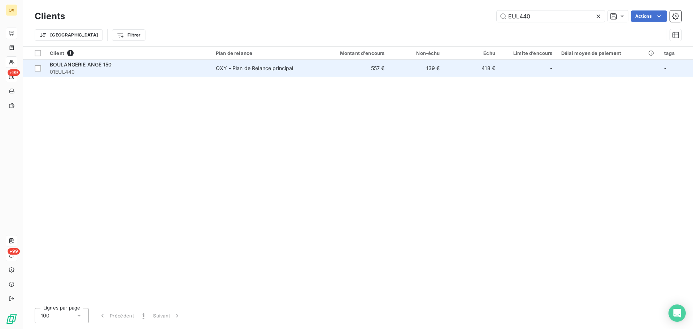
type input "EUL440"
click at [89, 71] on span "01EUL440" at bounding box center [128, 71] width 157 height 7
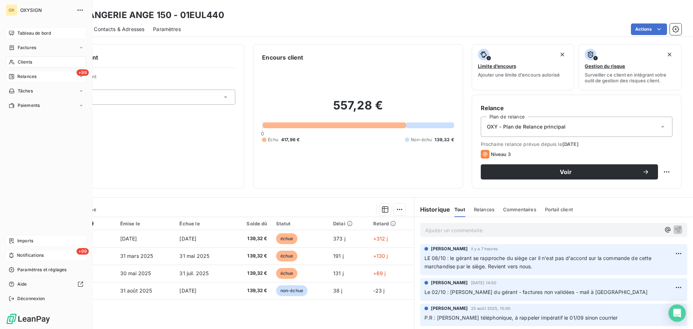
click at [31, 60] on span "Clients" at bounding box center [25, 62] width 14 height 6
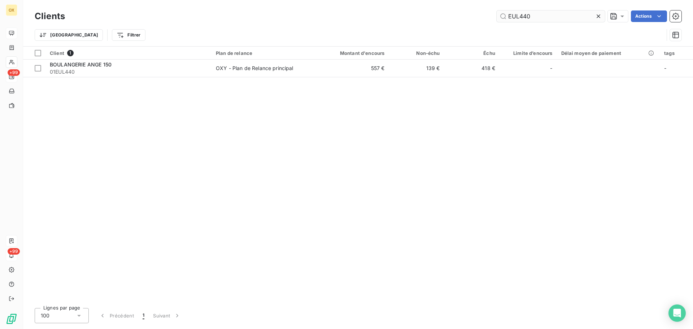
drag, startPoint x: 553, startPoint y: 16, endPoint x: 504, endPoint y: 14, distance: 49.2
click at [504, 14] on input "EUL440" at bounding box center [551, 16] width 108 height 12
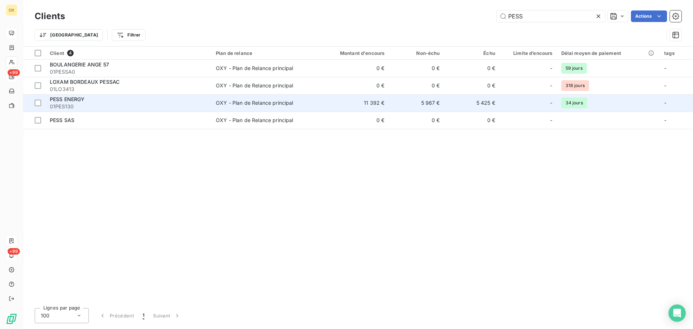
type input "PESS"
click at [96, 102] on div "PESS ENERGY" at bounding box center [128, 99] width 157 height 7
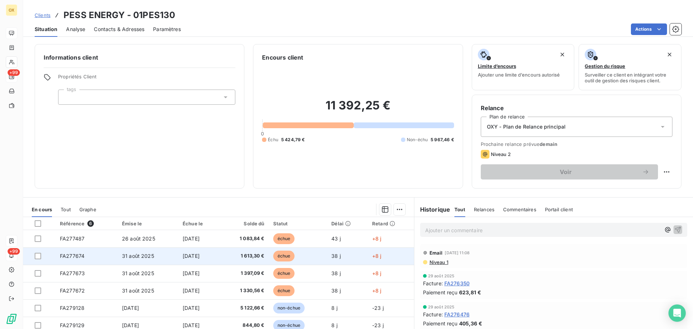
click at [191, 250] on td "[DATE]" at bounding box center [199, 255] width 42 height 17
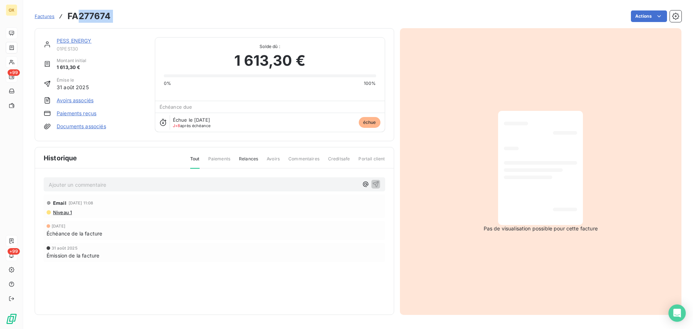
drag, startPoint x: 120, startPoint y: 19, endPoint x: 80, endPoint y: 21, distance: 39.8
click at [80, 21] on div "Factures FA277674 Actions" at bounding box center [358, 16] width 647 height 15
copy section "277674 Actions"
click at [73, 42] on link "PESS ENERGY" at bounding box center [74, 41] width 35 height 6
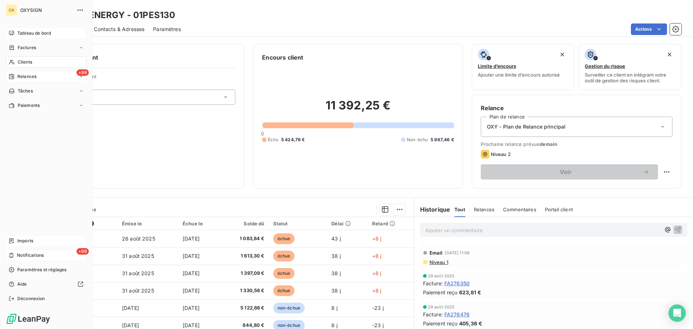
click at [21, 76] on span "Relances" at bounding box center [26, 76] width 19 height 6
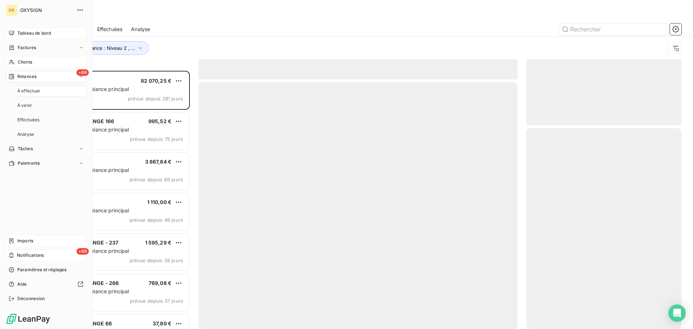
scroll to position [253, 150]
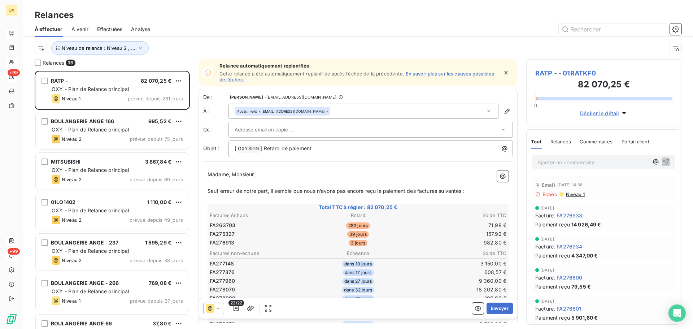
click at [118, 30] on span "Effectuées" at bounding box center [110, 29] width 26 height 7
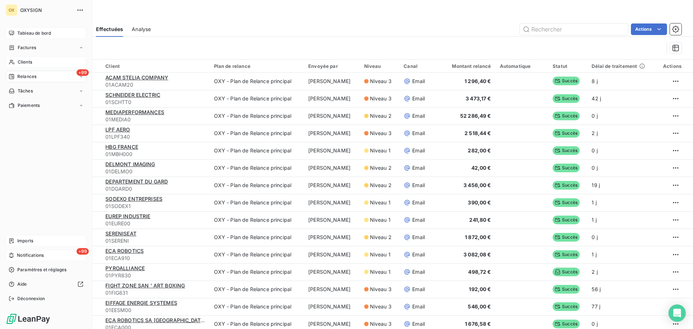
click at [29, 62] on span "Clients" at bounding box center [25, 62] width 14 height 6
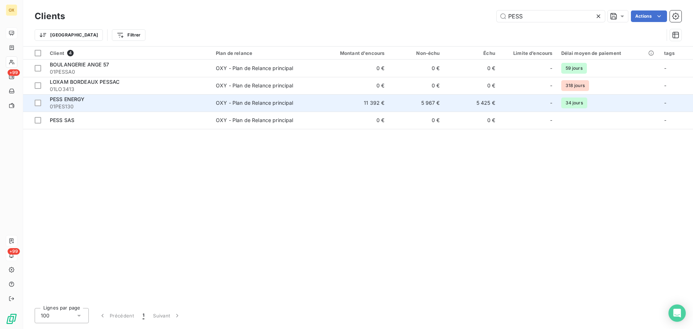
click at [107, 103] on div "PESS ENERGY 01PES130" at bounding box center [128, 103] width 157 height 14
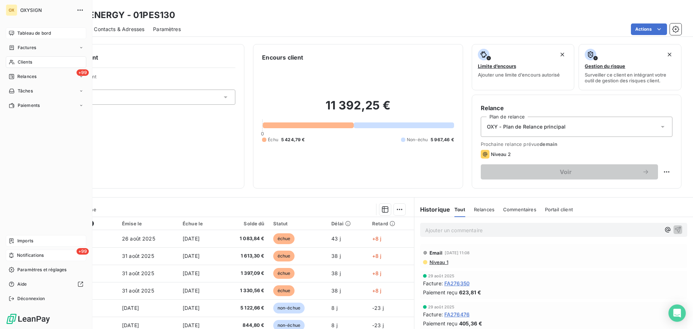
click at [36, 33] on span "Tableau de bord" at bounding box center [34, 33] width 34 height 6
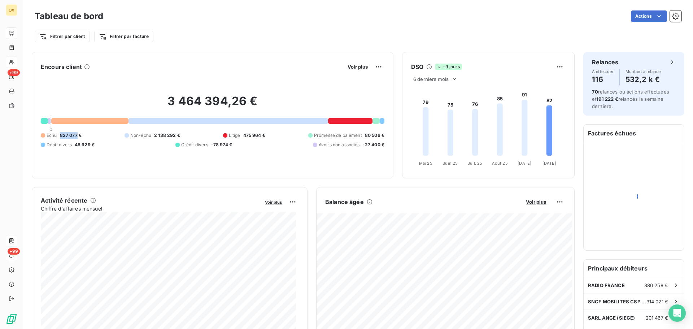
drag, startPoint x: 60, startPoint y: 135, endPoint x: 77, endPoint y: 135, distance: 17.3
click at [77, 135] on span "827 077 €" at bounding box center [71, 135] width 22 height 6
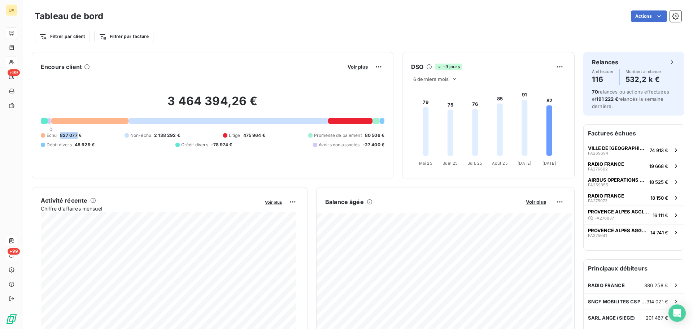
copy span "827 077"
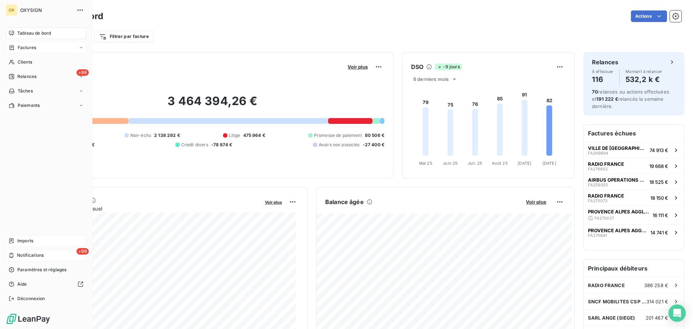
drag, startPoint x: 29, startPoint y: 60, endPoint x: 83, endPoint y: 49, distance: 55.2
click at [29, 60] on span "Clients" at bounding box center [25, 62] width 14 height 6
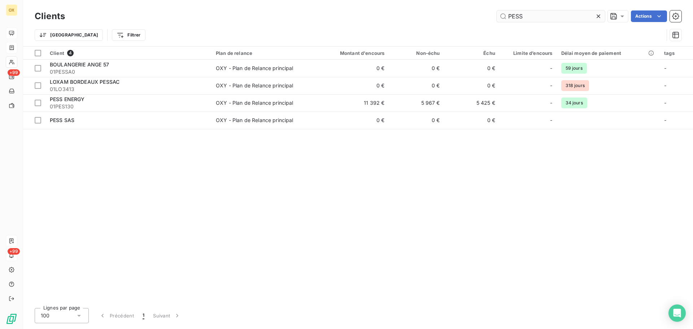
drag, startPoint x: 532, startPoint y: 17, endPoint x: 507, endPoint y: 16, distance: 24.9
click at [507, 16] on input "PESS" at bounding box center [551, 16] width 108 height 12
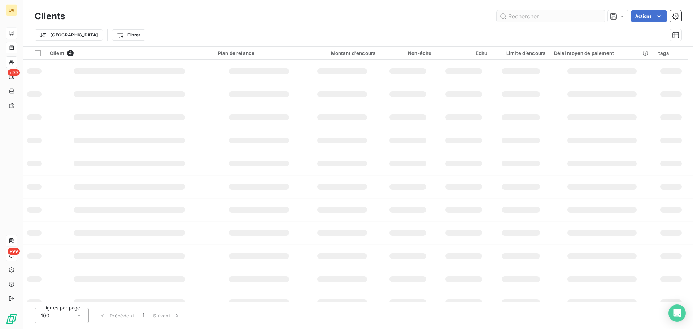
type input "E"
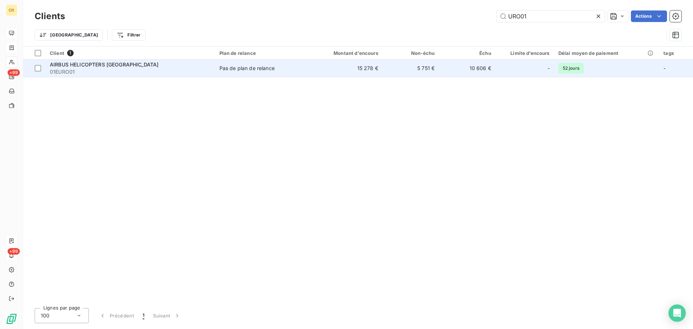
type input "URO01"
click at [80, 69] on span "01EURO01" at bounding box center [130, 71] width 161 height 7
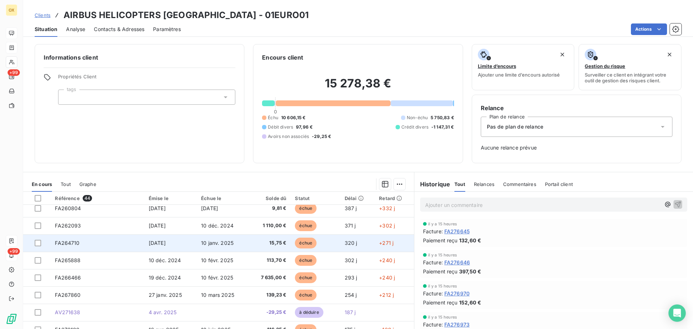
scroll to position [217, 0]
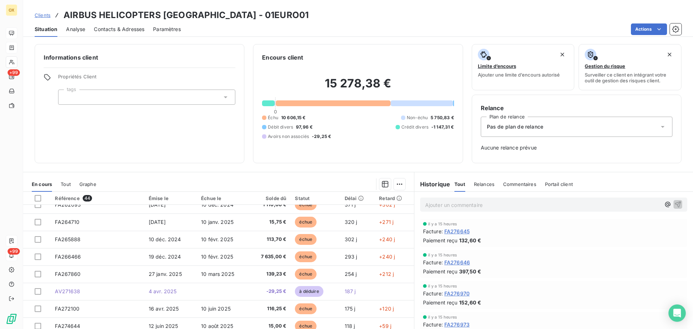
click at [312, 22] on div "Situation Analyse Contacts & Adresses Paramètres Actions" at bounding box center [358, 29] width 670 height 15
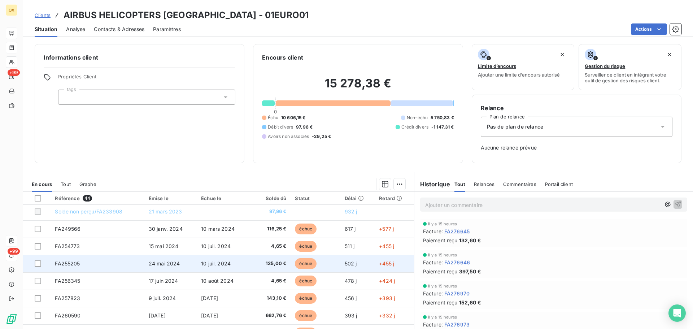
scroll to position [0, 0]
